Goal: Task Accomplishment & Management: Manage account settings

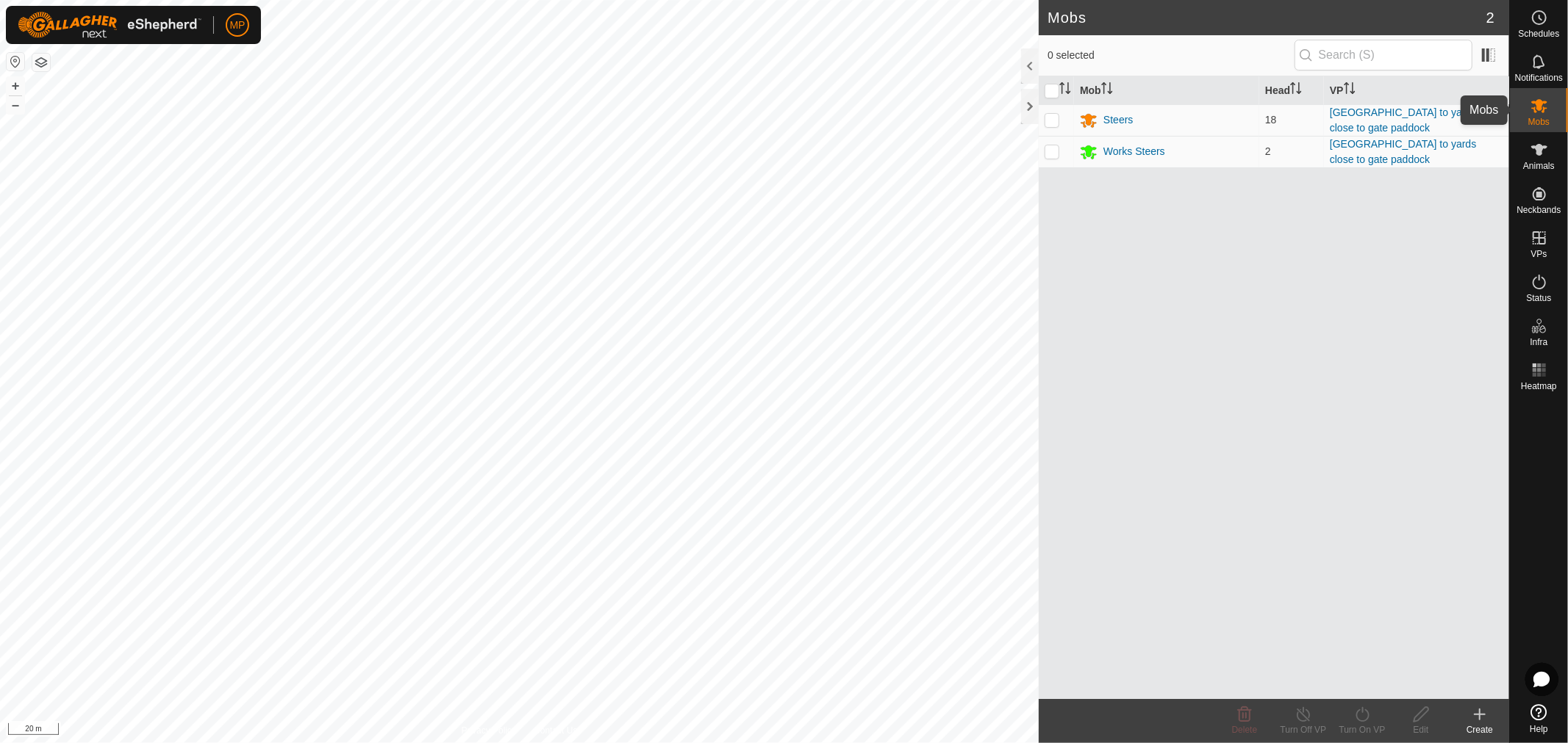
click at [1540, 106] on icon at bounding box center [1539, 106] width 17 height 14
click at [1124, 123] on div "Steers" at bounding box center [1118, 120] width 29 height 16
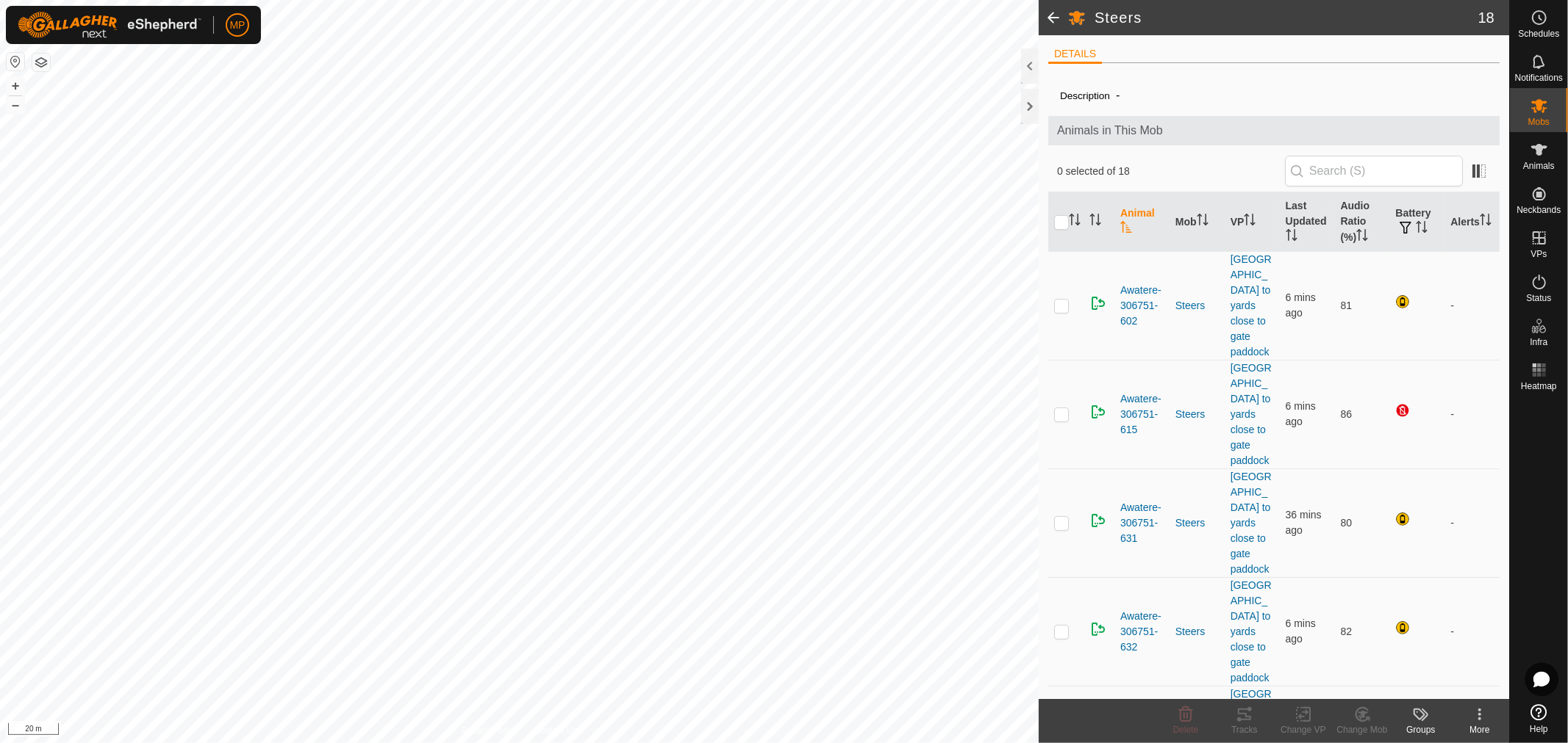
click at [1479, 721] on icon at bounding box center [1479, 715] width 18 height 18
click at [1448, 680] on link "Edit Mob Detail" at bounding box center [1432, 682] width 152 height 29
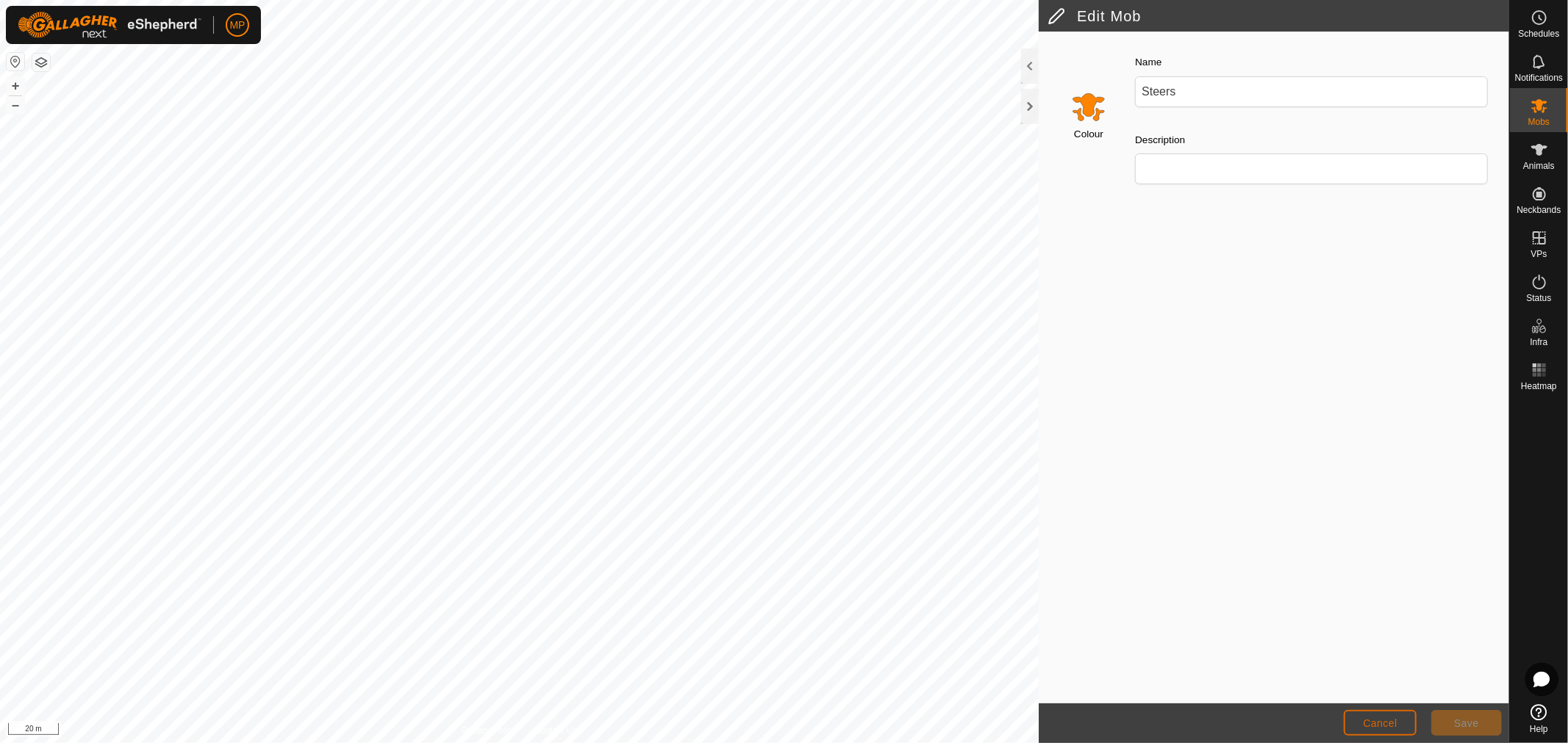
click at [1399, 731] on button "Cancel" at bounding box center [1379, 722] width 72 height 25
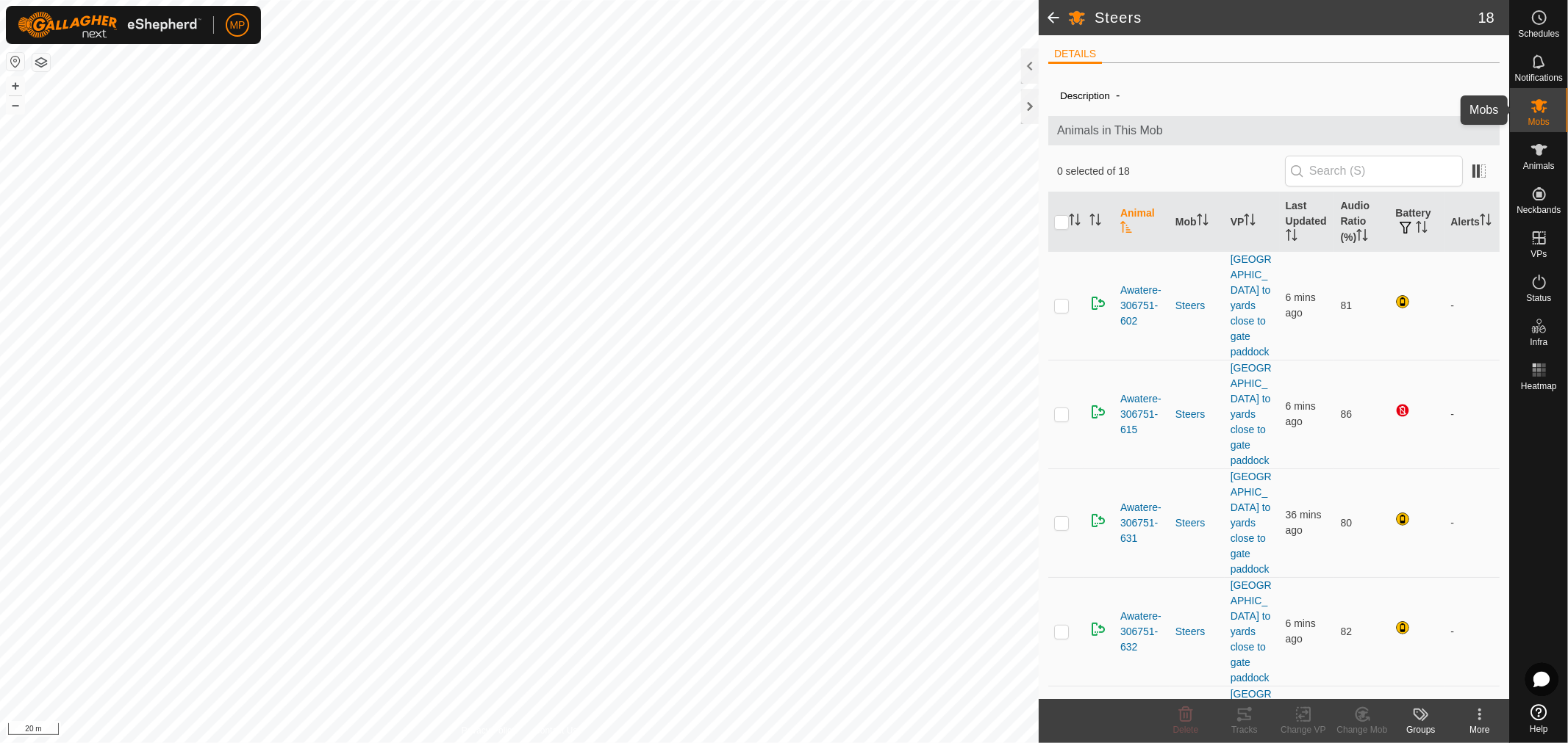
click at [1544, 106] on icon at bounding box center [1539, 106] width 17 height 14
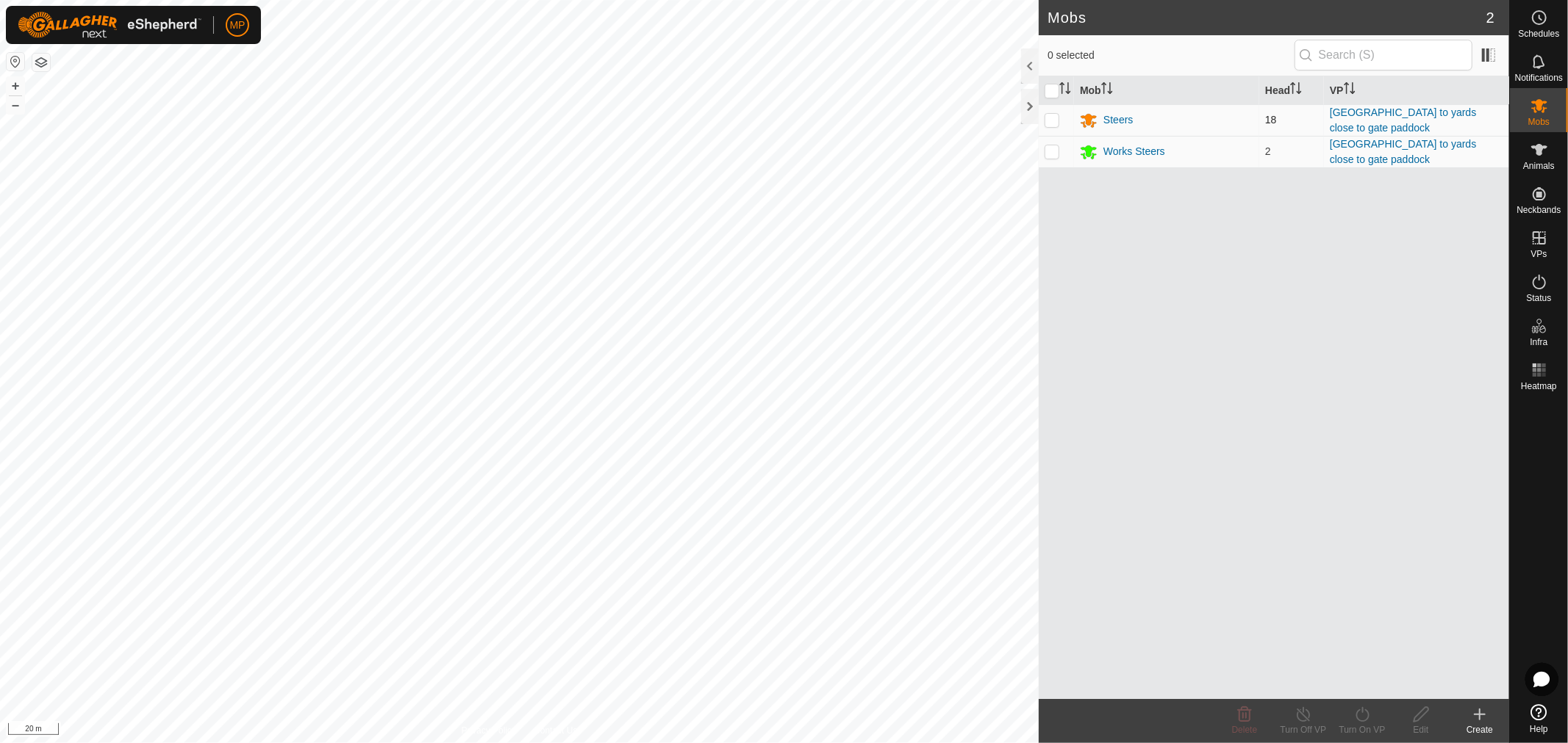
click at [1047, 120] on p-checkbox at bounding box center [1051, 120] width 15 height 12
checkbox input "true"
click at [1422, 719] on icon at bounding box center [1420, 715] width 19 height 18
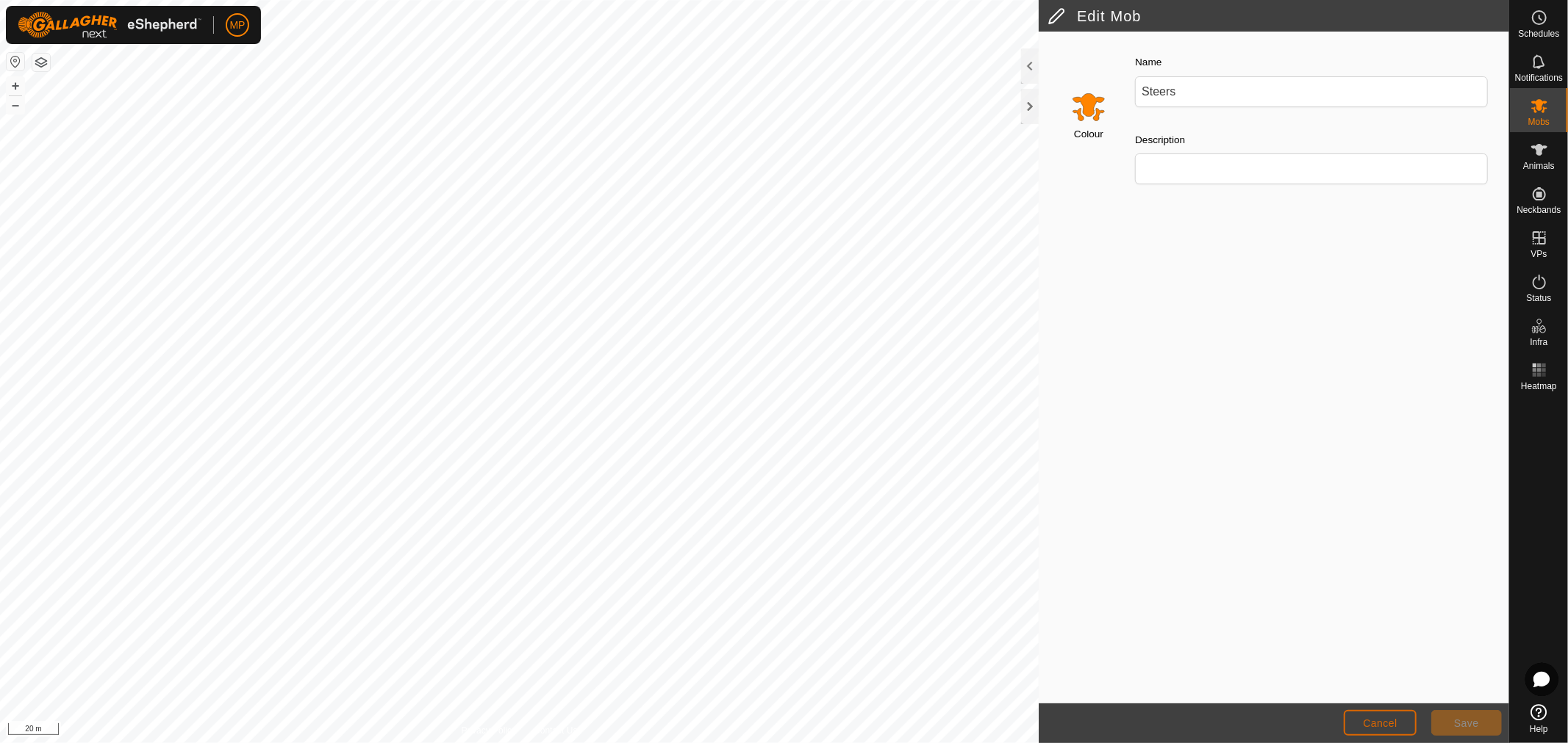
click at [1377, 717] on button "Cancel" at bounding box center [1379, 722] width 72 height 25
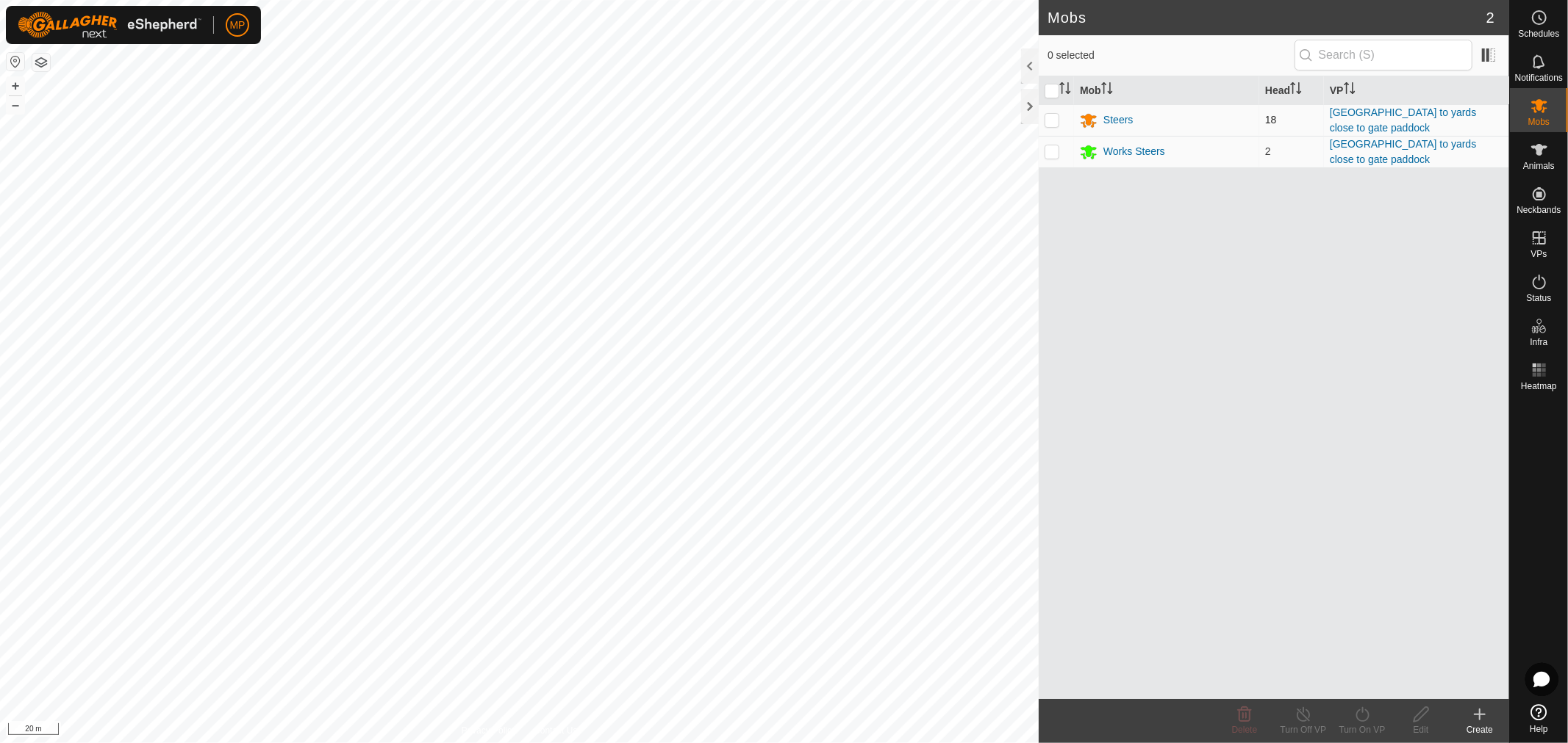
click at [1049, 123] on p-checkbox at bounding box center [1051, 120] width 15 height 12
checkbox input "true"
click at [1479, 720] on icon at bounding box center [1479, 715] width 0 height 11
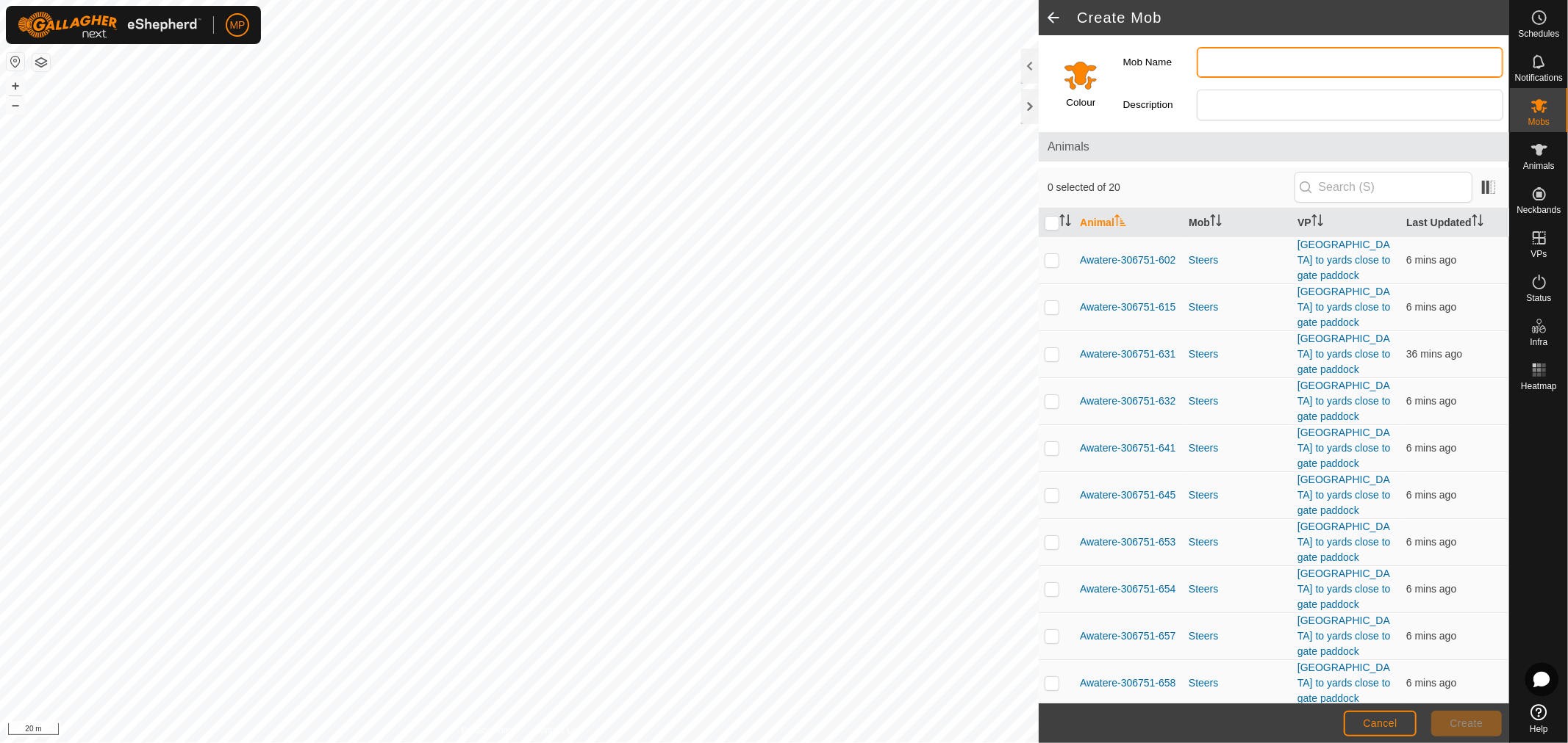
click at [1269, 64] on input "Mob Name" at bounding box center [1350, 62] width 307 height 31
type input "Steers"
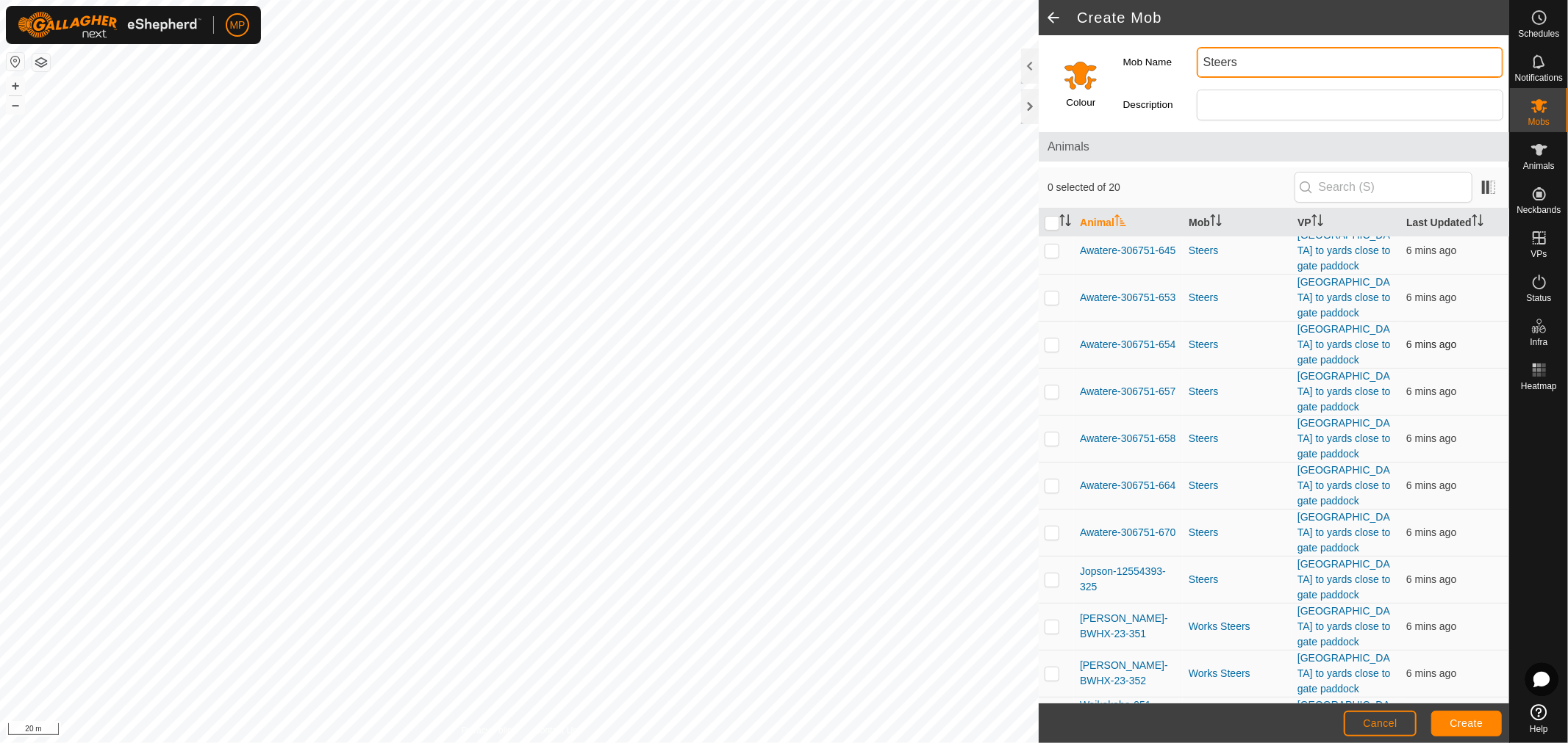
scroll to position [408, 0]
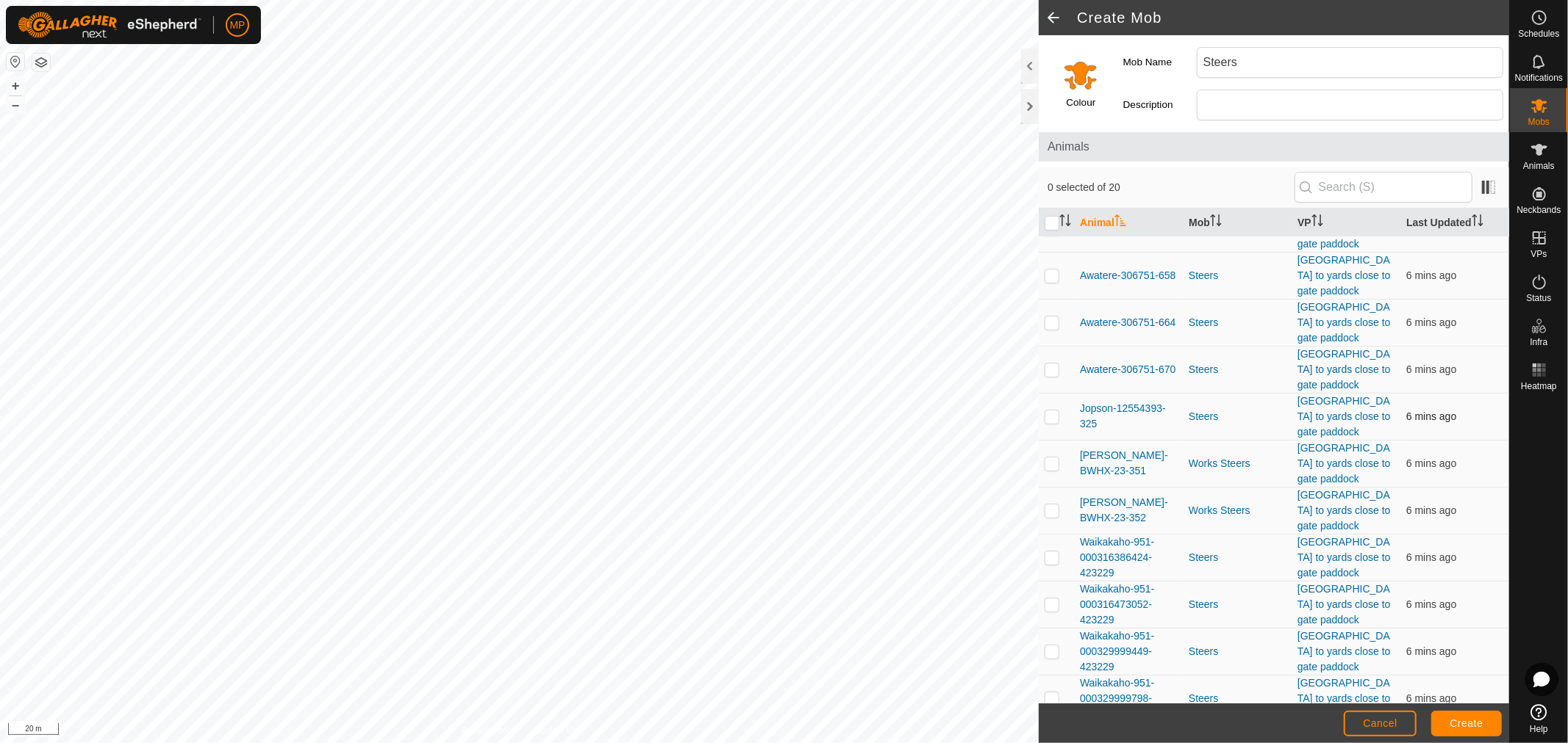
click at [1049, 417] on p-checkbox at bounding box center [1051, 417] width 15 height 12
checkbox input "true"
click at [1049, 467] on p-checkbox at bounding box center [1051, 464] width 15 height 12
checkbox input "true"
click at [1055, 515] on p-checkbox at bounding box center [1051, 511] width 15 height 12
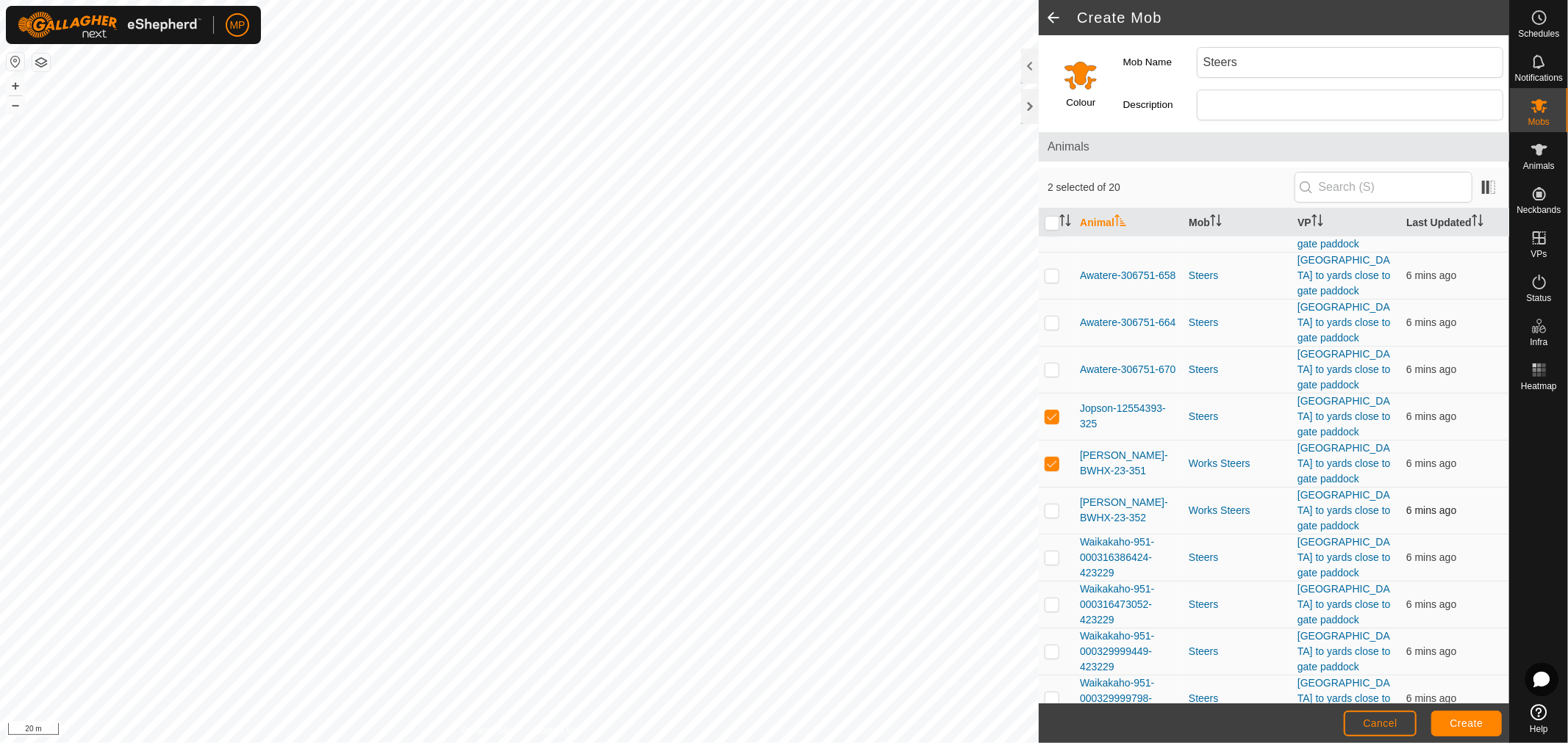
checkbox input "true"
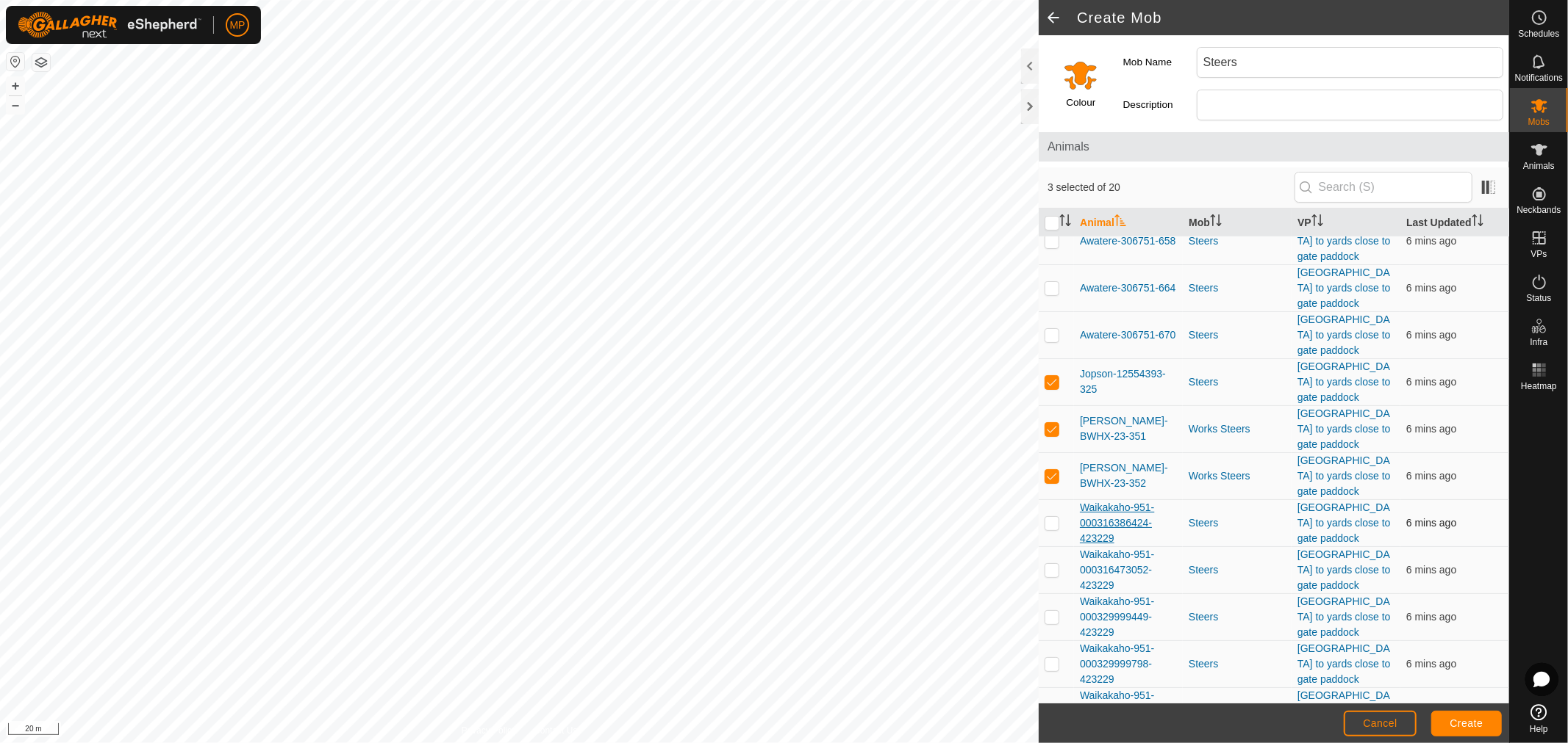
scroll to position [475, 0]
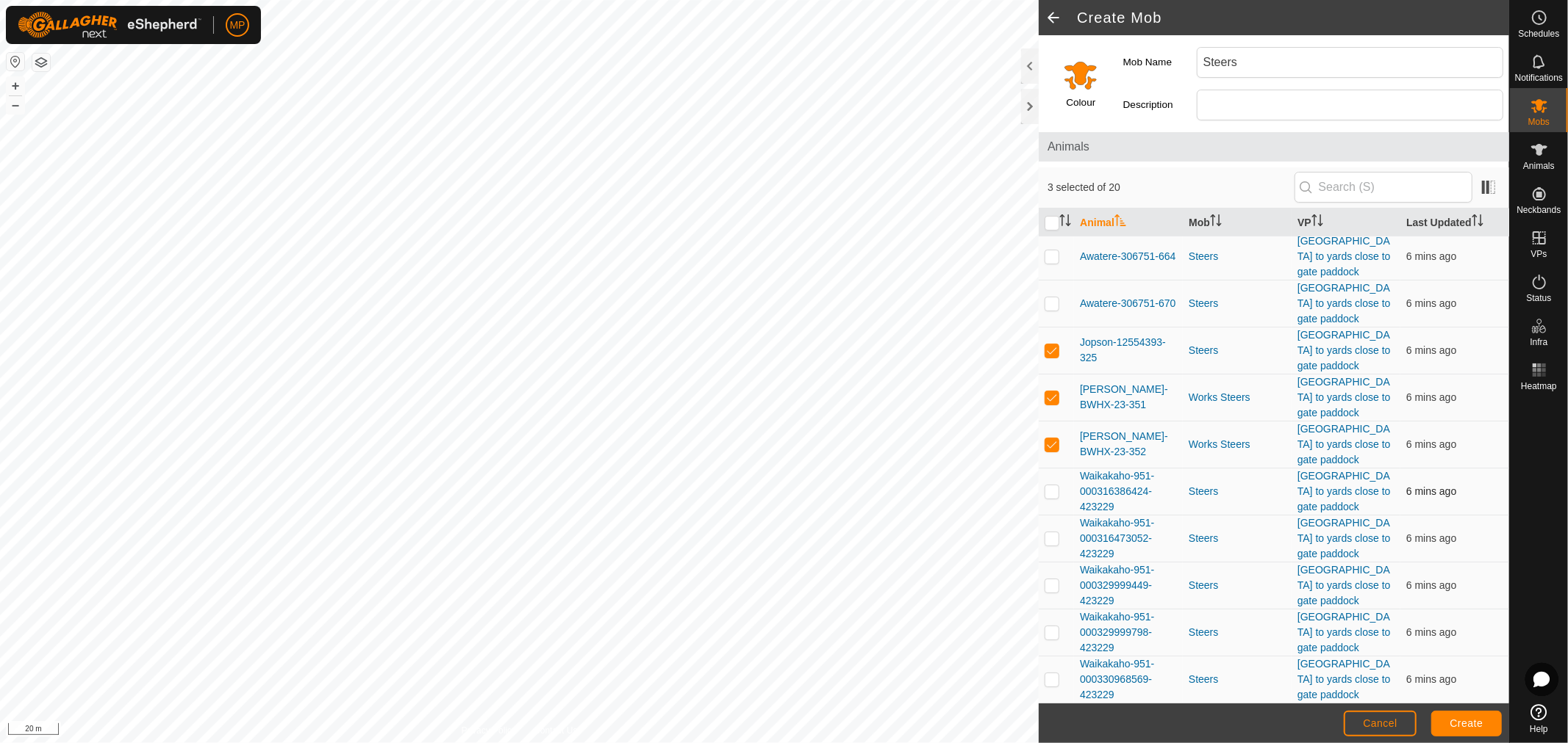
click at [1052, 494] on p-checkbox at bounding box center [1051, 491] width 15 height 12
checkbox input "true"
click at [1052, 538] on p-checkbox at bounding box center [1051, 538] width 15 height 12
checkbox input "true"
click at [1054, 585] on p-checkbox at bounding box center [1051, 586] width 15 height 12
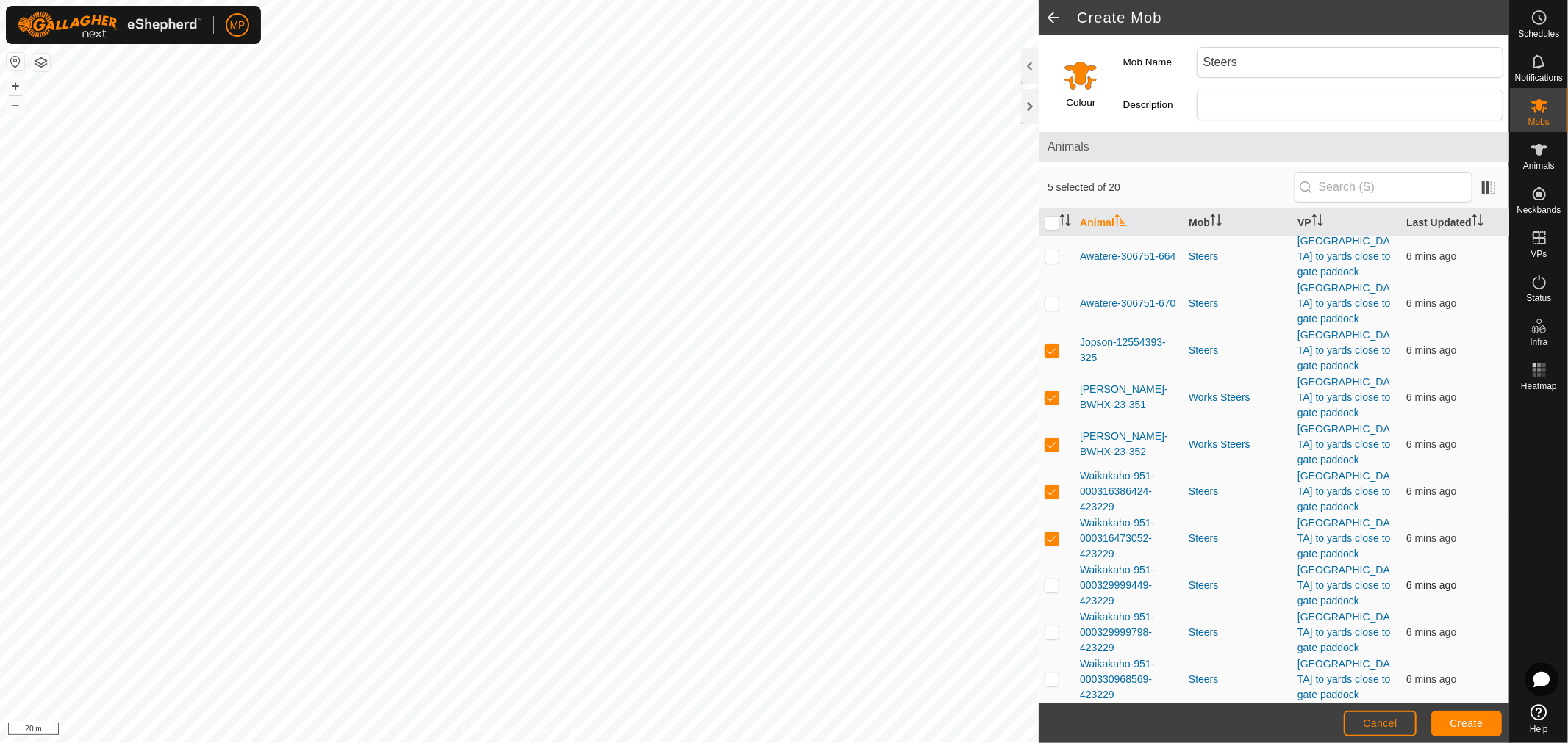
checkbox input "true"
click at [1051, 634] on p-checkbox at bounding box center [1051, 633] width 15 height 12
checkbox input "true"
click at [1048, 684] on p-checkbox at bounding box center [1051, 680] width 15 height 12
checkbox input "true"
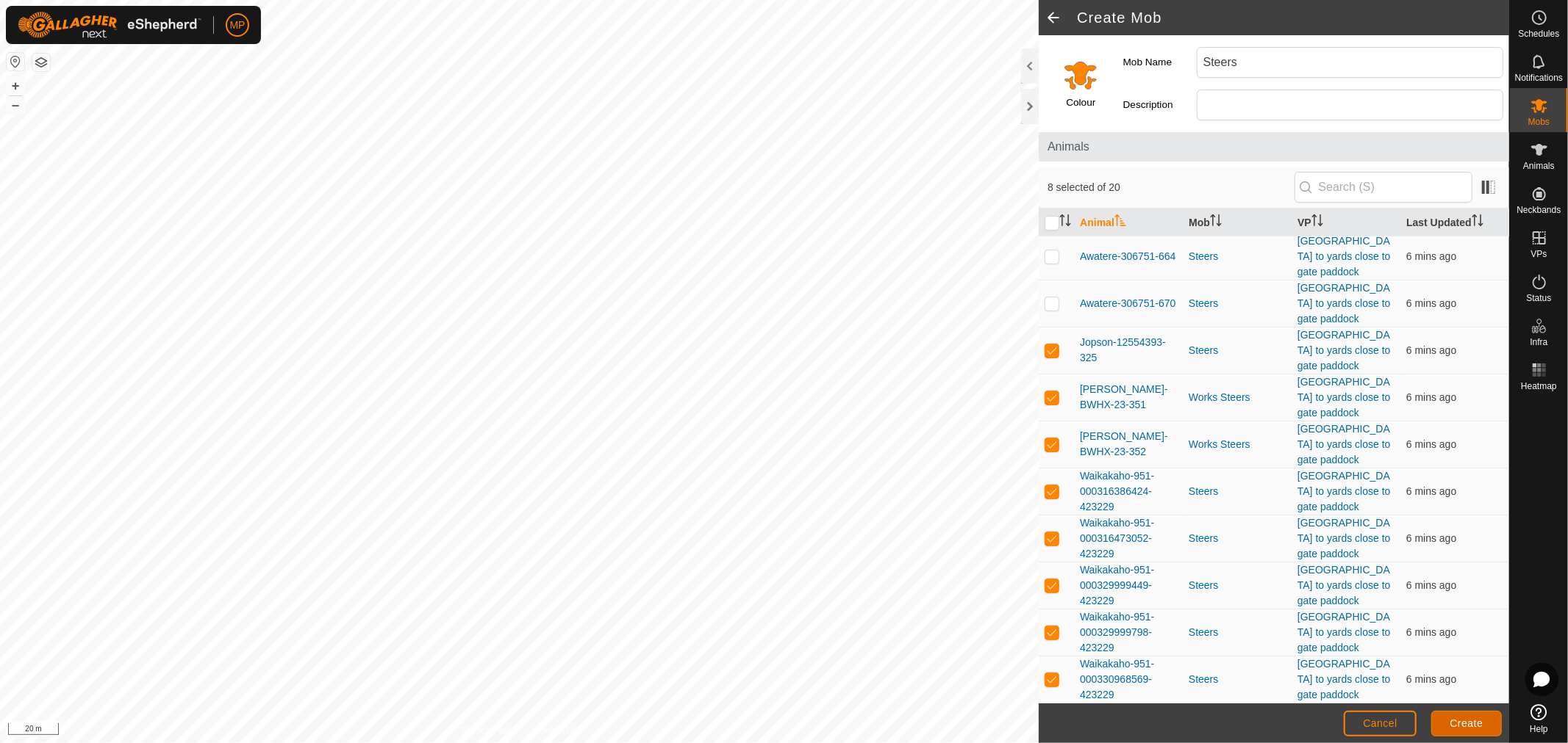
click at [1456, 724] on span "Create" at bounding box center [1466, 723] width 33 height 12
click at [1246, 62] on input "Steers" at bounding box center [1350, 62] width 307 height 31
type input "Steers 1"
click at [1454, 719] on span "Create" at bounding box center [1466, 723] width 33 height 12
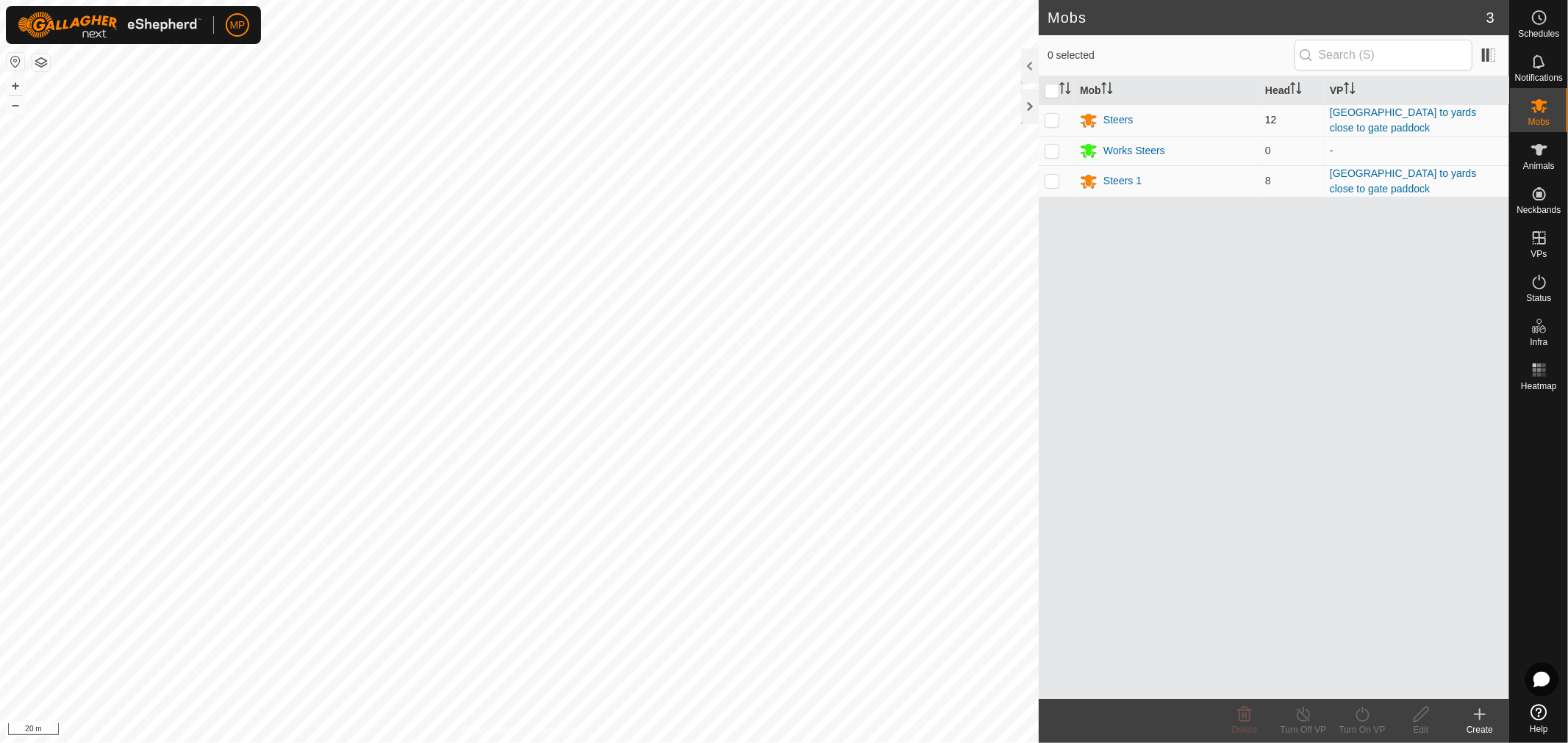
click at [1056, 123] on p-checkbox at bounding box center [1051, 120] width 15 height 12
checkbox input "true"
click at [1413, 719] on icon at bounding box center [1420, 715] width 19 height 18
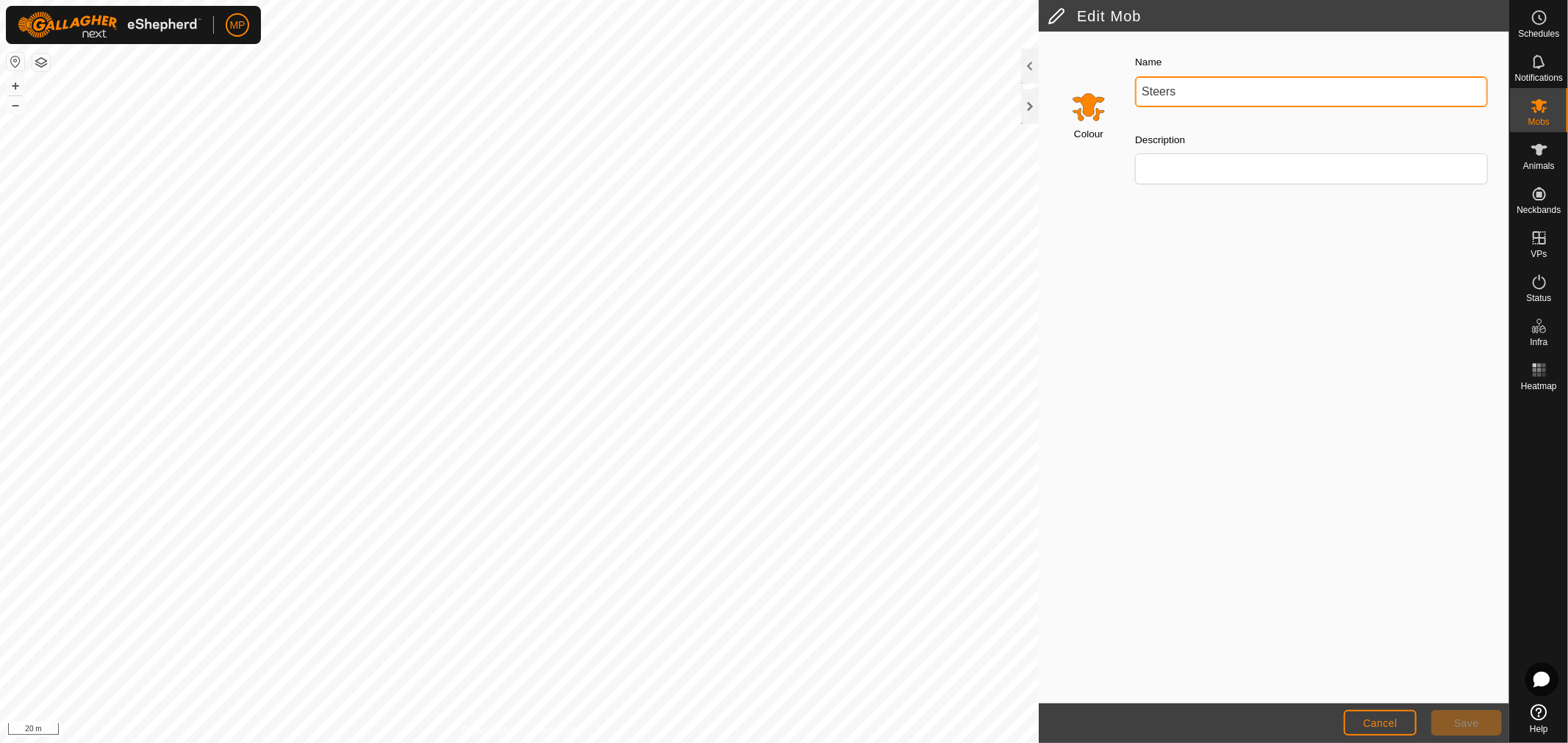
click at [1216, 91] on input "Steers" at bounding box center [1311, 92] width 353 height 31
type input "S"
type input "Awatere Steers"
click at [1465, 722] on span "Save" at bounding box center [1466, 723] width 25 height 12
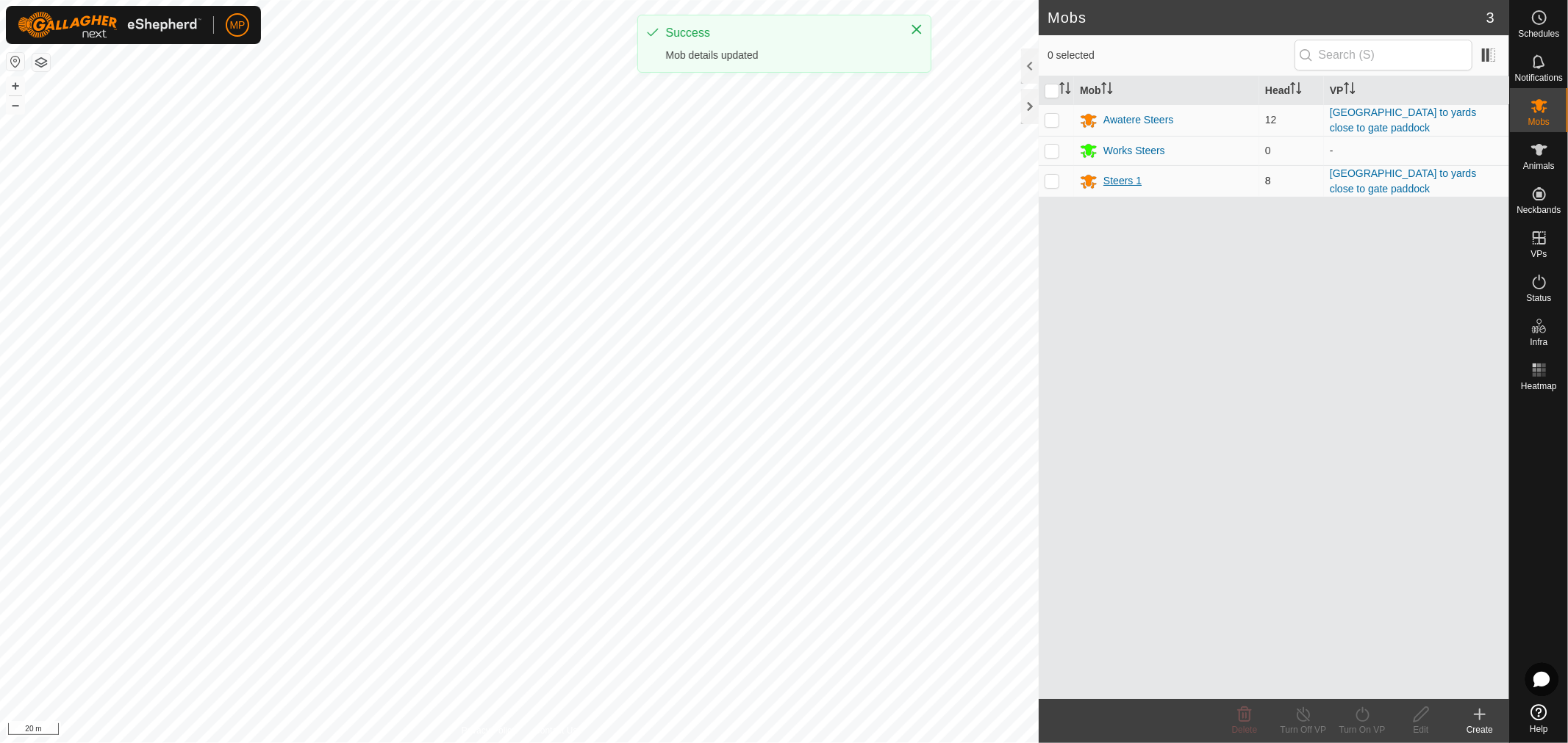
click at [1118, 180] on div "Steers 1" at bounding box center [1122, 182] width 38 height 16
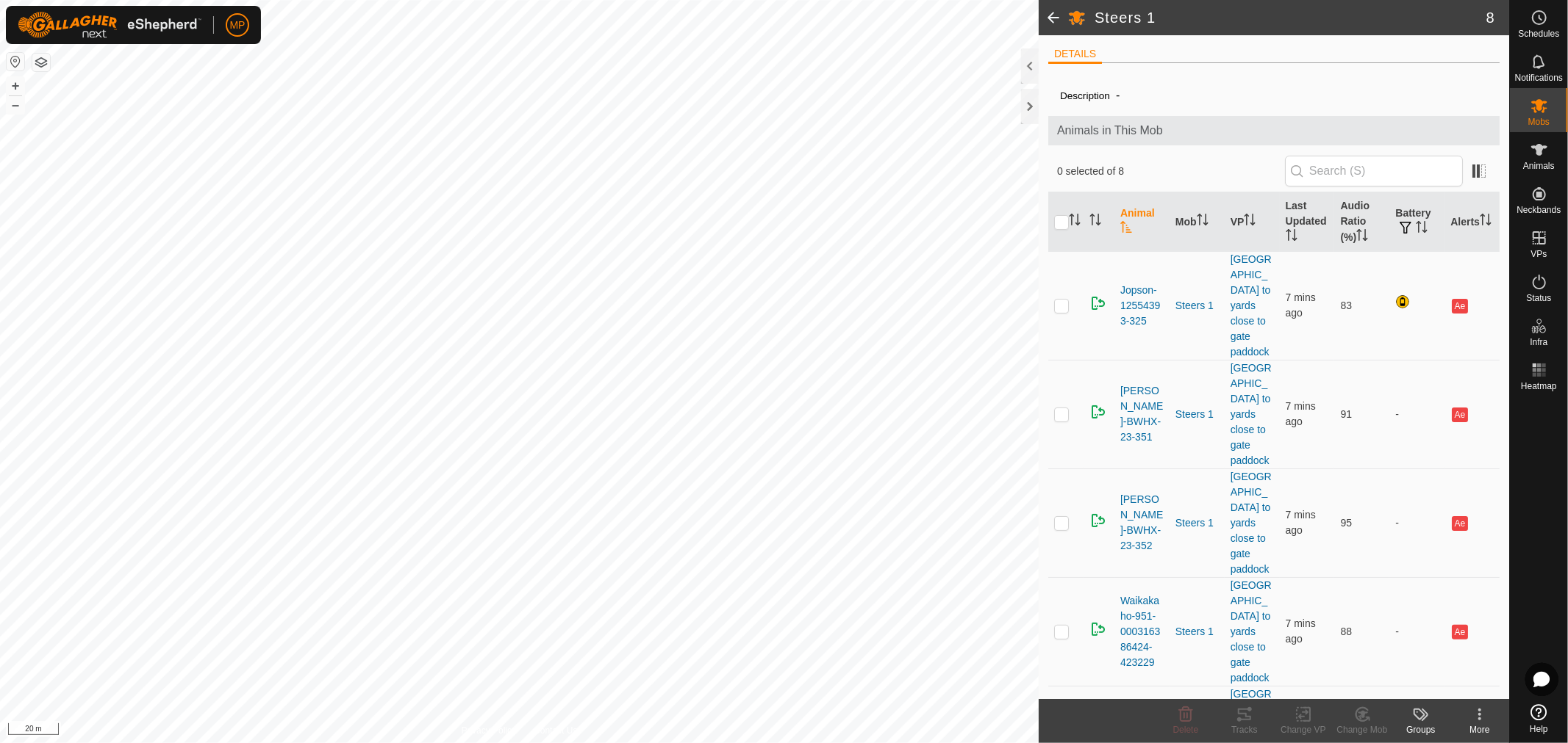
click at [1052, 19] on span at bounding box center [1053, 18] width 29 height 35
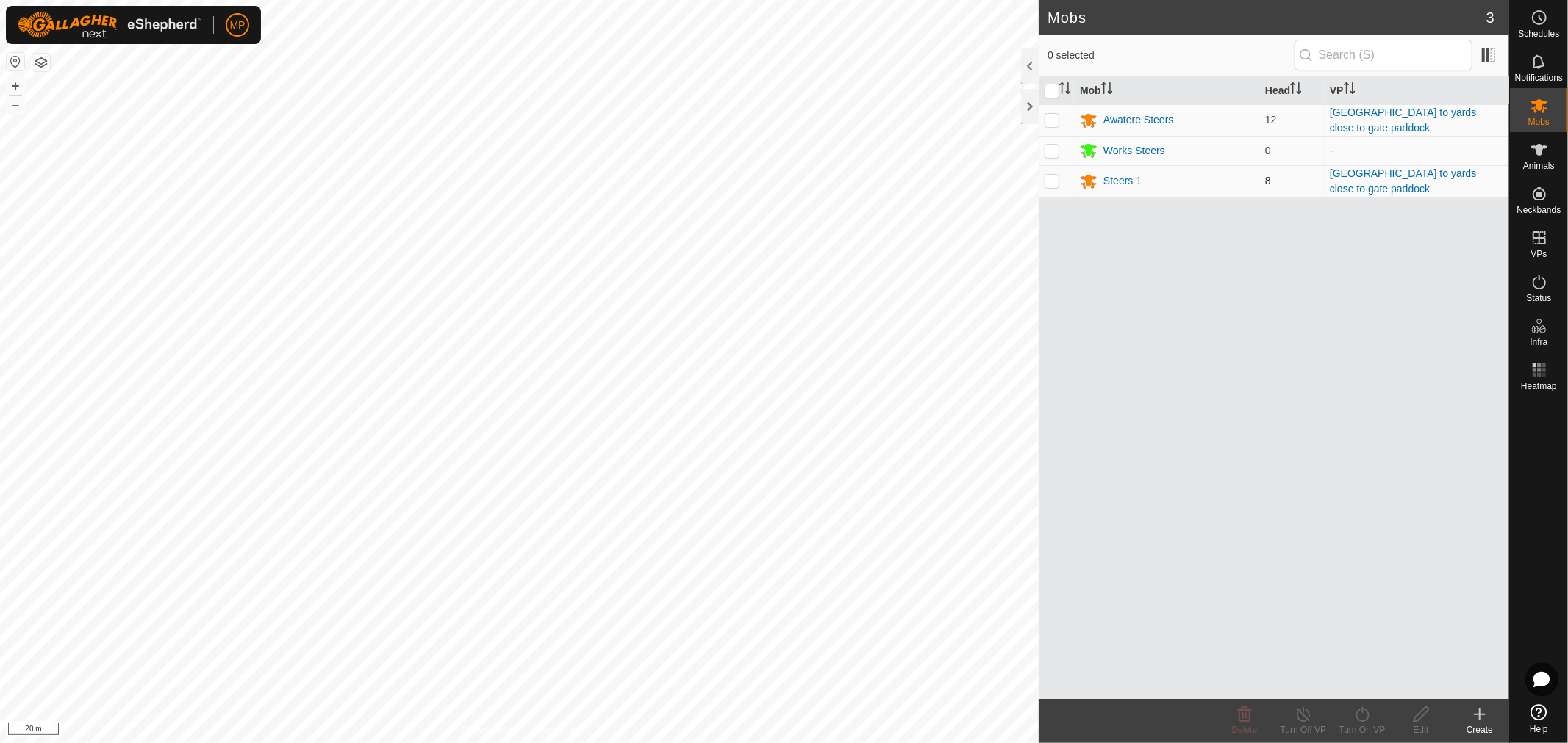
click at [1052, 184] on p-checkbox at bounding box center [1051, 181] width 15 height 12
checkbox input "true"
click at [1426, 725] on div "Edit" at bounding box center [1420, 730] width 59 height 14
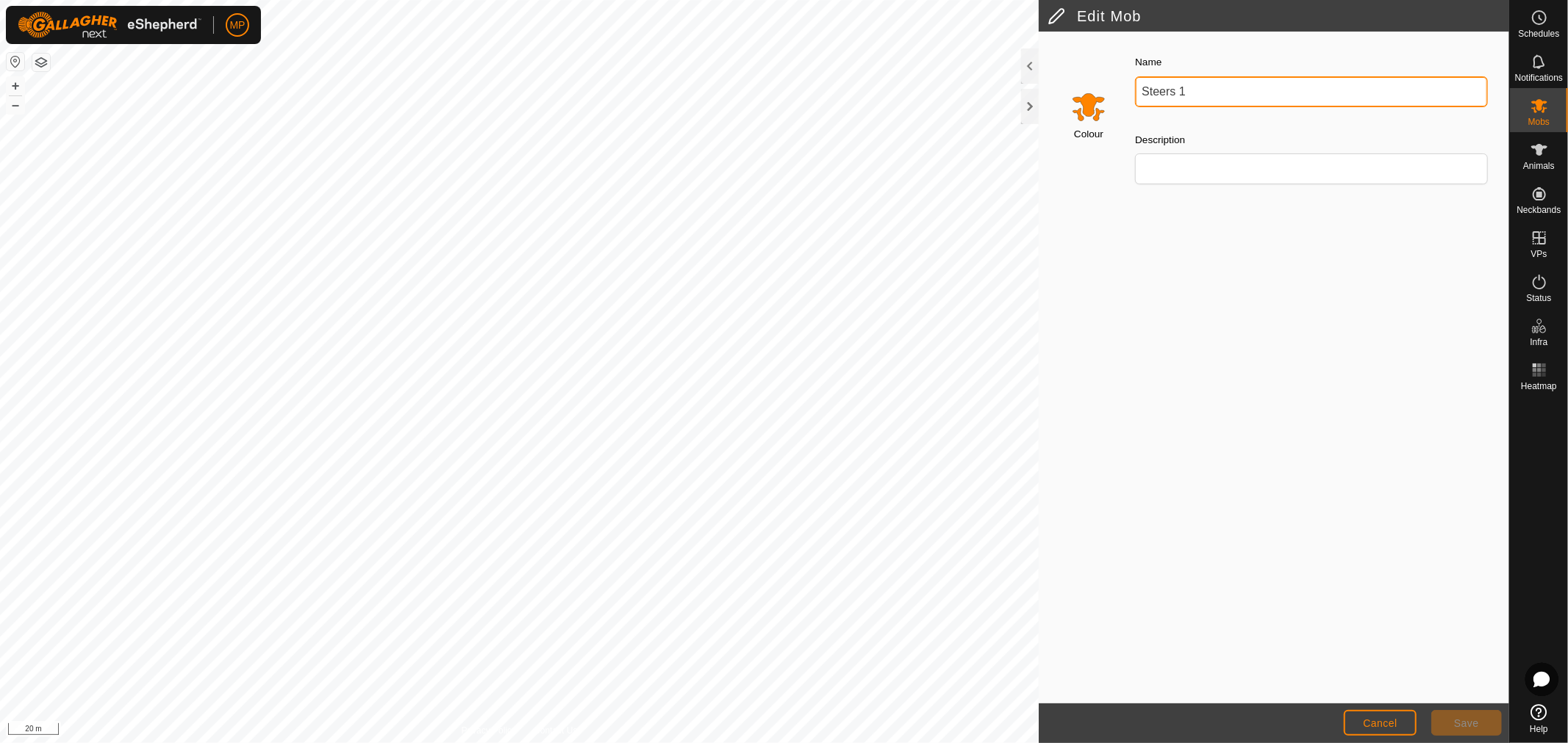
click at [1223, 81] on input "Steers 1" at bounding box center [1311, 92] width 353 height 31
type input "Steers"
click at [1477, 731] on button "Save" at bounding box center [1466, 722] width 70 height 25
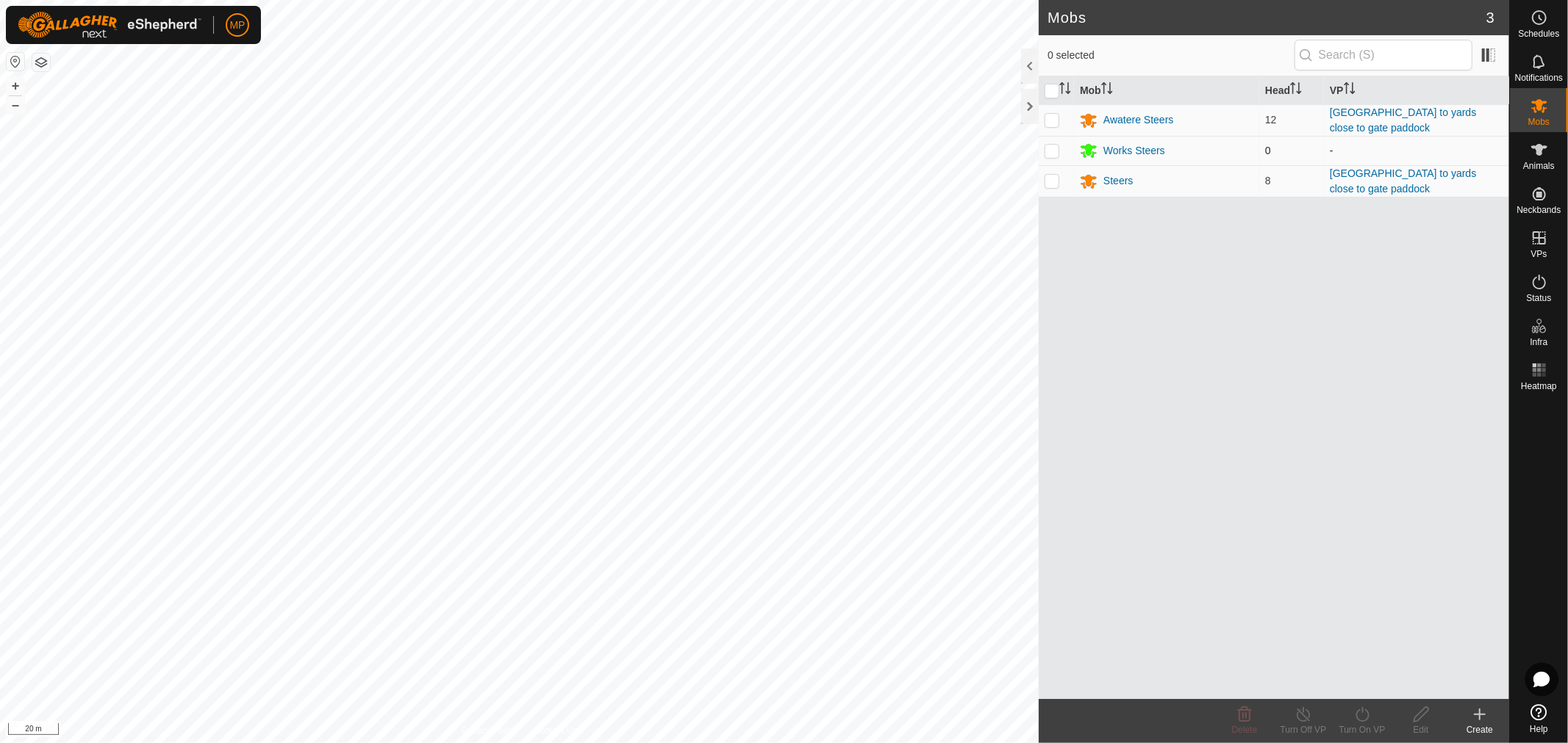
click at [1053, 152] on p-checkbox at bounding box center [1051, 150] width 15 height 12
click at [1242, 725] on span "Delete" at bounding box center [1245, 730] width 25 height 11
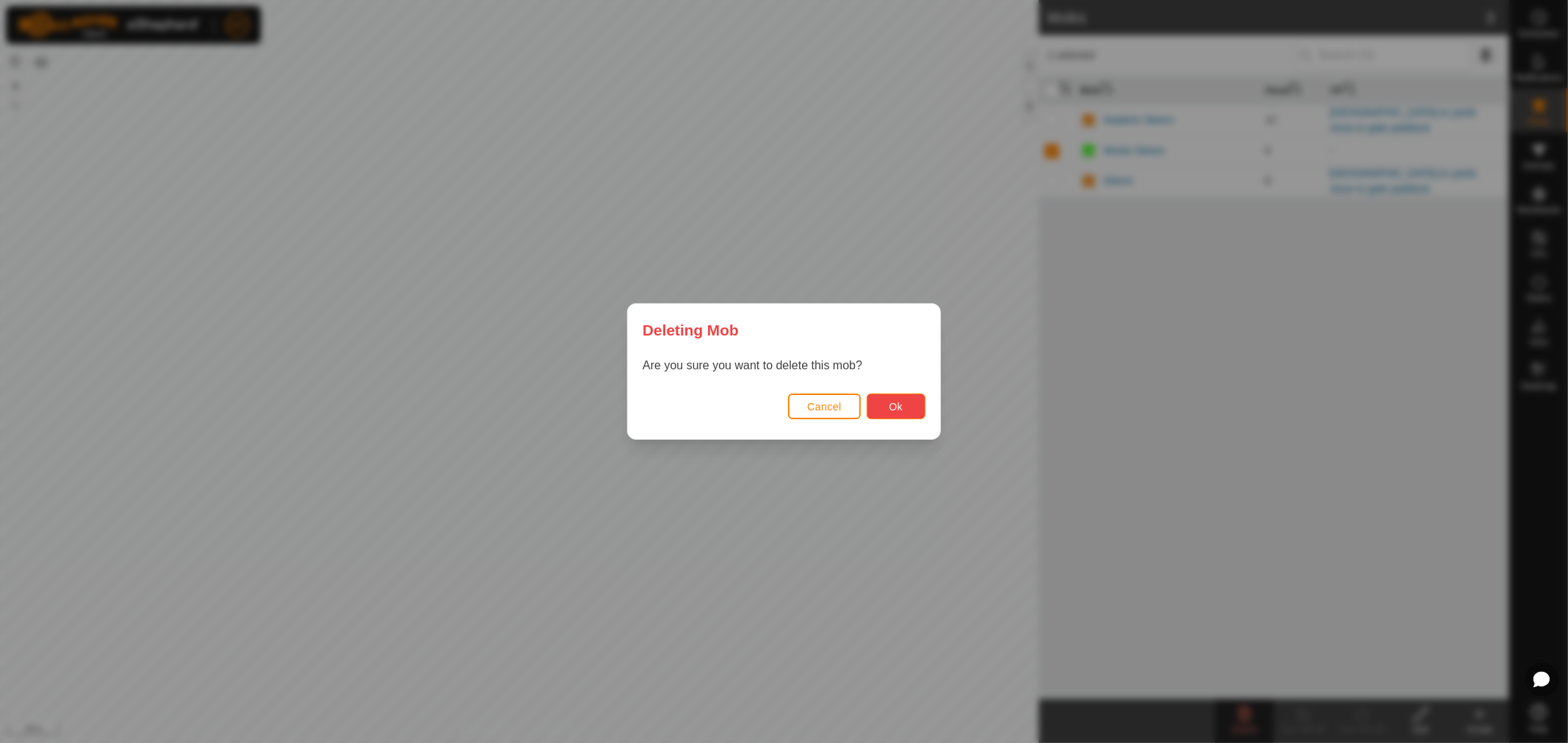
click at [901, 404] on span "Ok" at bounding box center [896, 407] width 14 height 12
checkbox input "false"
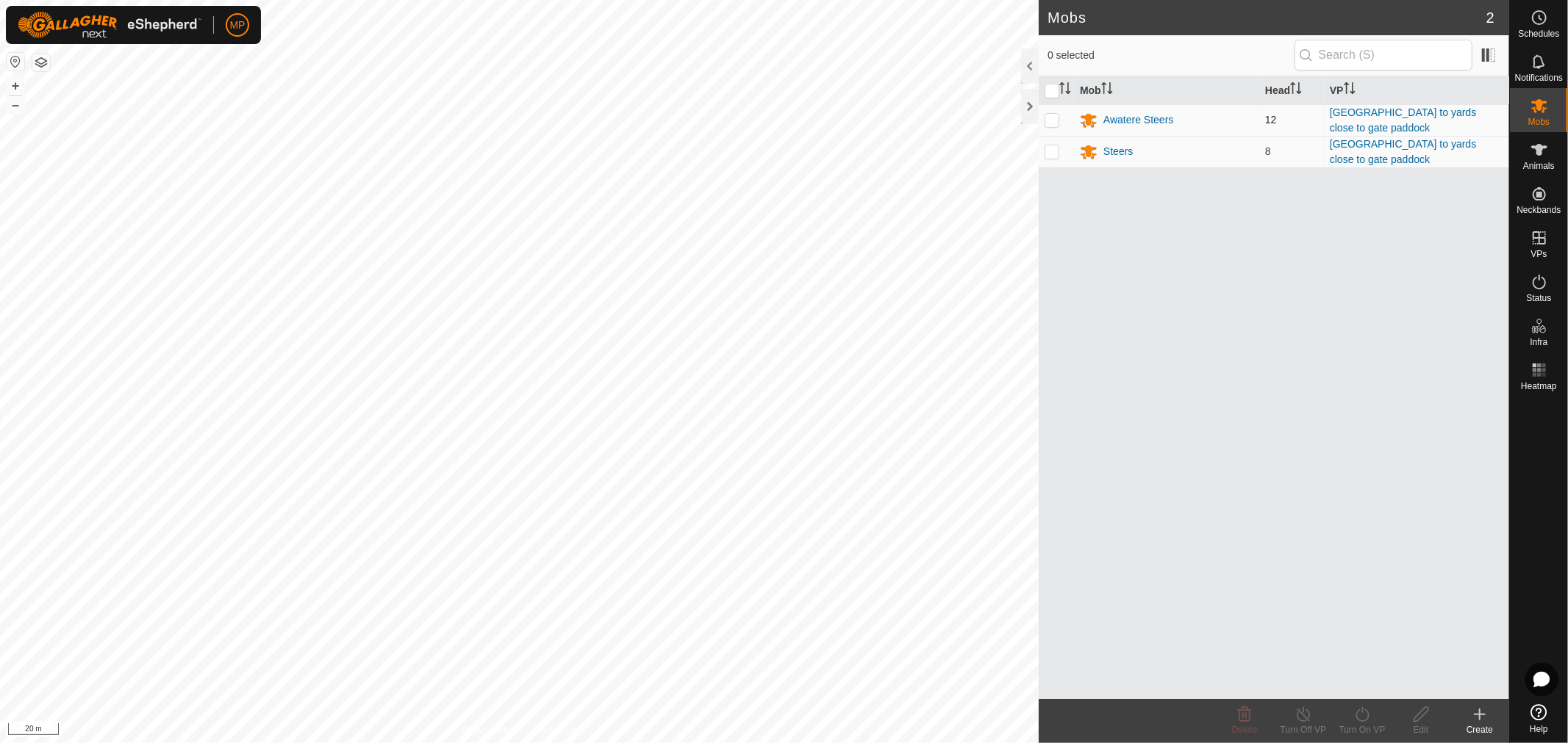
click at [1049, 120] on p-checkbox at bounding box center [1051, 120] width 15 height 12
click at [1051, 120] on p-checkbox at bounding box center [1051, 120] width 15 height 12
drag, startPoint x: 1048, startPoint y: 120, endPoint x: 1097, endPoint y: 126, distance: 49.4
click at [1052, 120] on p-checkbox at bounding box center [1051, 120] width 15 height 12
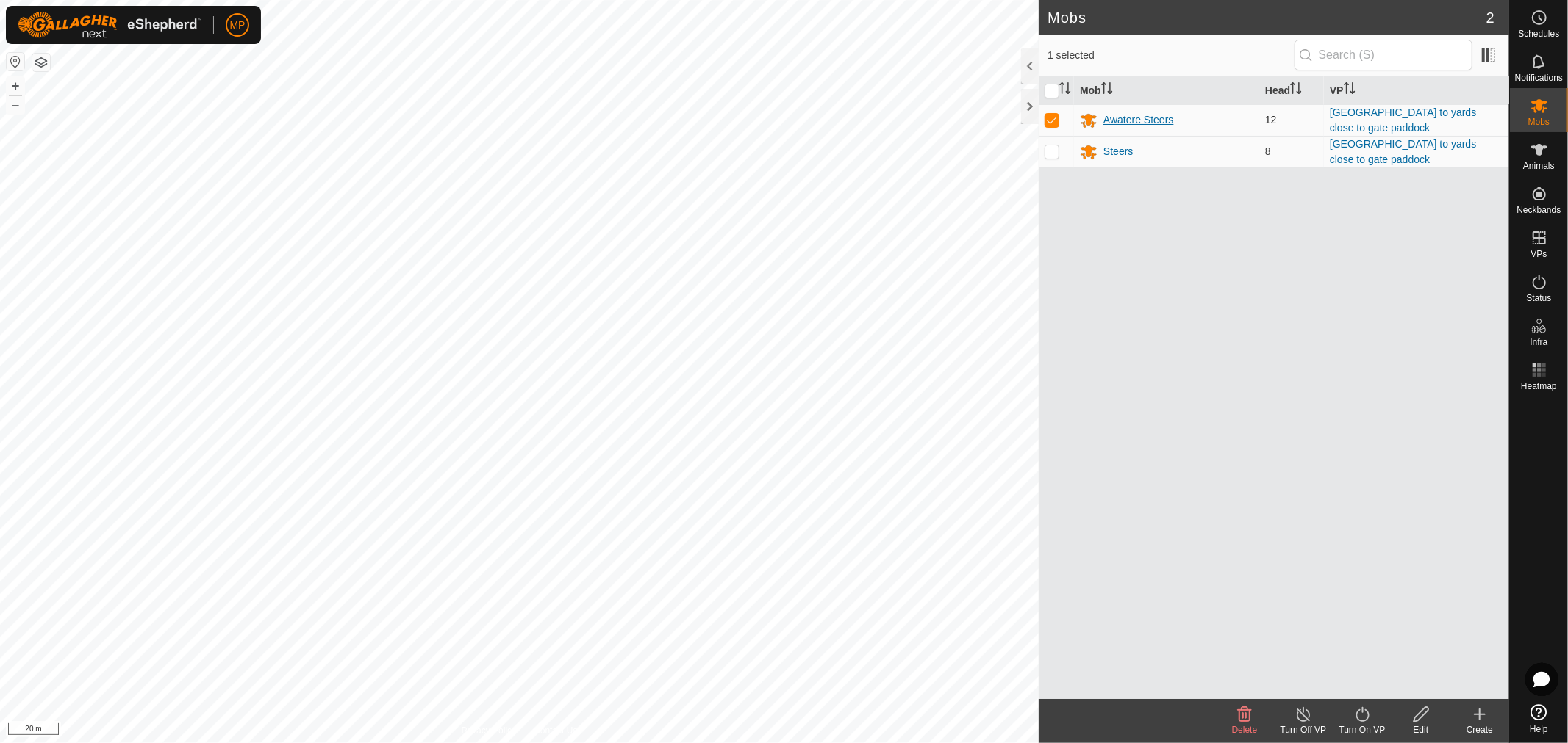
checkbox input "false"
click at [1085, 117] on icon at bounding box center [1088, 121] width 17 height 14
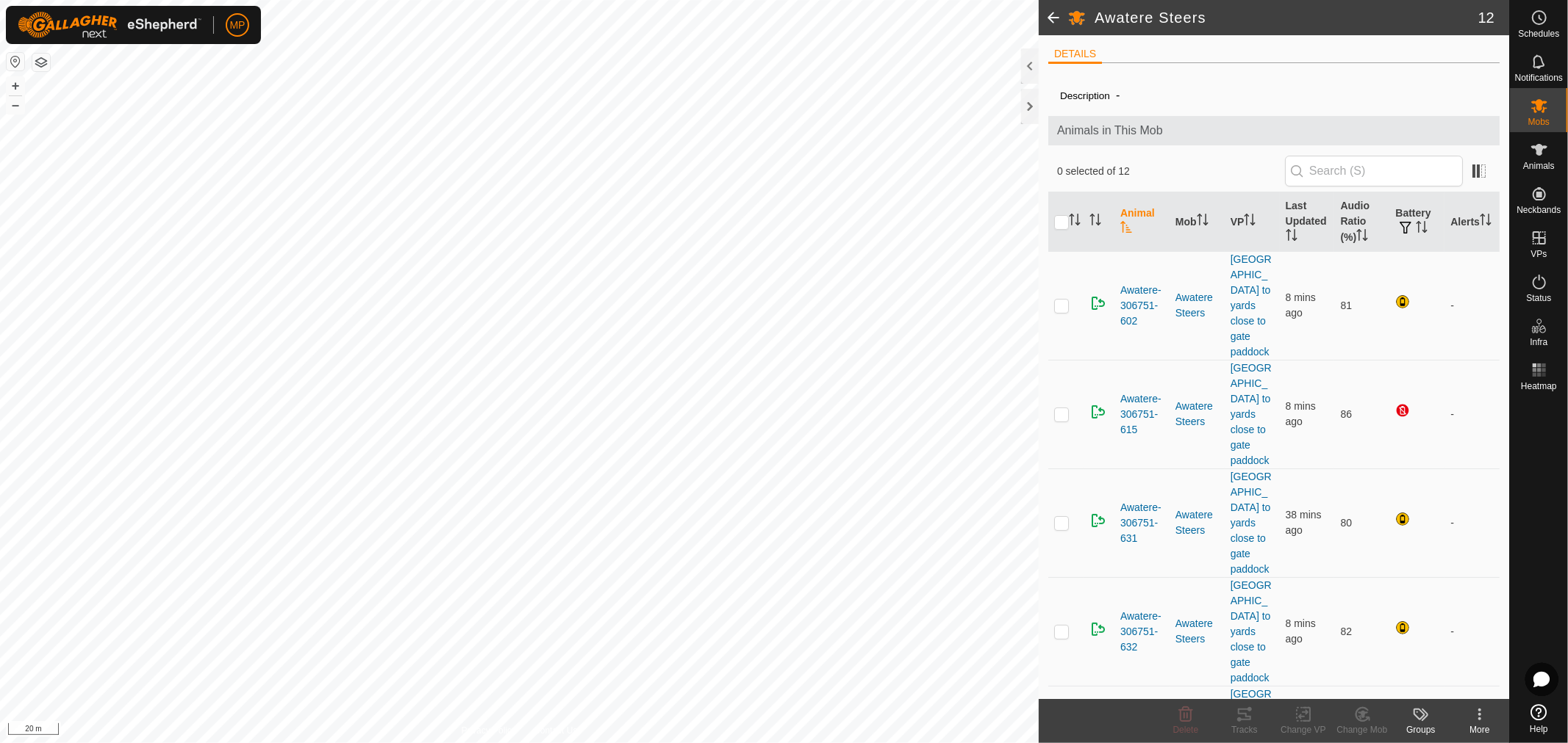
click at [1053, 16] on span at bounding box center [1053, 18] width 29 height 35
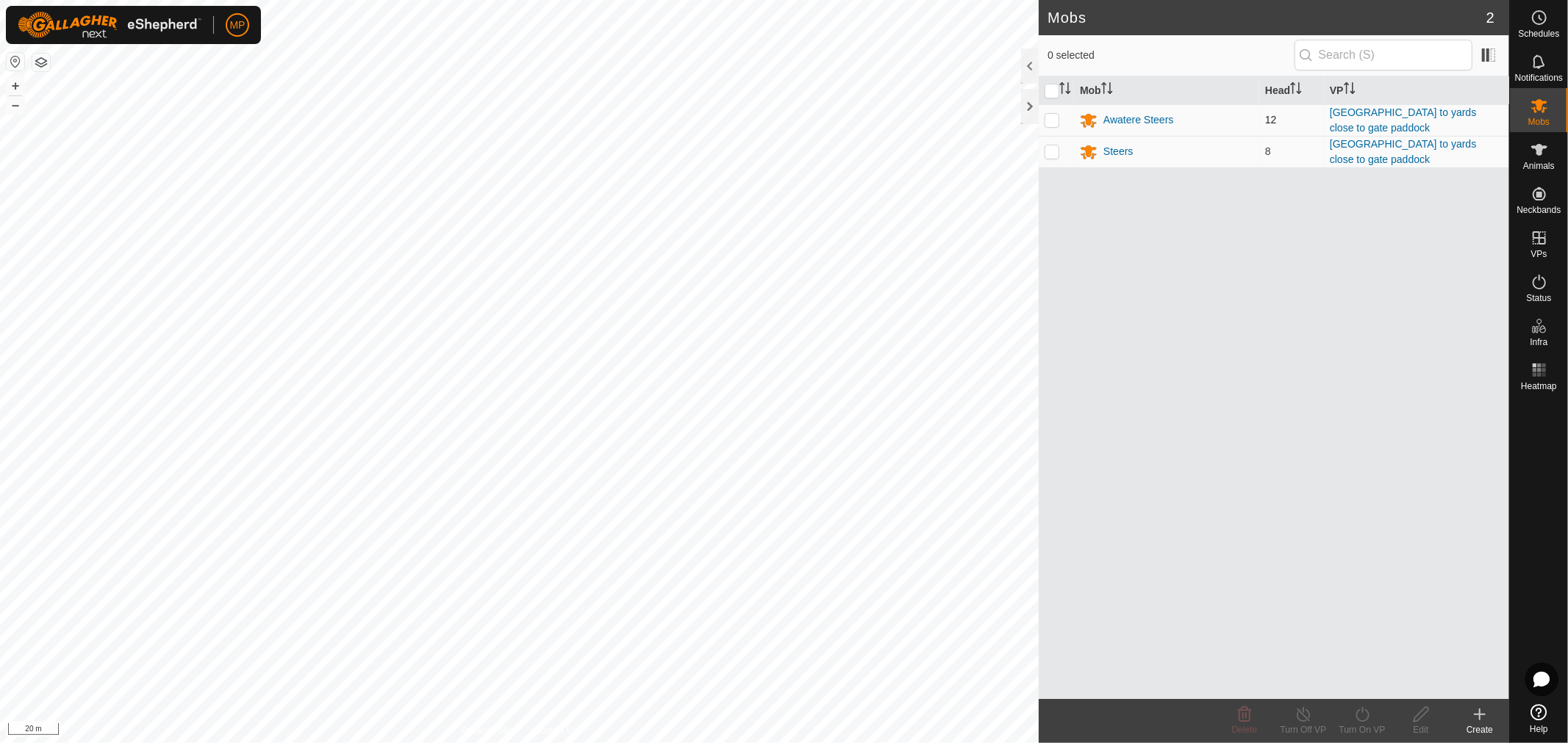
click at [1049, 118] on p-checkbox at bounding box center [1051, 120] width 15 height 12
checkbox input "true"
click at [1420, 710] on icon at bounding box center [1420, 715] width 19 height 18
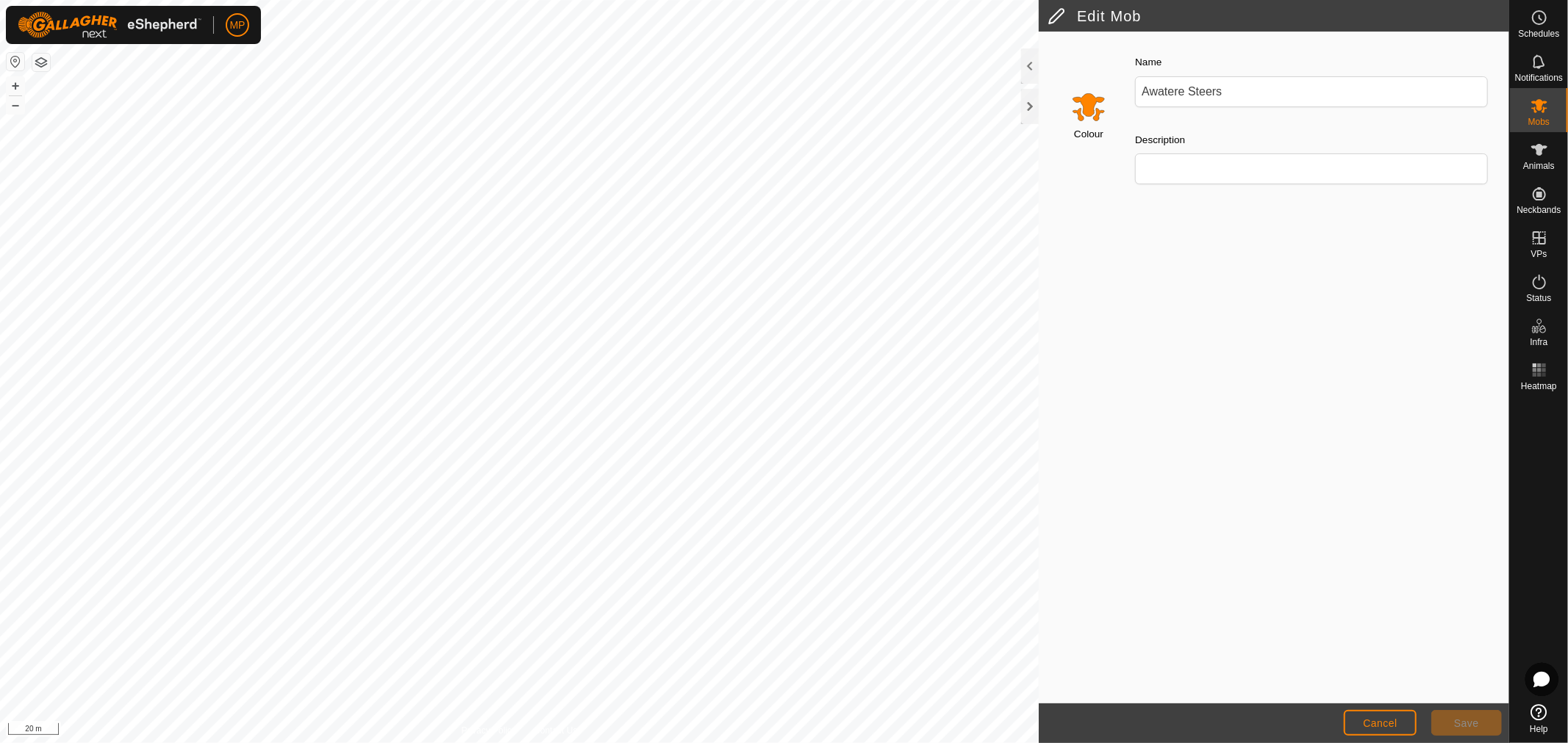
click at [1090, 121] on input "Select a color" at bounding box center [1088, 106] width 35 height 35
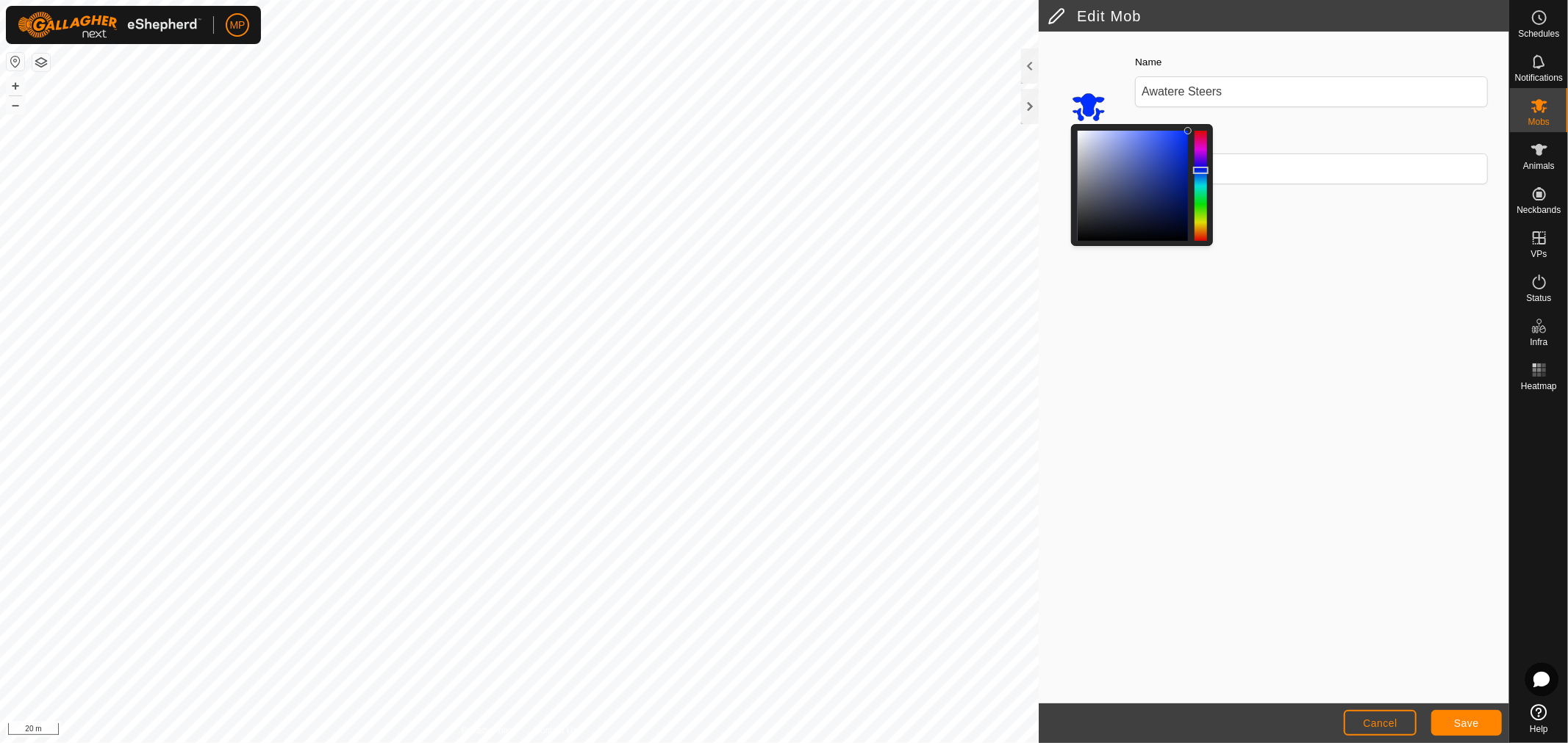
click at [1200, 170] on div at bounding box center [1201, 186] width 13 height 110
click at [1465, 725] on span "Save" at bounding box center [1466, 723] width 25 height 12
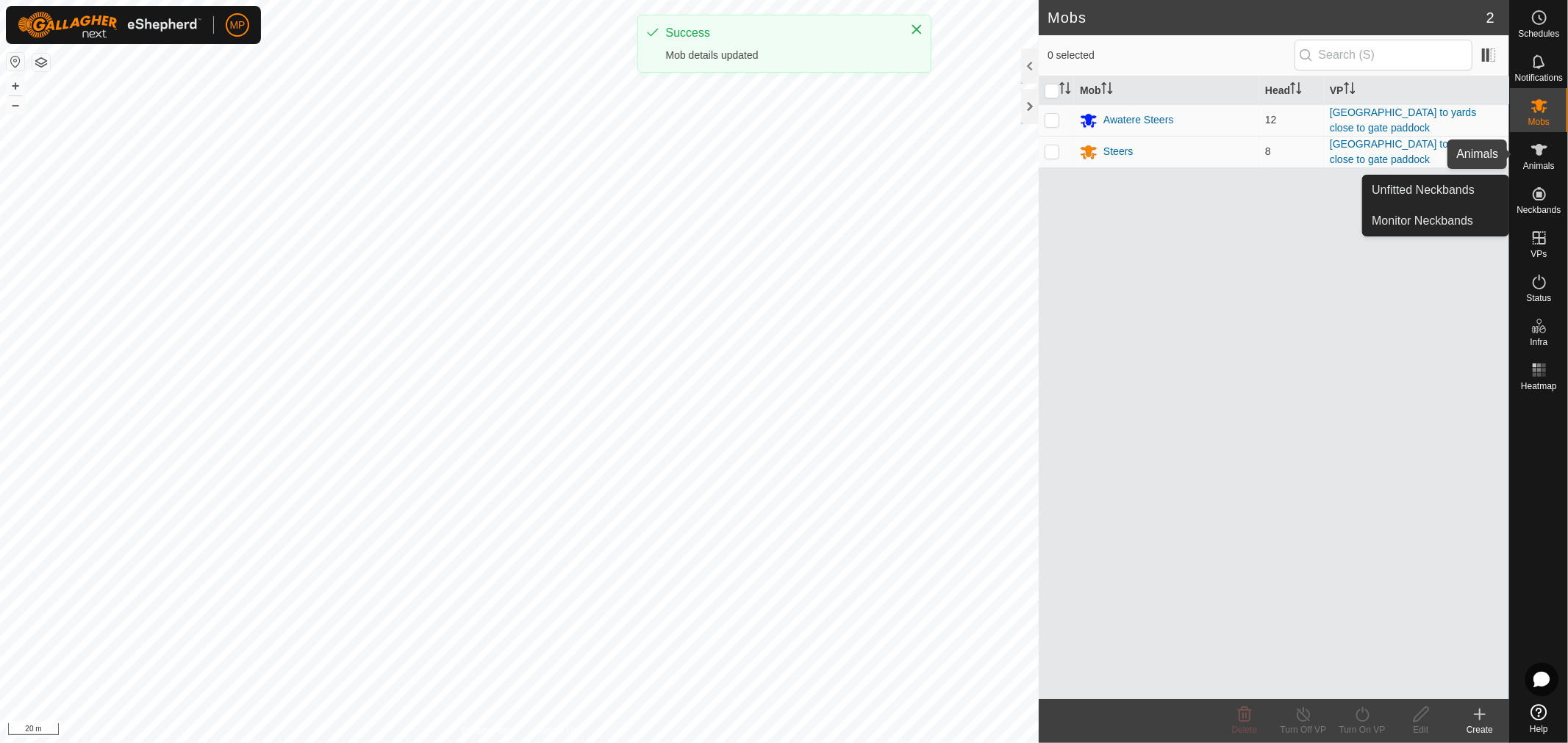
click at [1542, 141] on icon at bounding box center [1539, 149] width 18 height 18
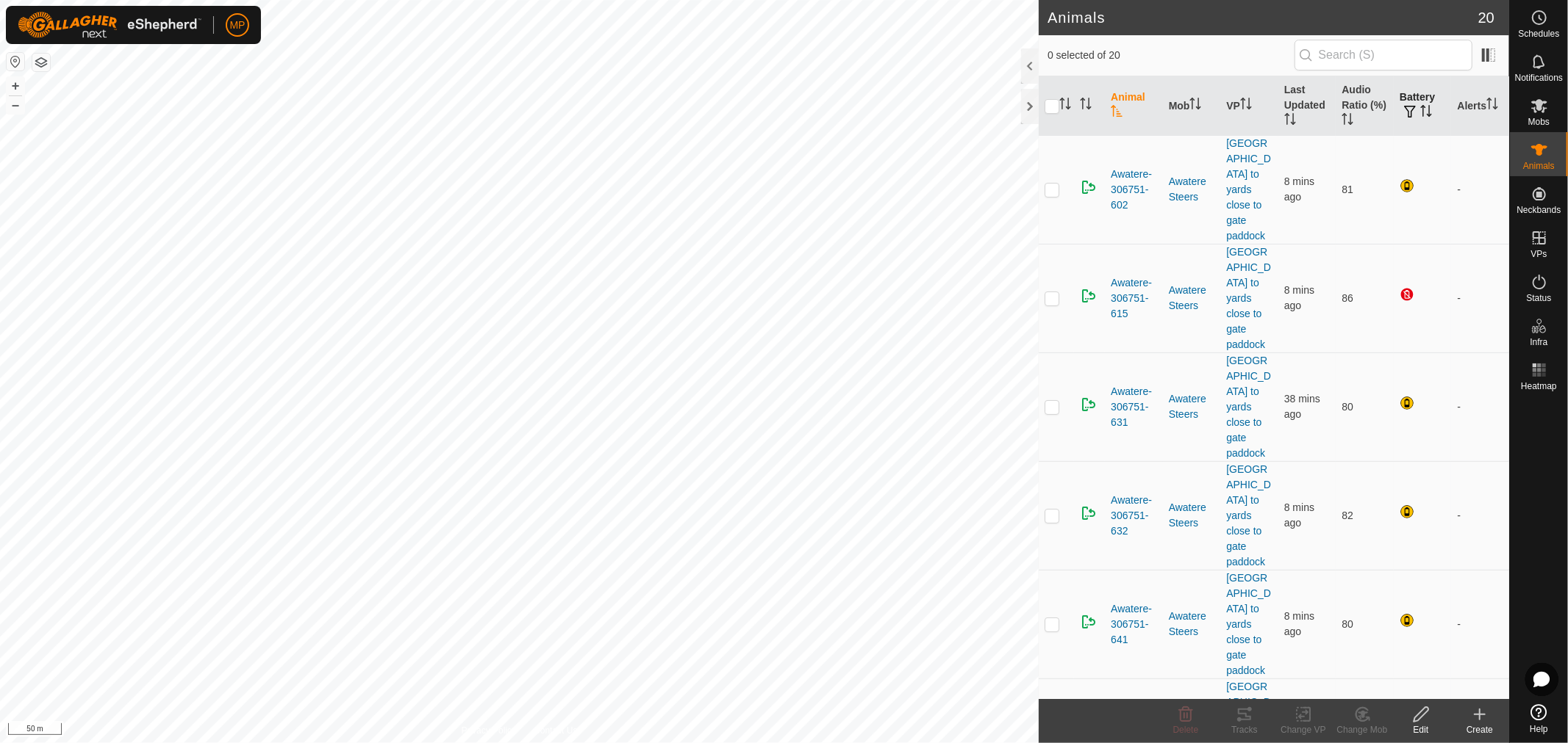
click at [1400, 97] on th "Battery" at bounding box center [1421, 105] width 58 height 60
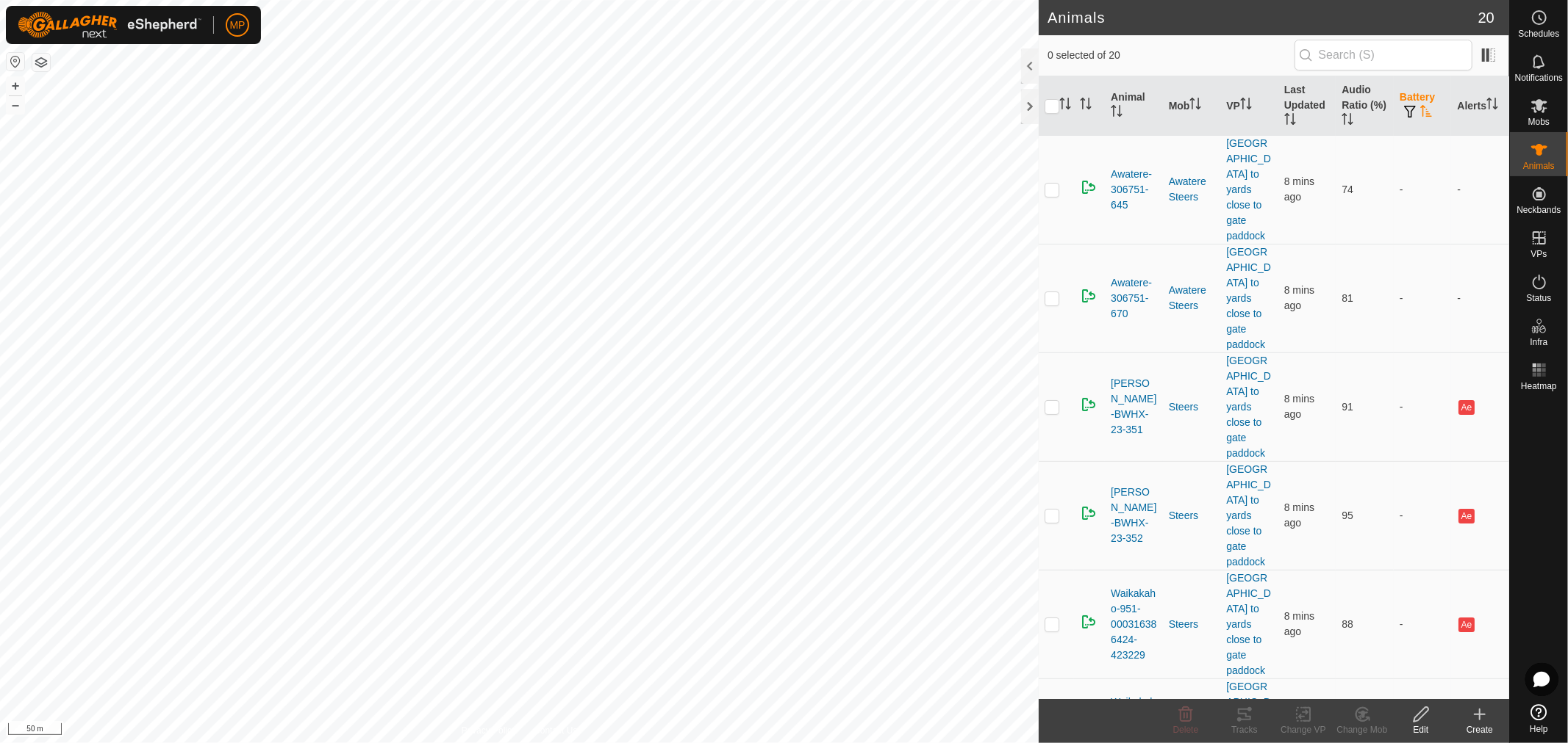
click at [1402, 97] on th "Battery" at bounding box center [1421, 105] width 58 height 60
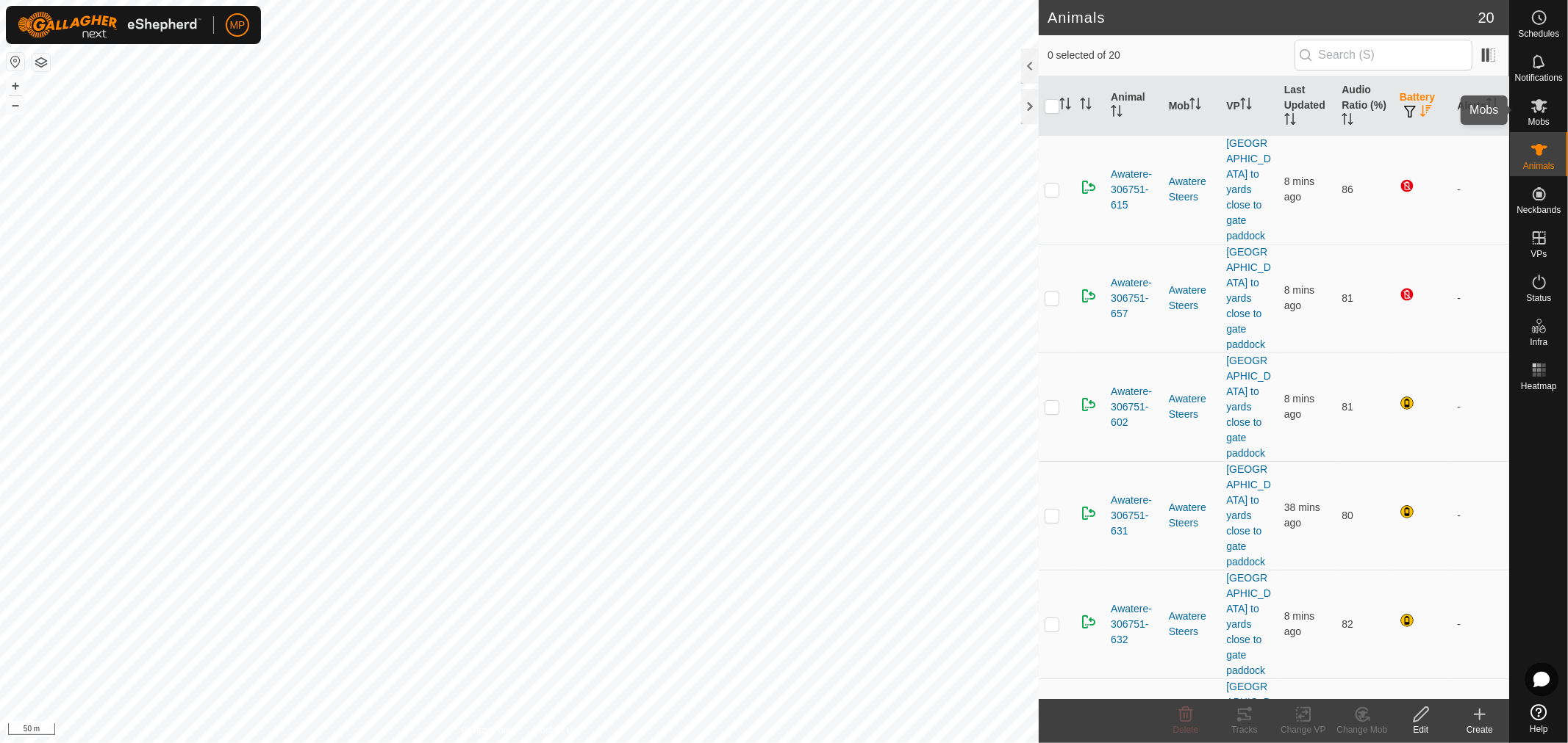
click at [1548, 114] on es-mob-svg-icon at bounding box center [1539, 105] width 26 height 23
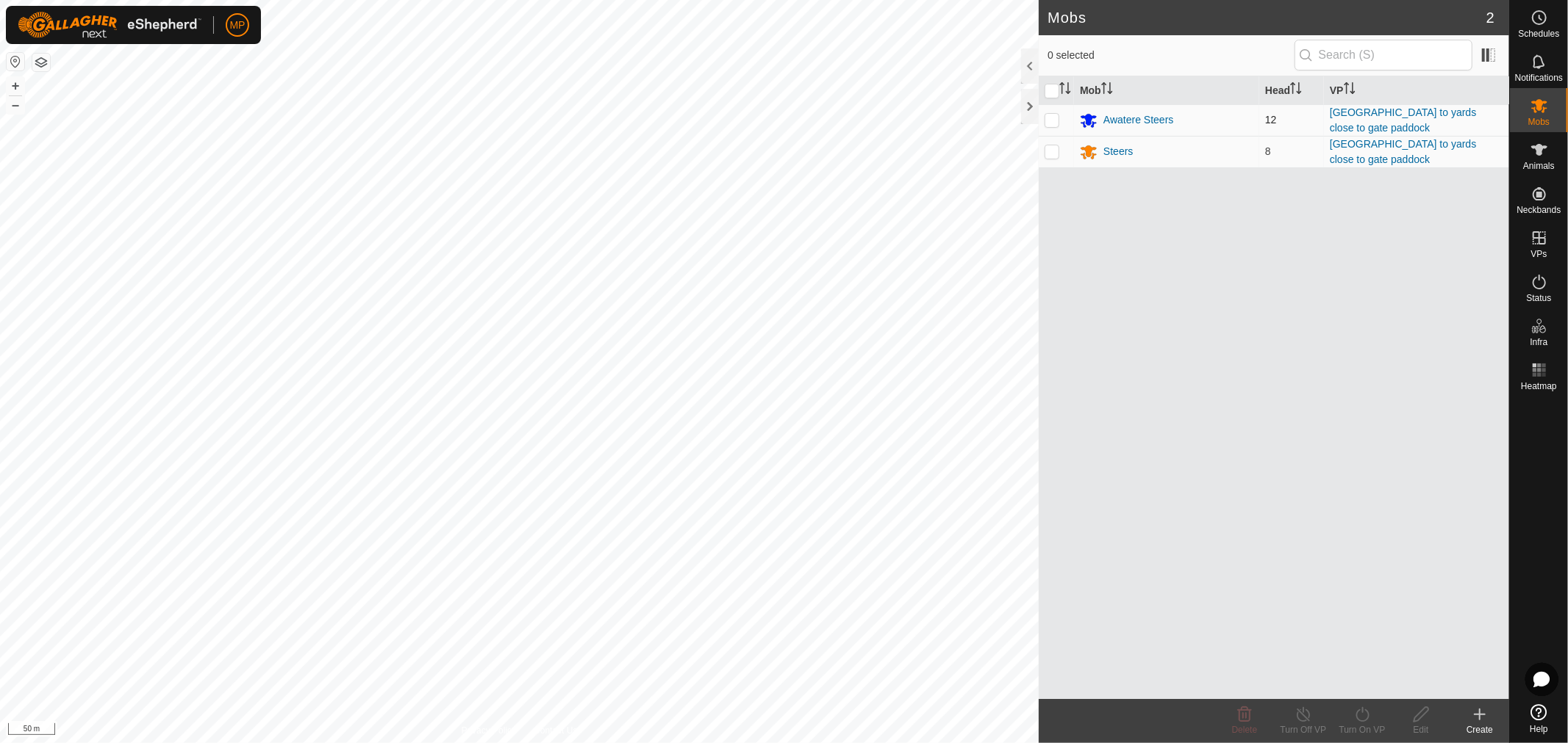
click at [1052, 116] on p-checkbox at bounding box center [1051, 120] width 15 height 12
checkbox input "true"
click at [1365, 717] on icon at bounding box center [1362, 715] width 19 height 18
click at [1373, 686] on link "Now" at bounding box center [1406, 682] width 146 height 29
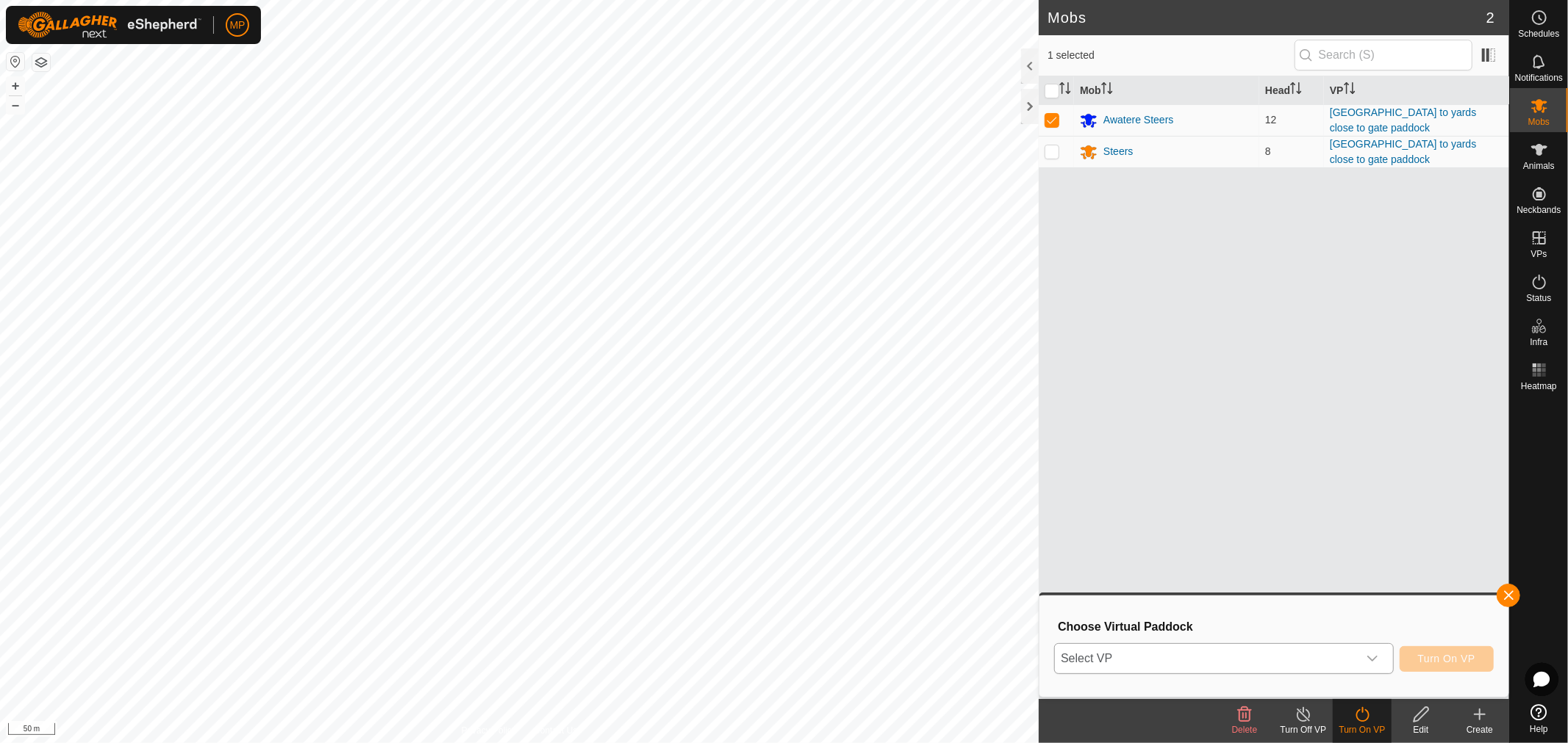
click at [1373, 657] on icon "dropdown trigger" at bounding box center [1373, 659] width 12 height 12
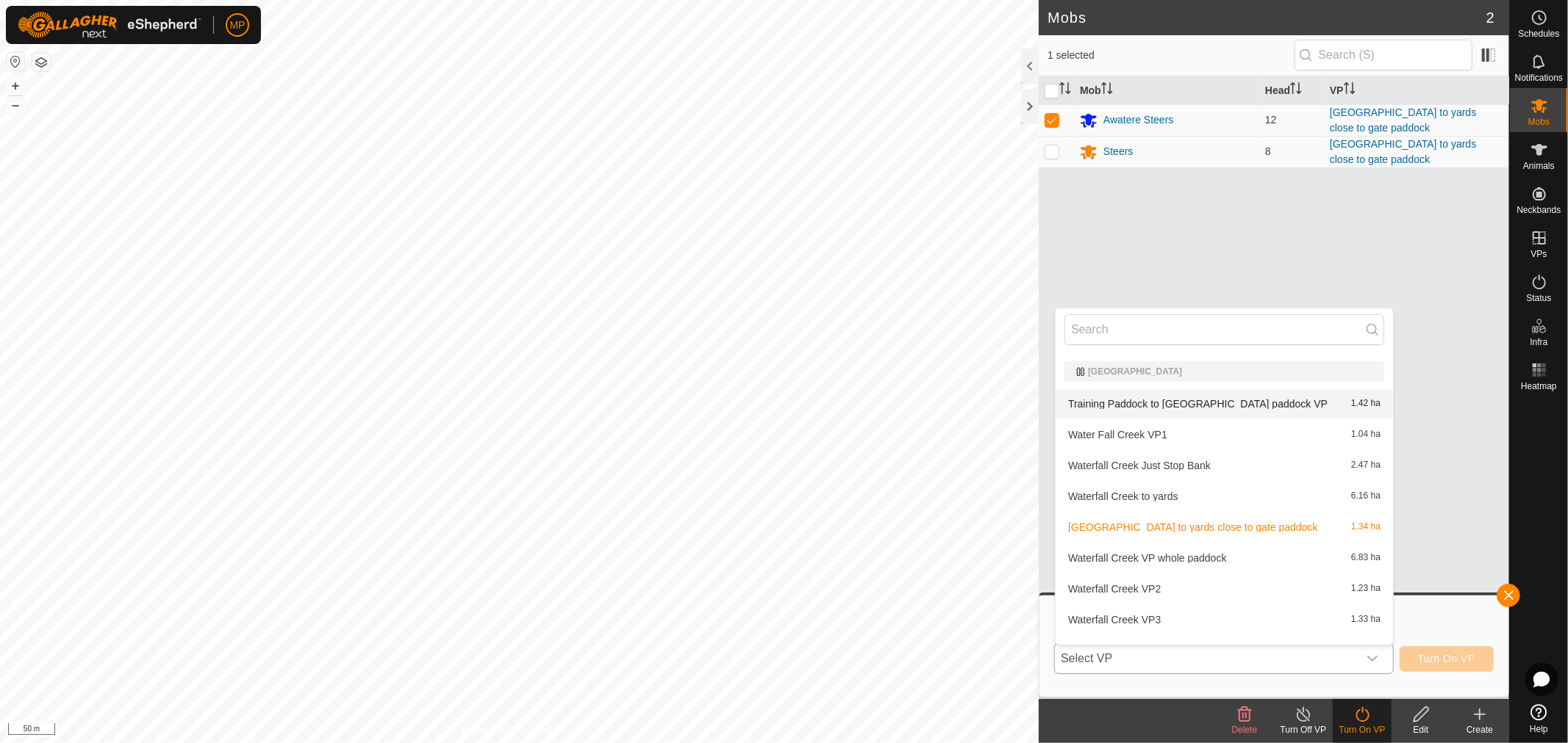
scroll to position [816, 0]
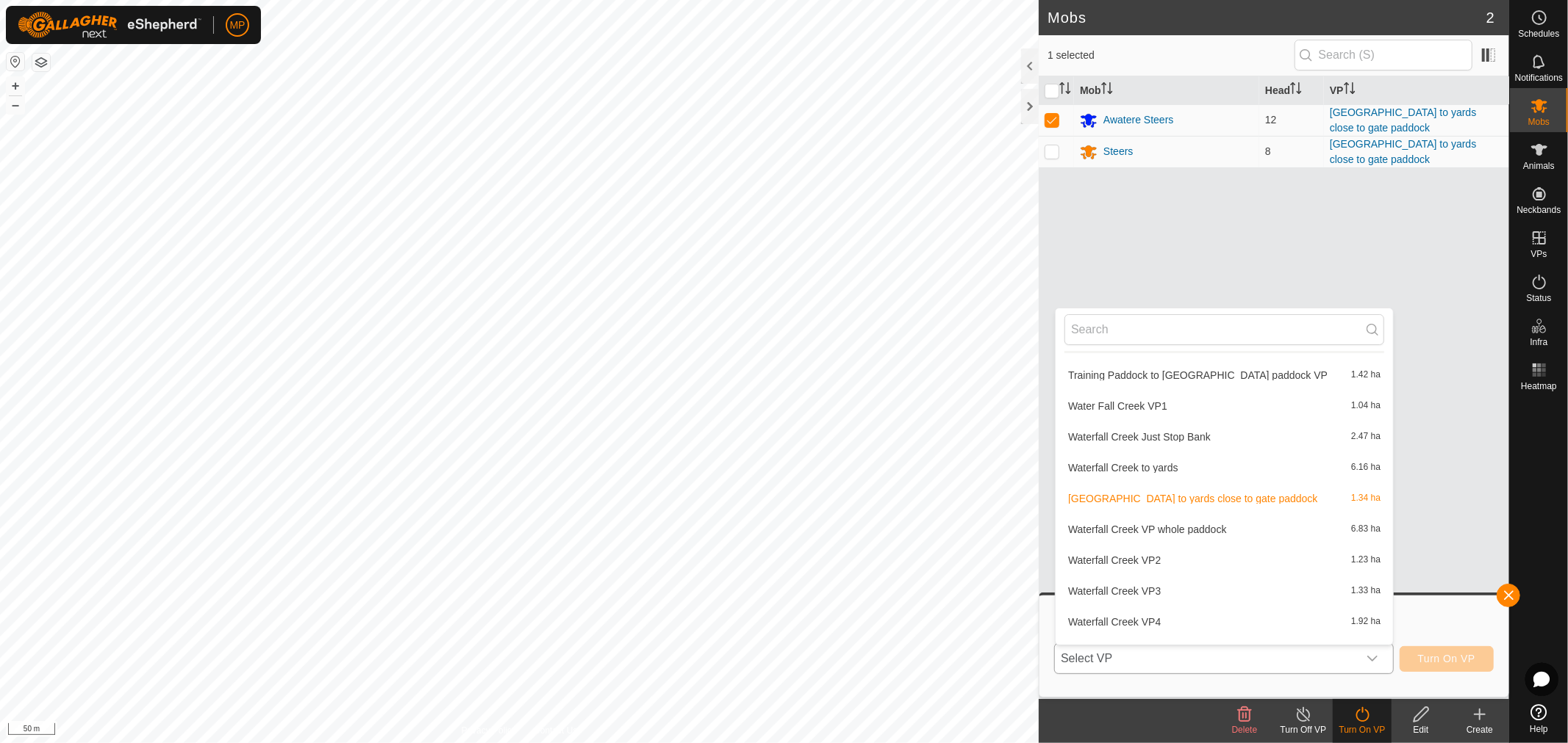
click at [1147, 524] on li "Waterfall Creek VP whole paddock 6.83 ha" at bounding box center [1223, 529] width 337 height 29
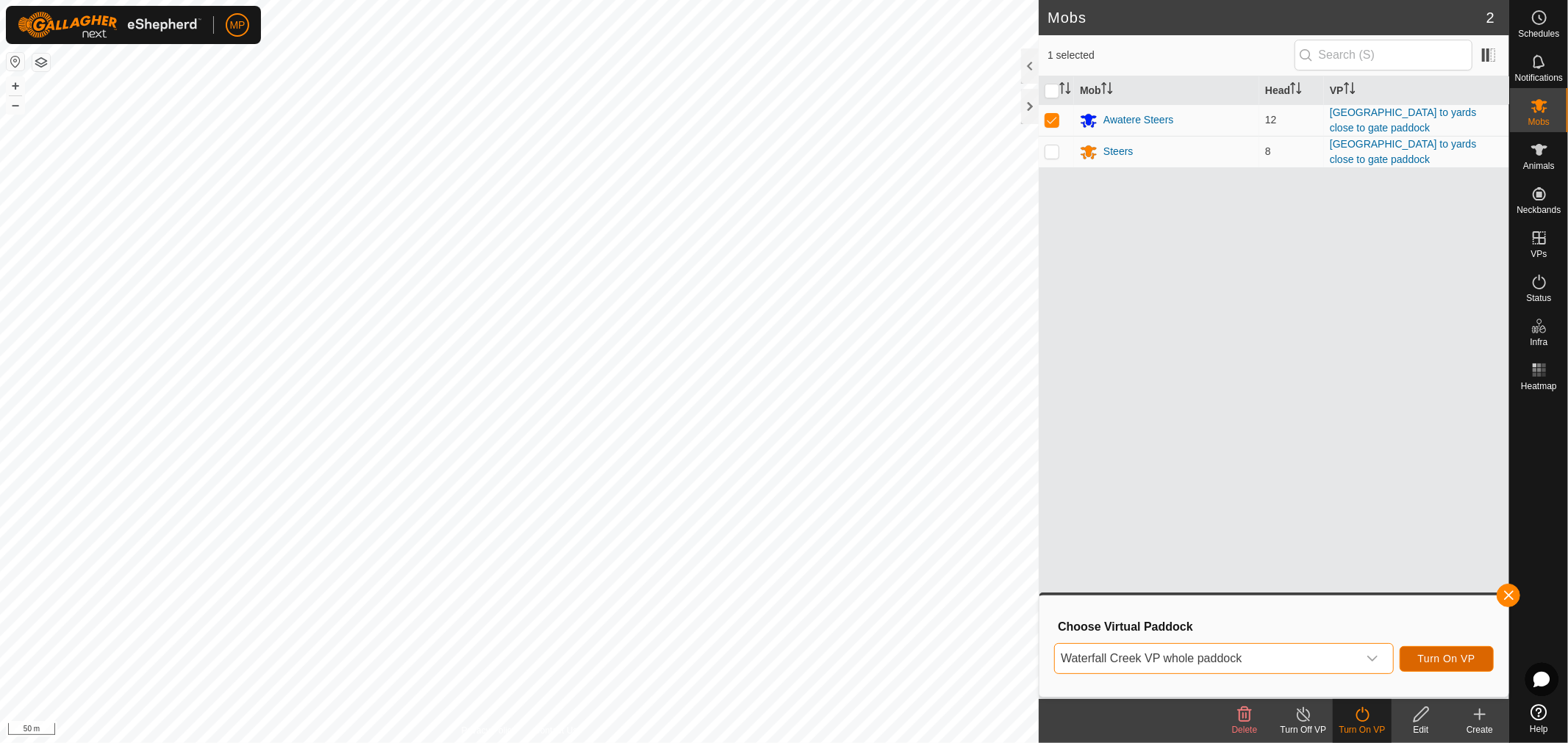
click at [1438, 661] on span "Turn On VP" at bounding box center [1446, 659] width 58 height 12
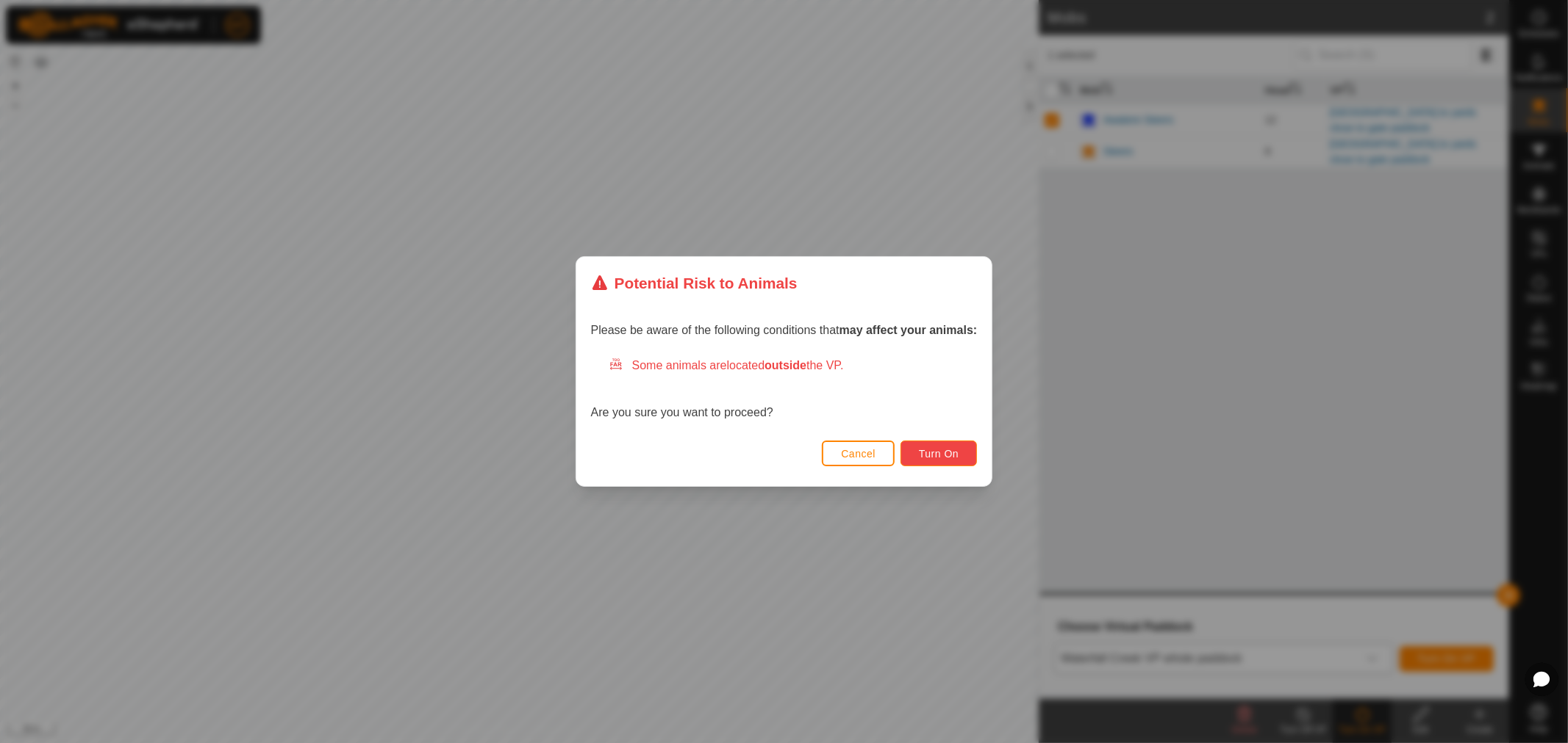
click at [953, 453] on span "Turn On" at bounding box center [938, 454] width 40 height 12
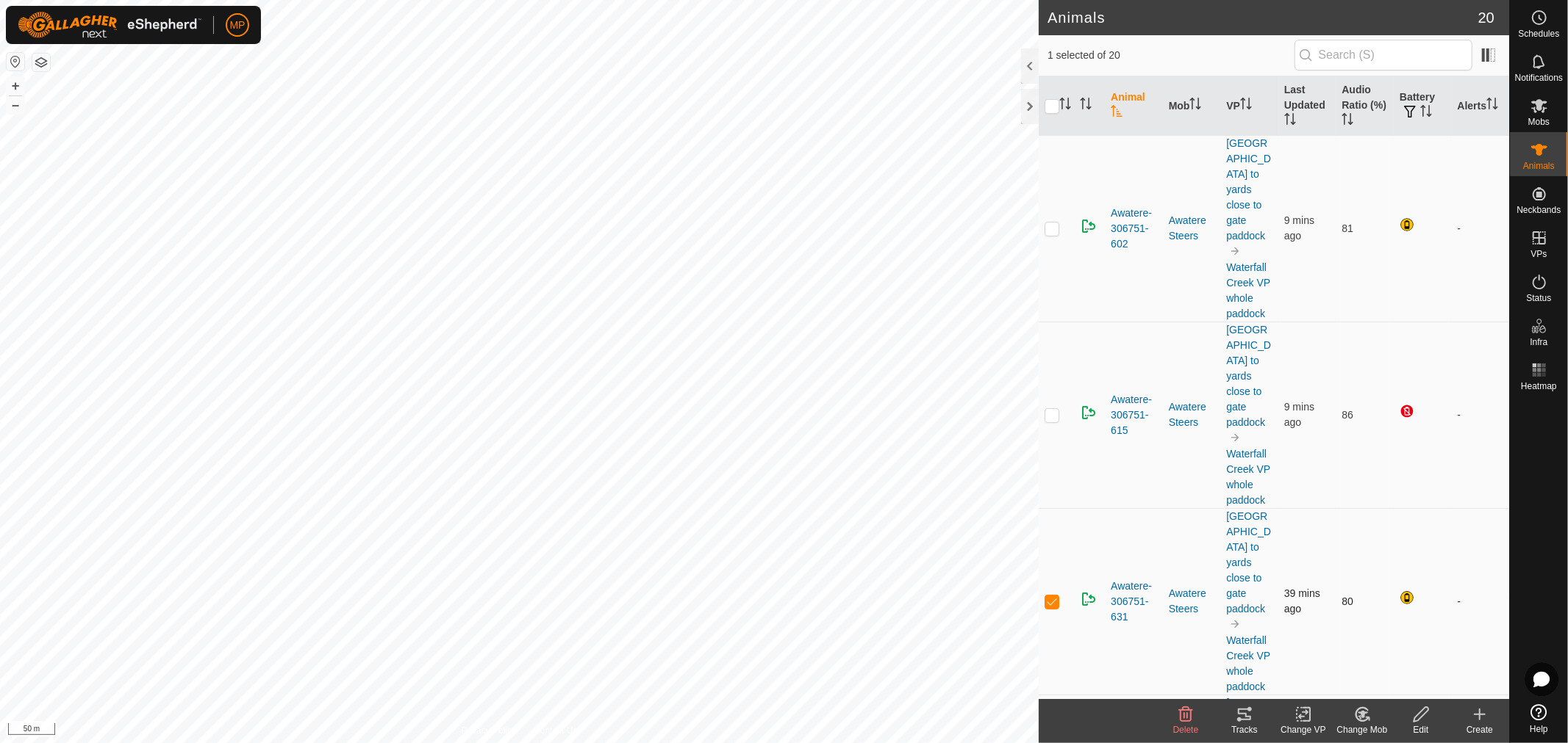
click at [1051, 596] on p-checkbox at bounding box center [1051, 601] width 15 height 12
checkbox input "false"
drag, startPoint x: 1533, startPoint y: 105, endPoint x: 1527, endPoint y: 111, distance: 8.5
click at [1533, 105] on icon at bounding box center [1539, 105] width 18 height 18
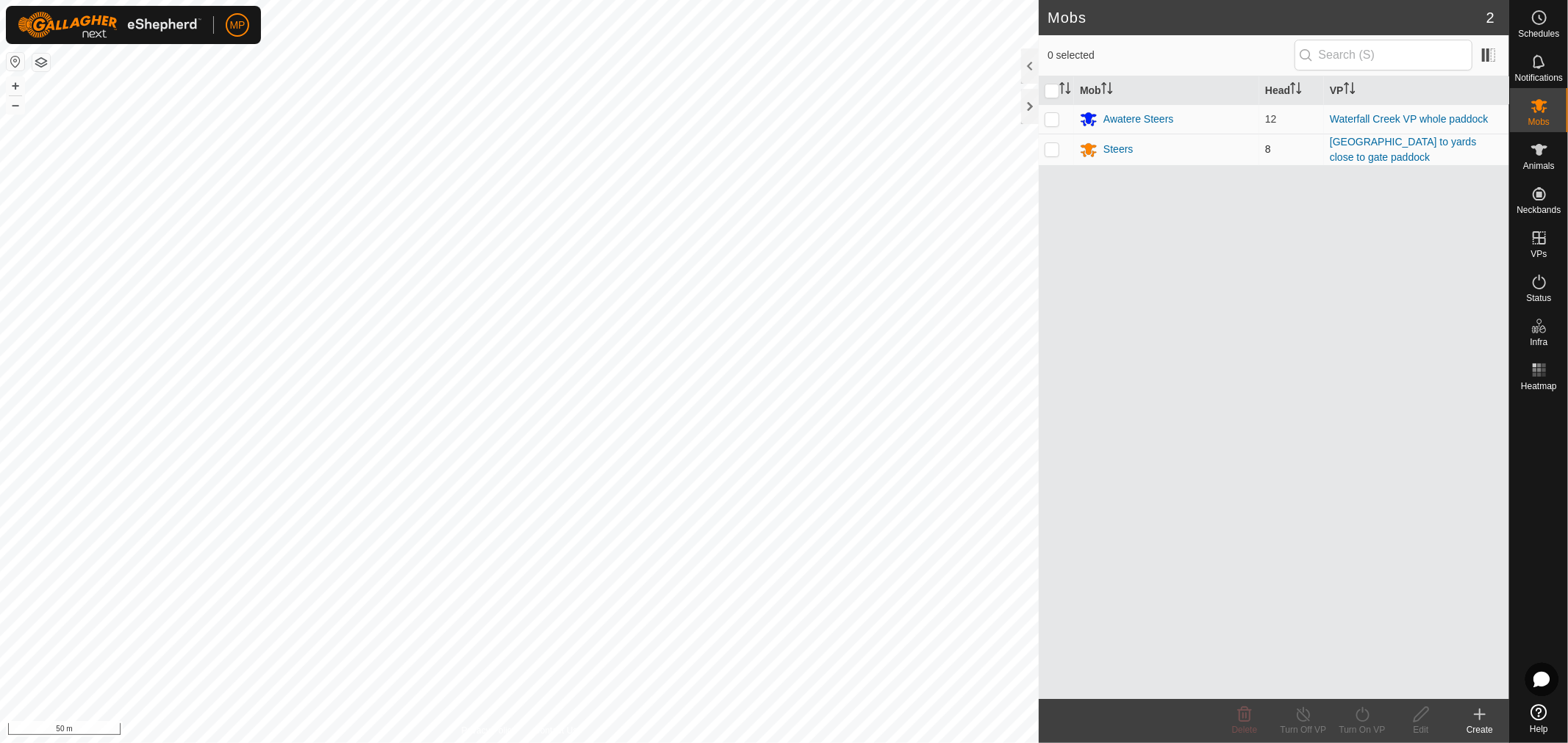
click at [1053, 152] on p-checkbox at bounding box center [1051, 149] width 15 height 12
checkbox input "true"
click at [1358, 725] on div "Turn On VP" at bounding box center [1362, 730] width 59 height 14
click at [1383, 679] on link "Now" at bounding box center [1406, 682] width 146 height 29
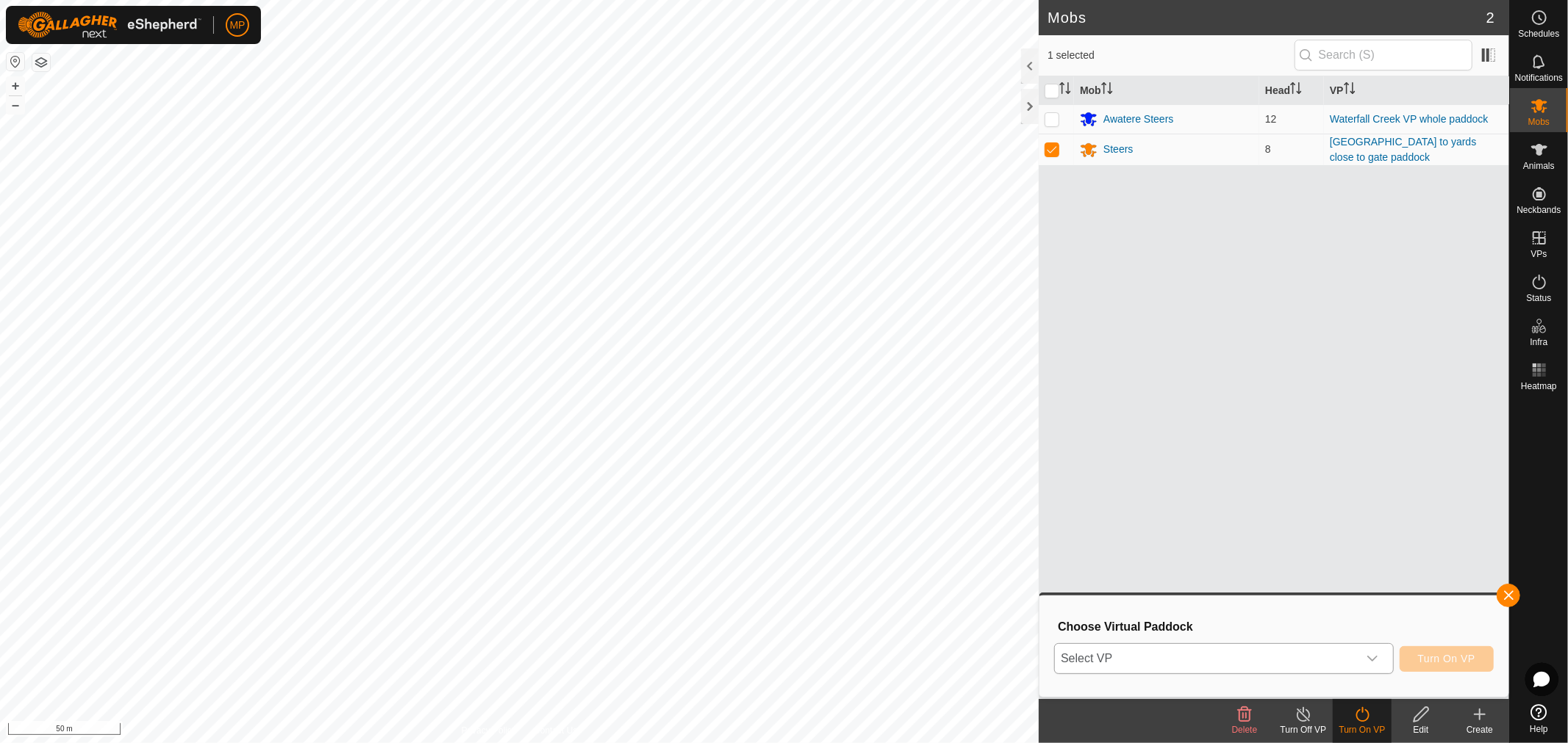
click at [1381, 662] on div "dropdown trigger" at bounding box center [1373, 659] width 29 height 29
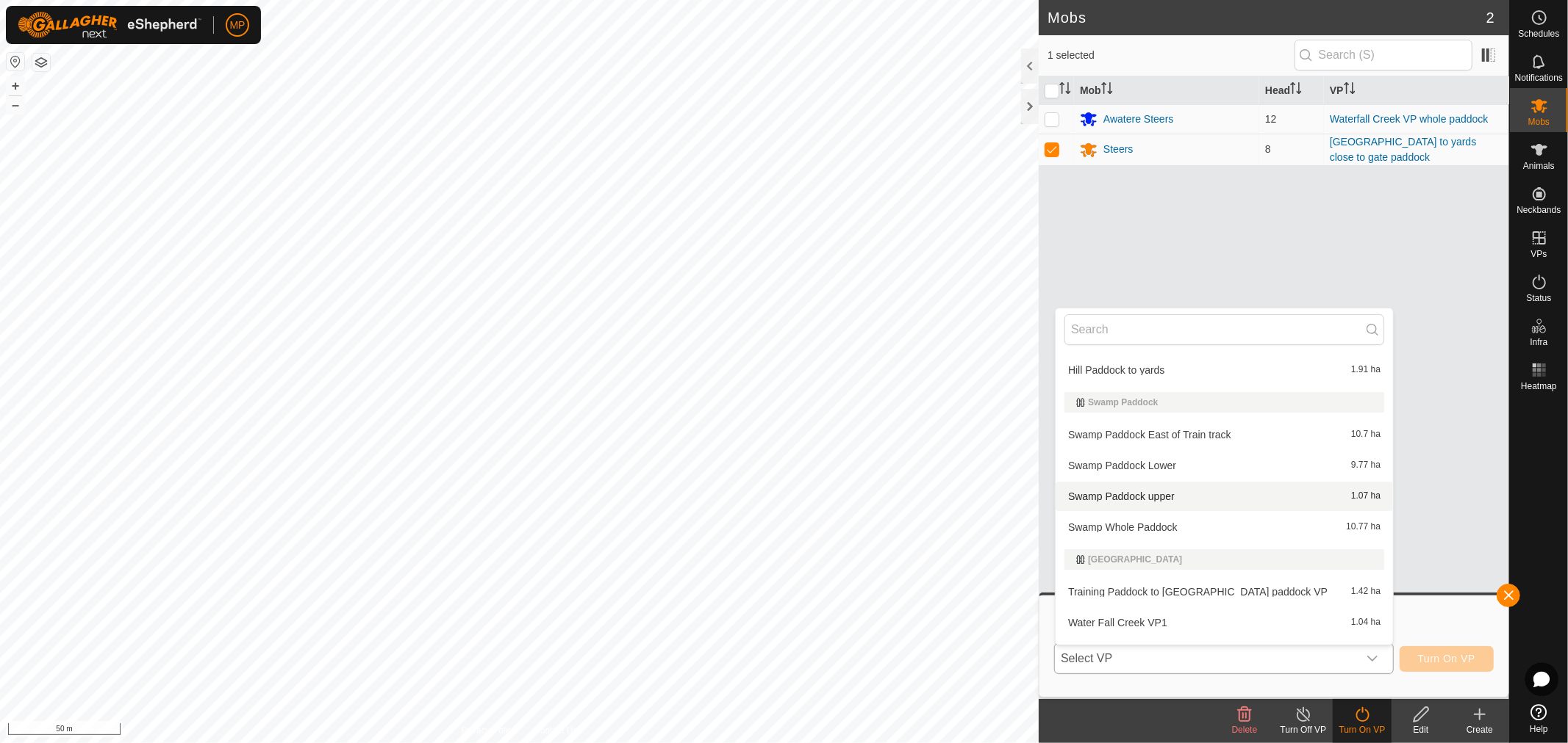
scroll to position [571, 0]
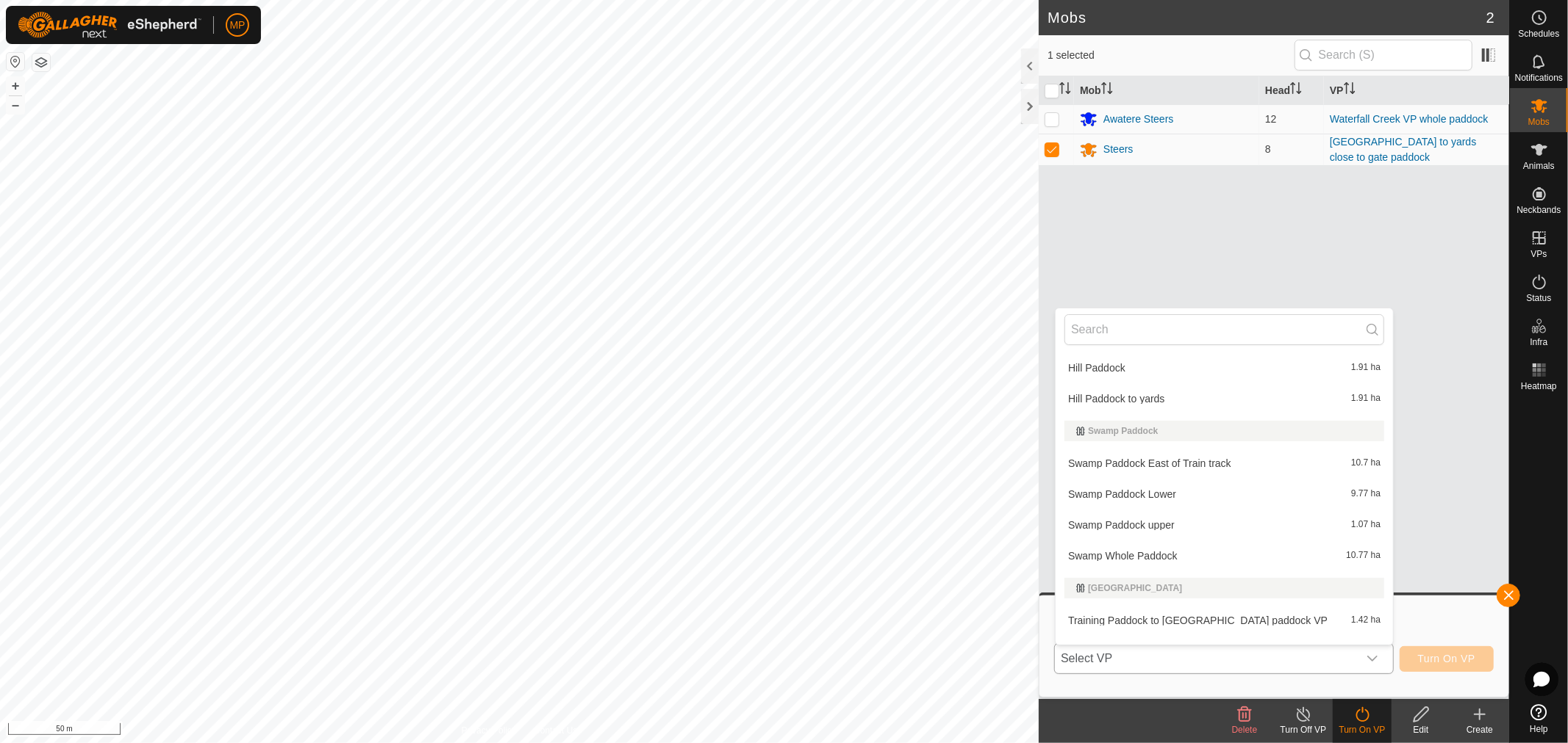
click at [1159, 554] on li "Swamp Whole Paddock 10.77 ha" at bounding box center [1223, 556] width 337 height 29
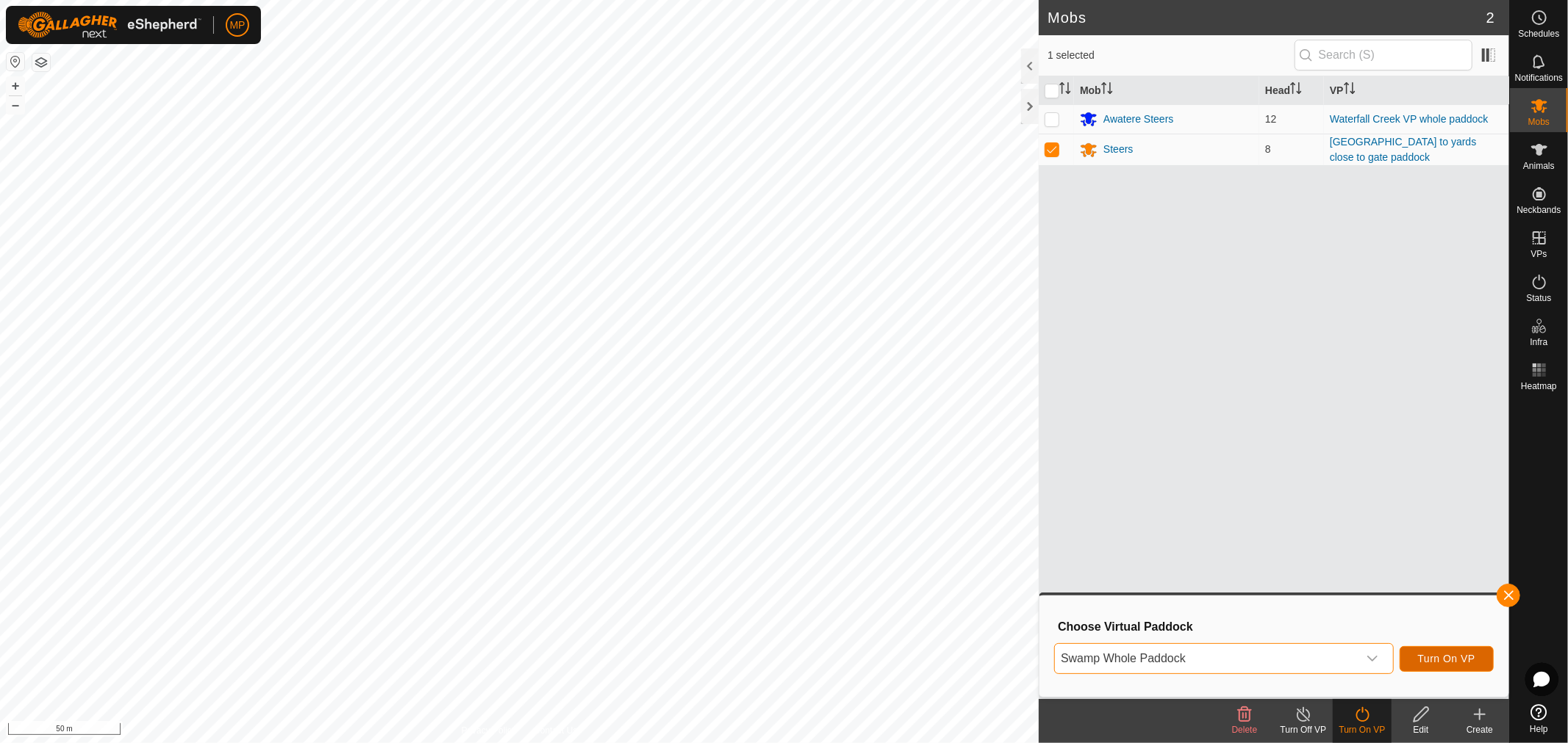
click at [1442, 658] on span "Turn On VP" at bounding box center [1446, 659] width 58 height 12
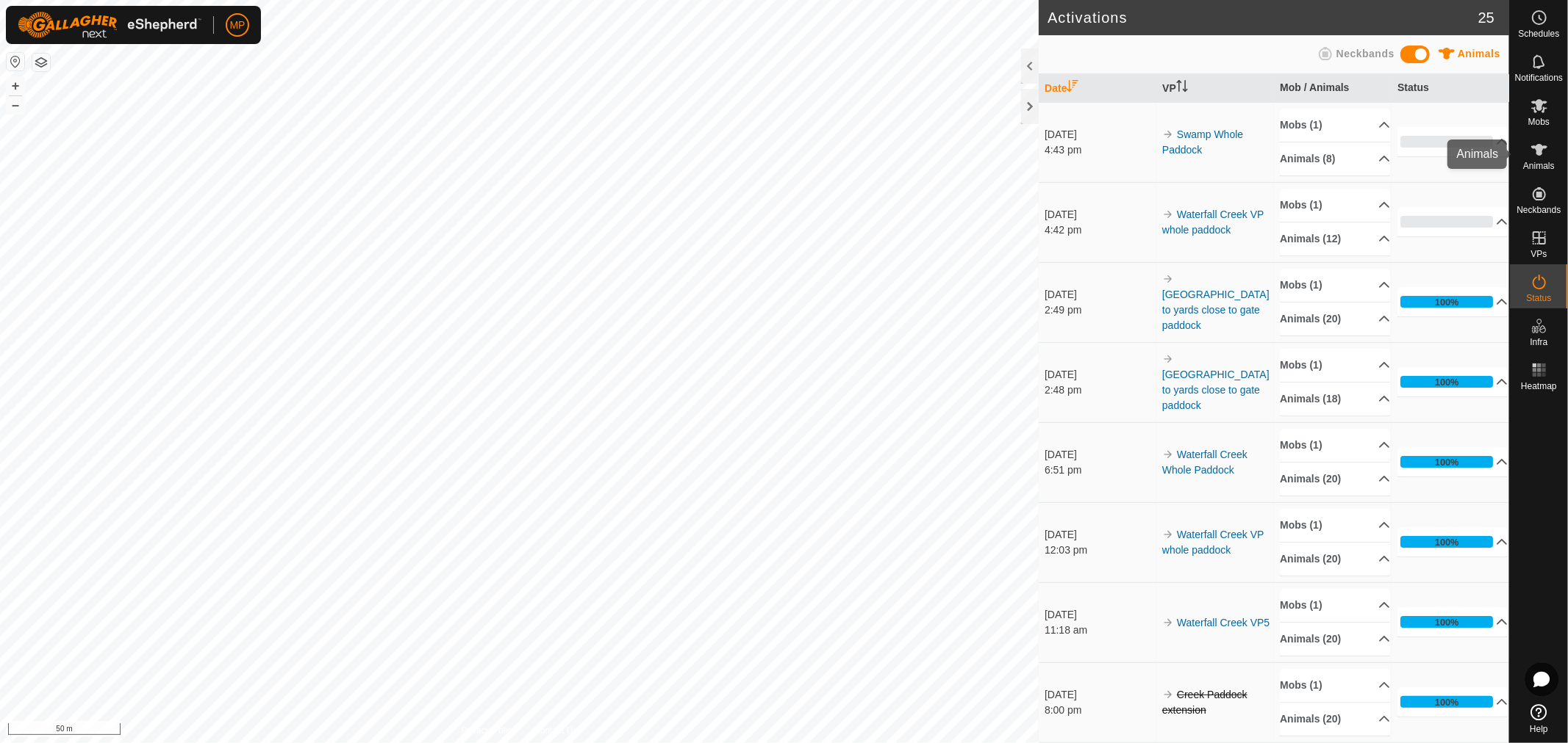
click at [1545, 157] on icon at bounding box center [1539, 149] width 18 height 18
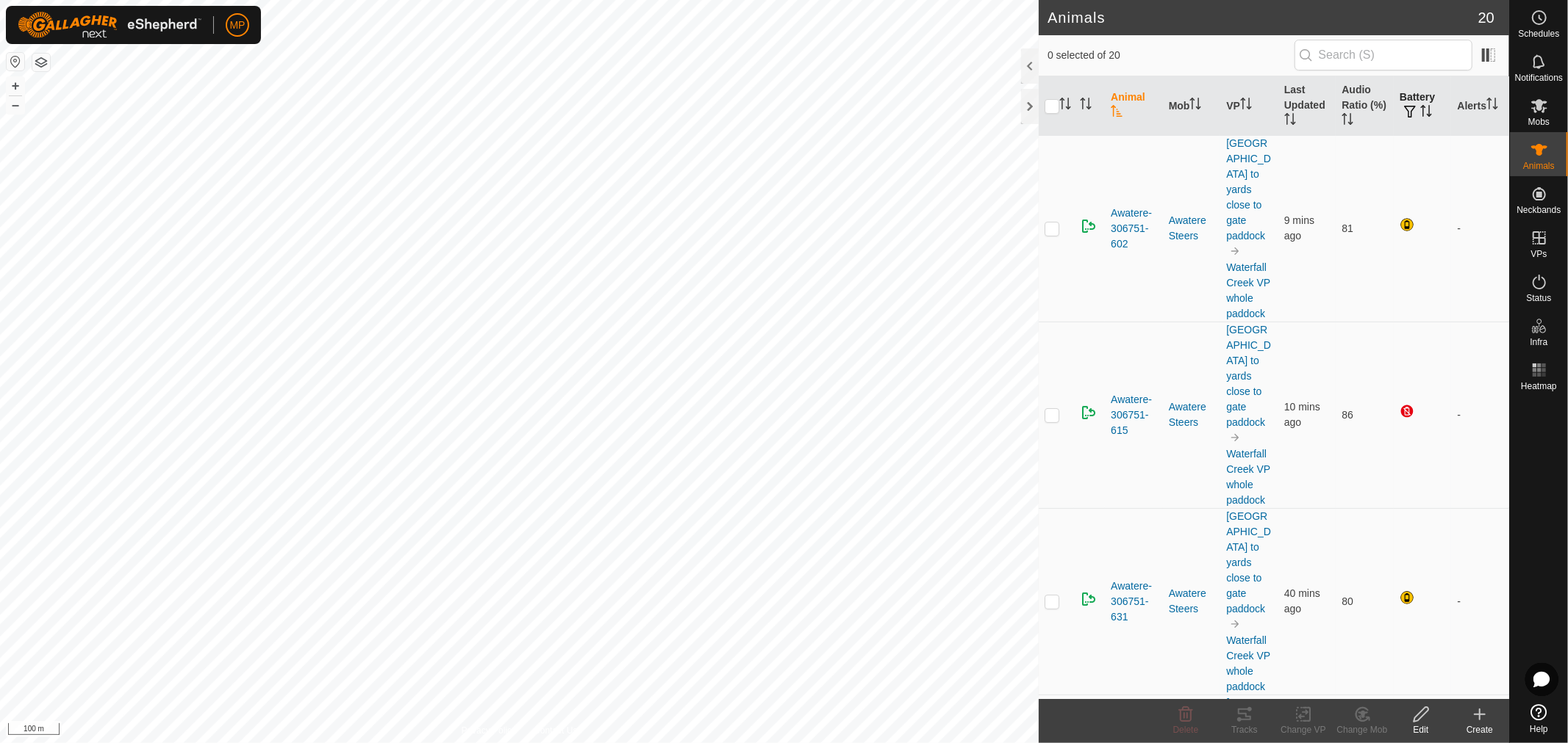
click at [1400, 96] on th "Battery" at bounding box center [1421, 105] width 58 height 60
click at [1539, 115] on es-mob-svg-icon at bounding box center [1539, 105] width 26 height 23
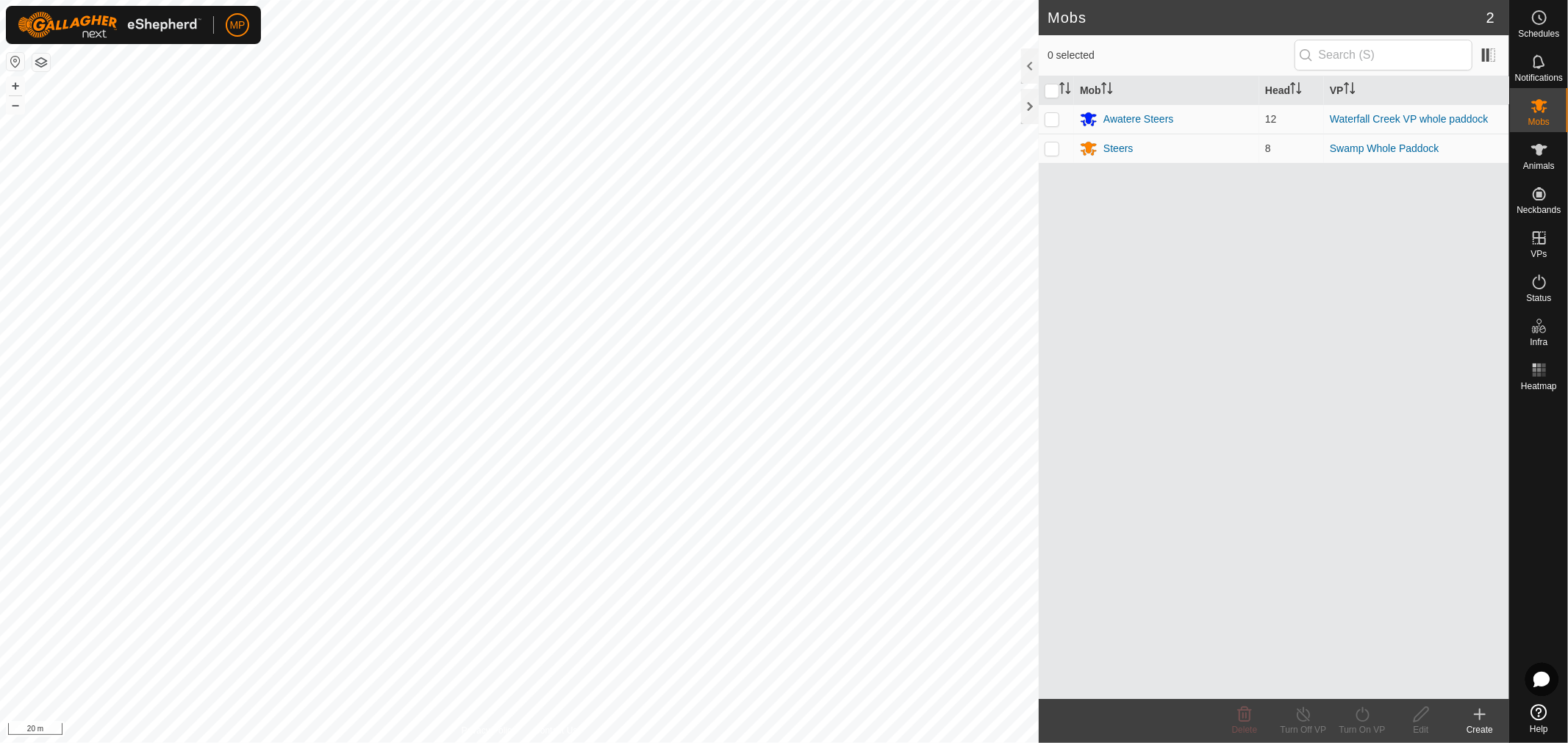
click at [1539, 115] on es-mob-svg-icon at bounding box center [1539, 105] width 26 height 23
click at [1545, 285] on icon at bounding box center [1540, 281] width 14 height 15
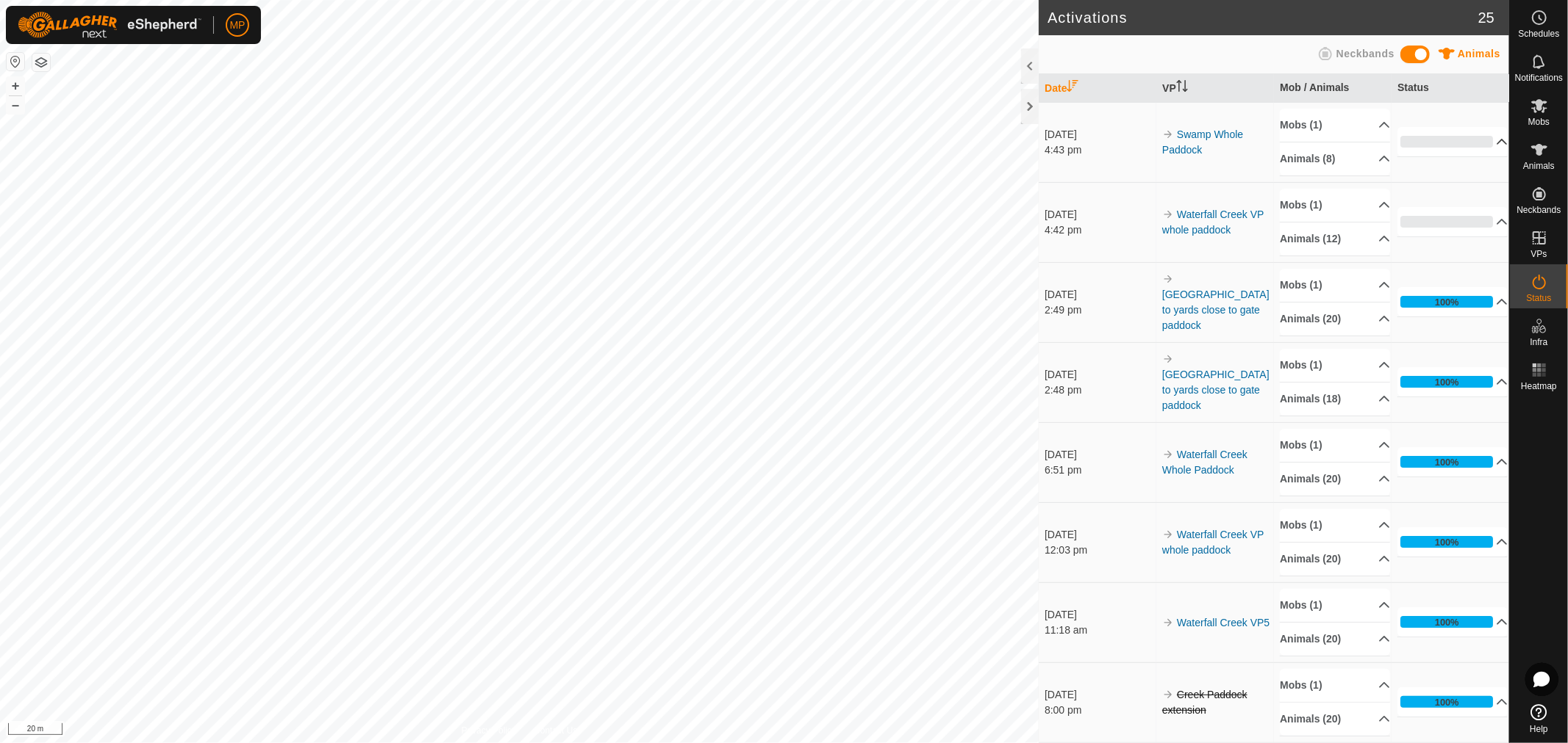
click at [1483, 138] on p-accordion-header "0%" at bounding box center [1452, 142] width 110 height 29
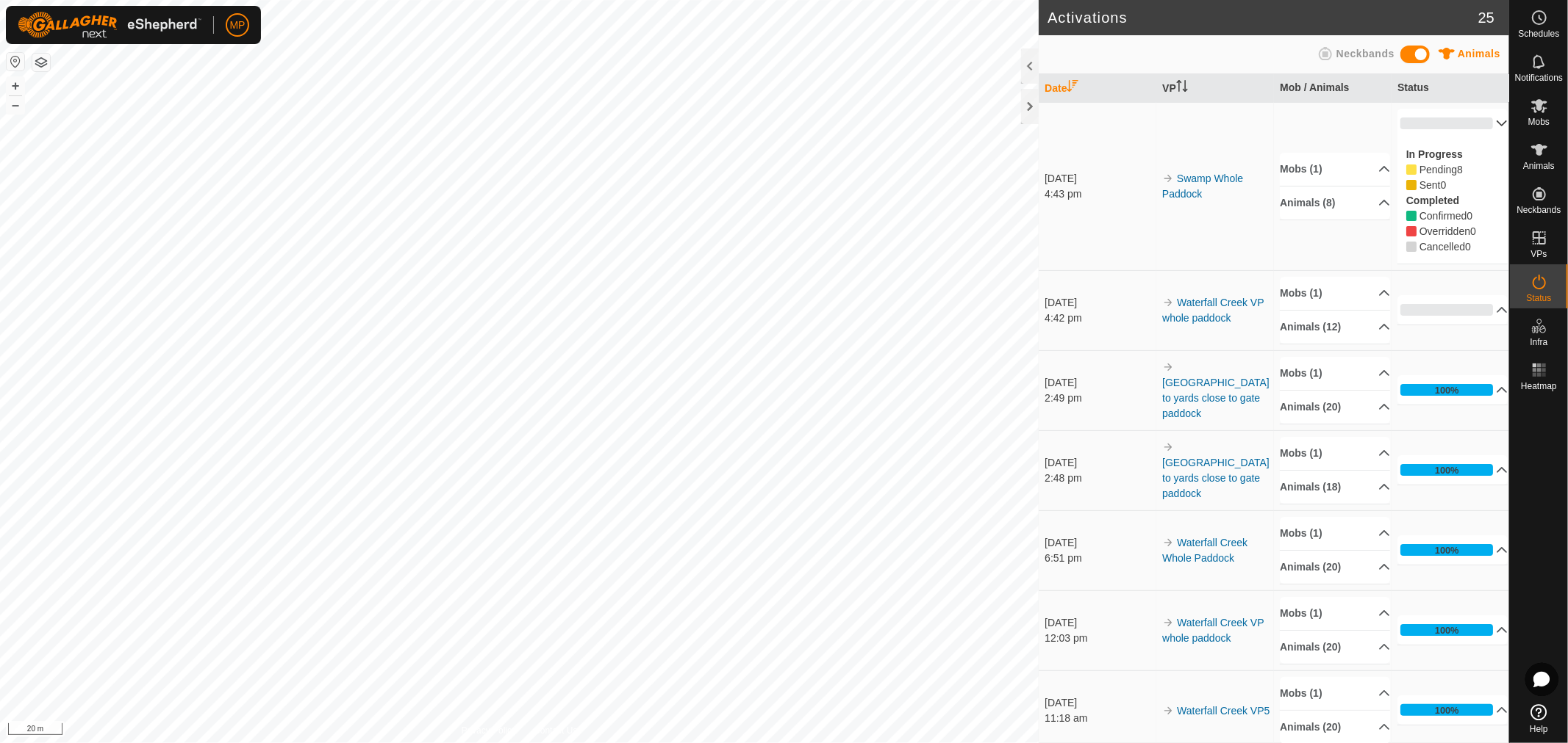
click at [1478, 128] on p-accordion-header "0%" at bounding box center [1452, 123] width 110 height 29
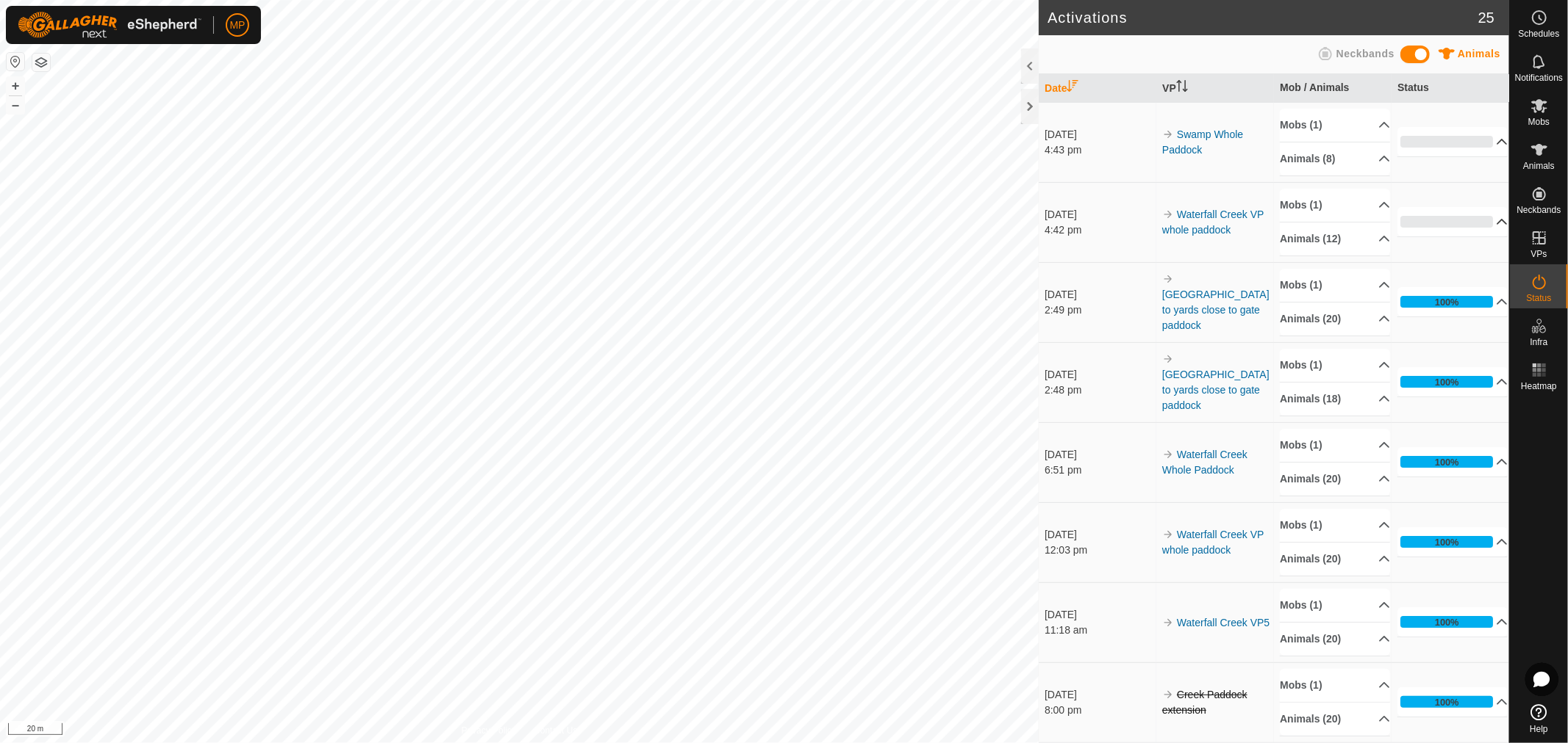
click at [1479, 227] on p-accordion-header "0%" at bounding box center [1452, 222] width 110 height 29
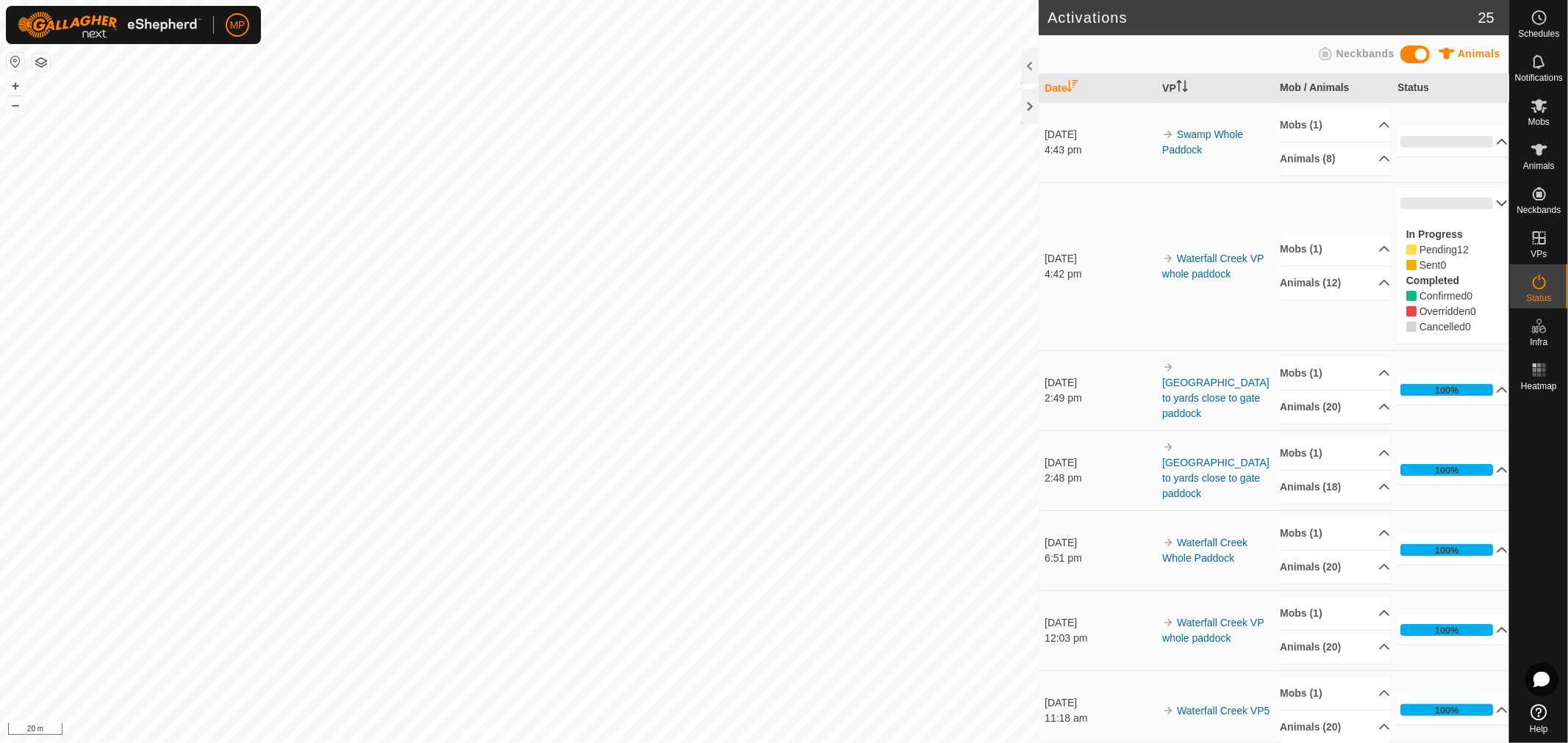
click at [1480, 200] on p-accordion-header "0%" at bounding box center [1452, 203] width 110 height 29
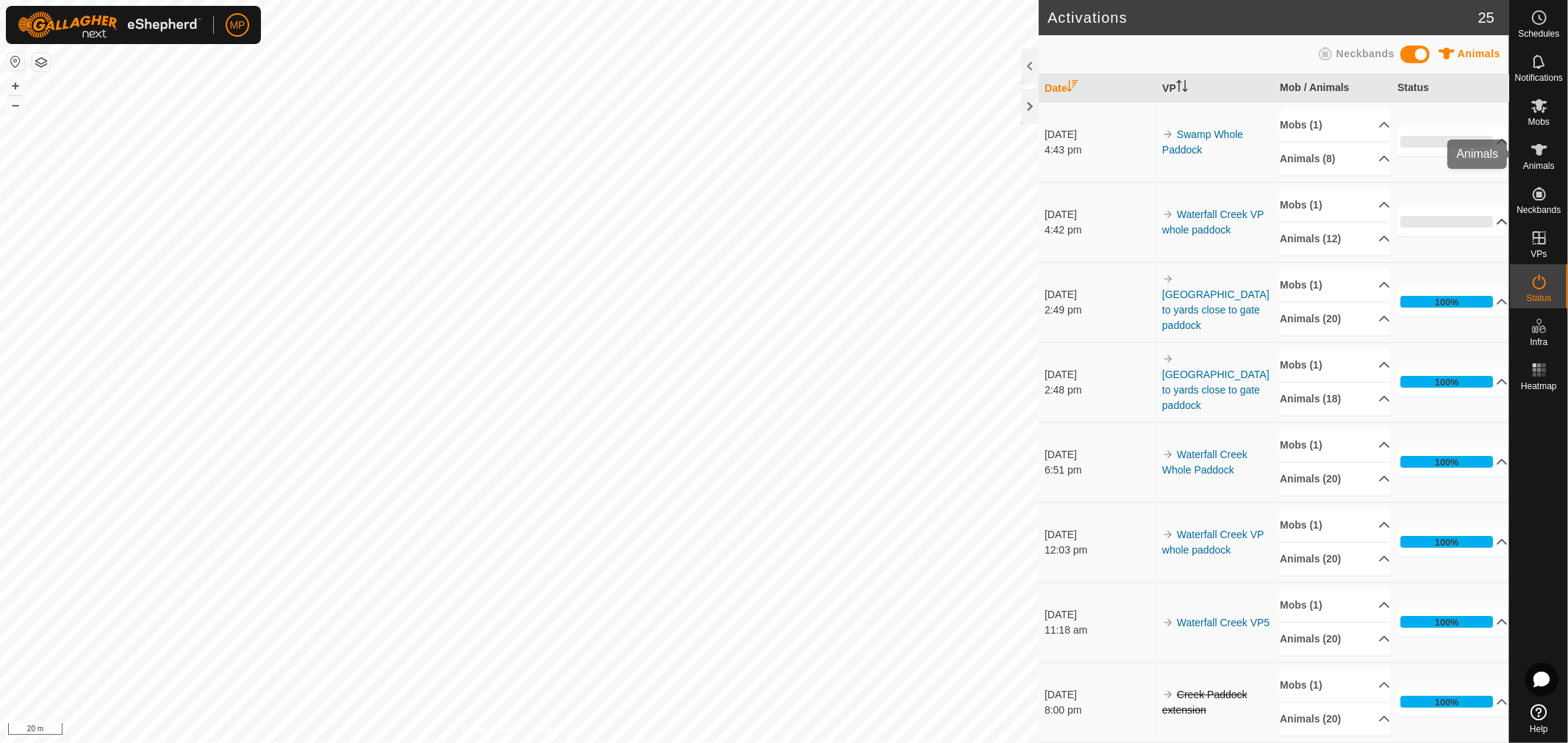
click at [1550, 145] on es-animals-svg-icon at bounding box center [1539, 149] width 26 height 23
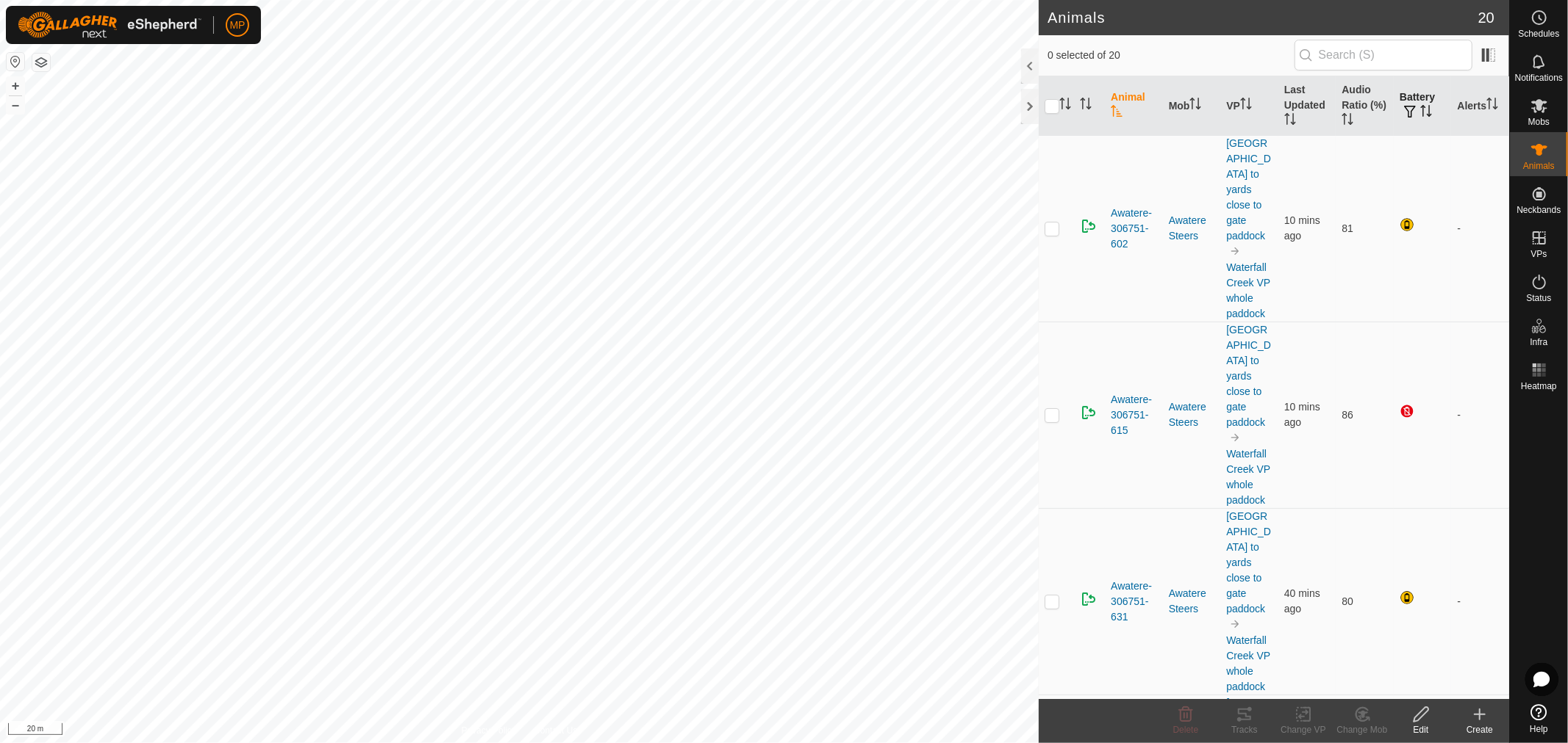
click at [1408, 96] on th "Battery" at bounding box center [1421, 105] width 58 height 60
click at [1414, 93] on th "Battery" at bounding box center [1421, 105] width 58 height 60
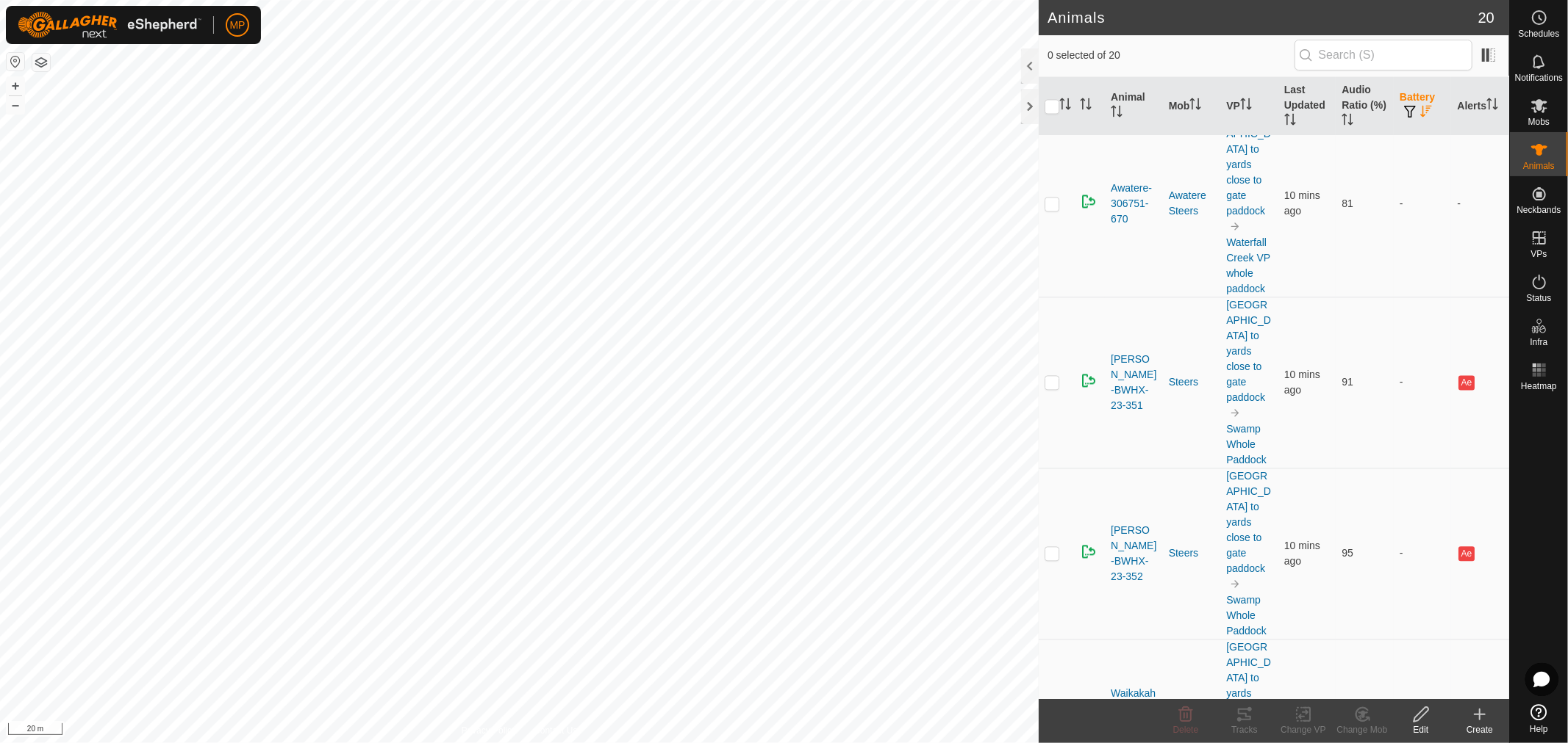
scroll to position [2418, 0]
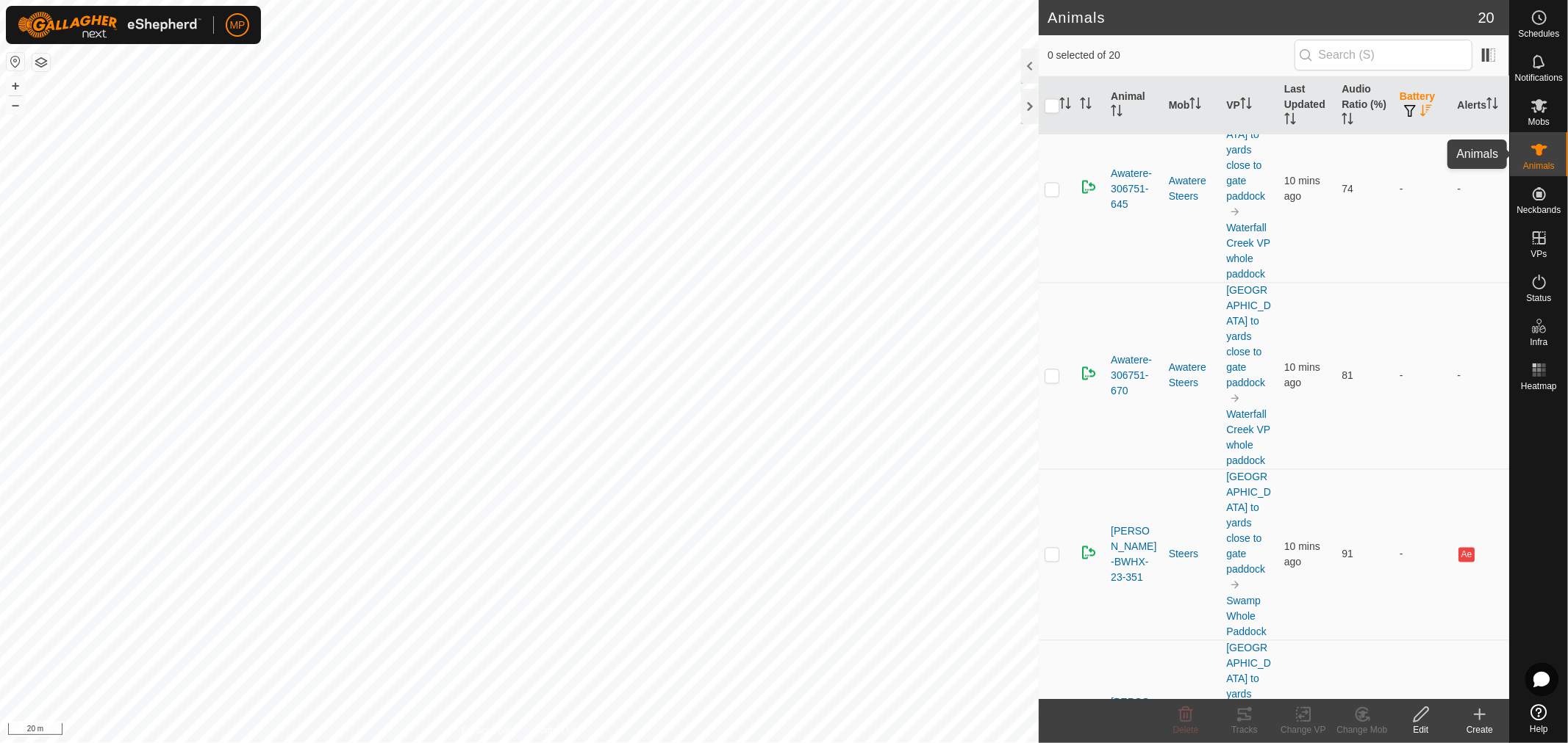
click at [1558, 145] on div "Animals" at bounding box center [1538, 153] width 58 height 44
click at [1538, 118] on span "Mobs" at bounding box center [1539, 121] width 21 height 9
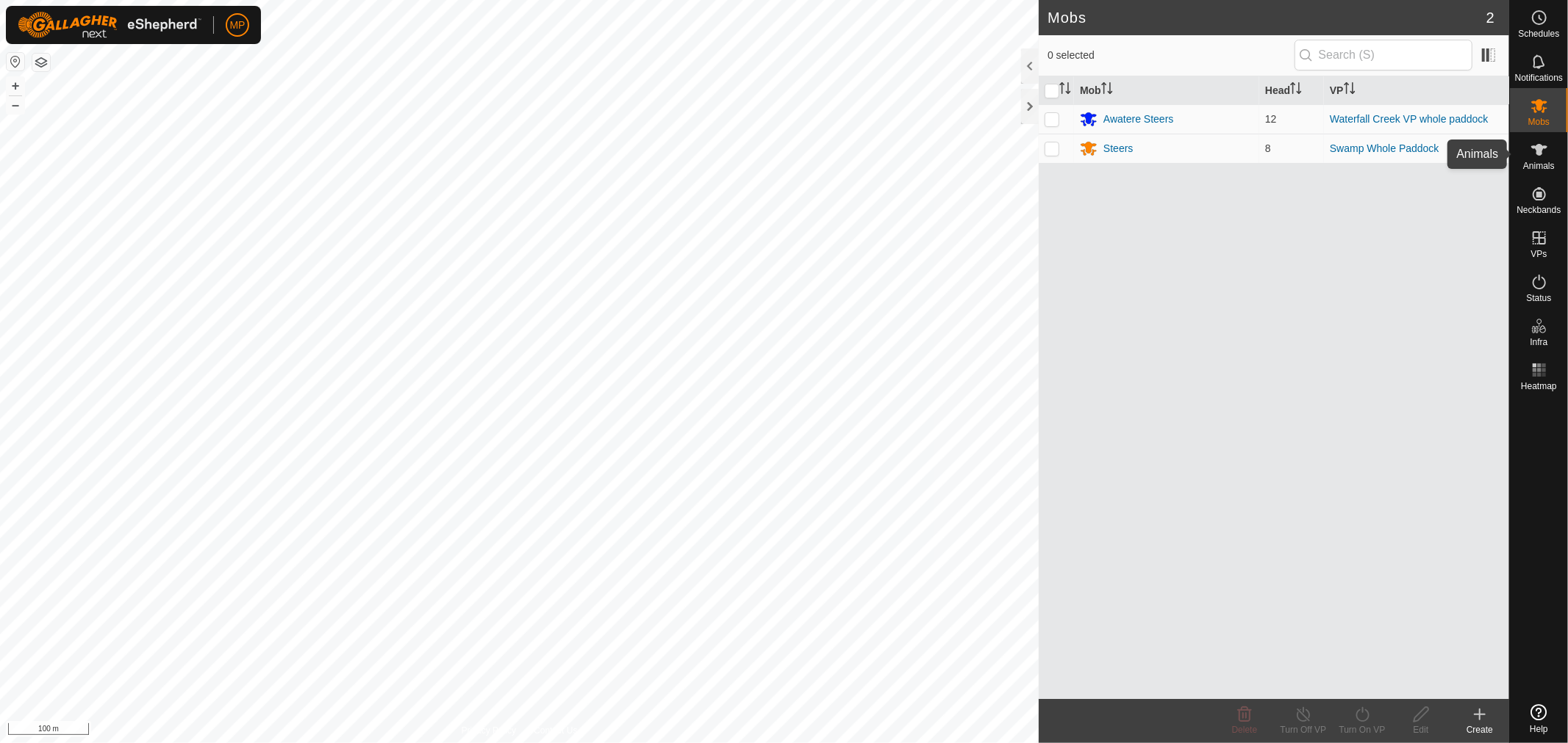
click at [1541, 159] on es-animals-svg-icon at bounding box center [1539, 149] width 26 height 23
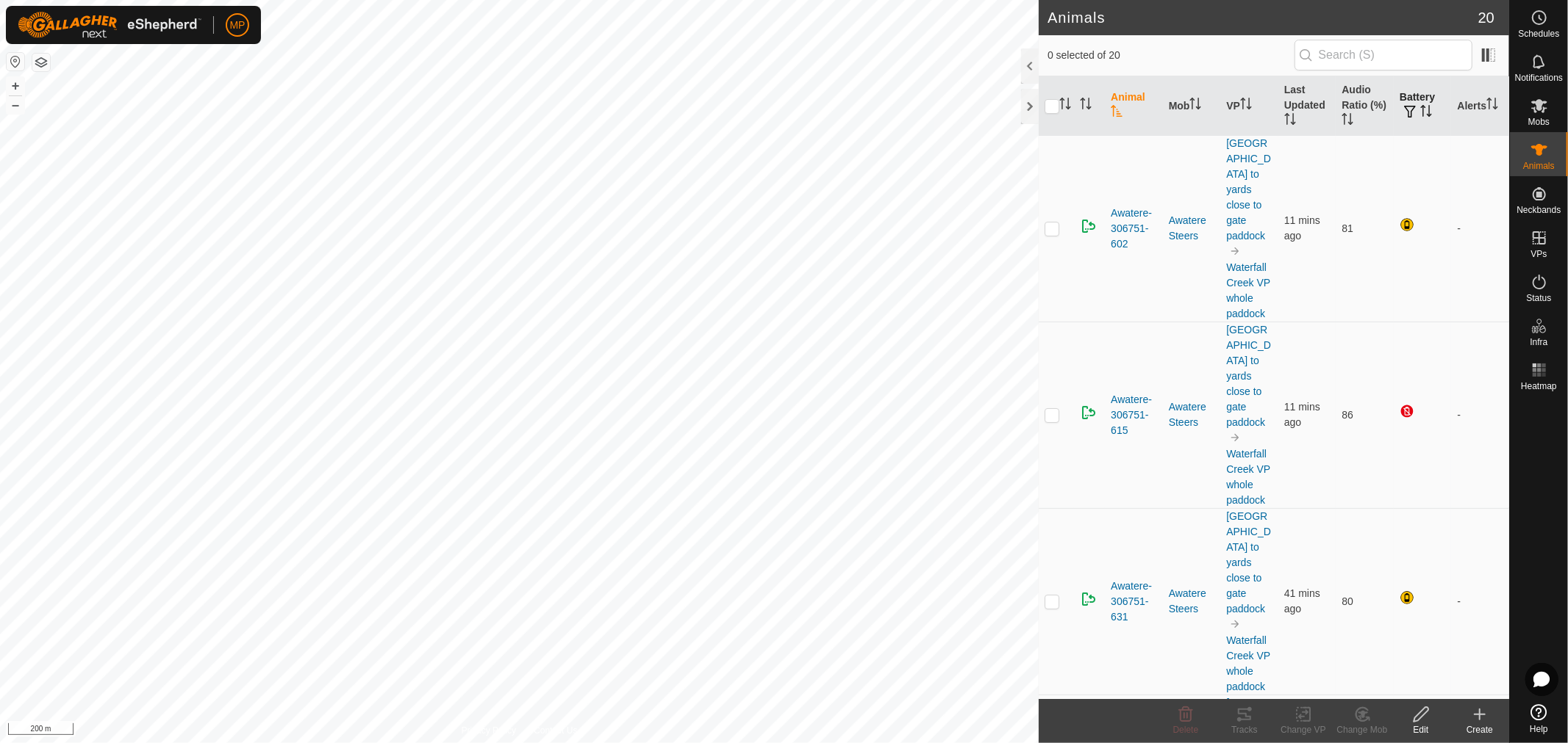
click at [1397, 92] on th "Battery" at bounding box center [1421, 105] width 58 height 60
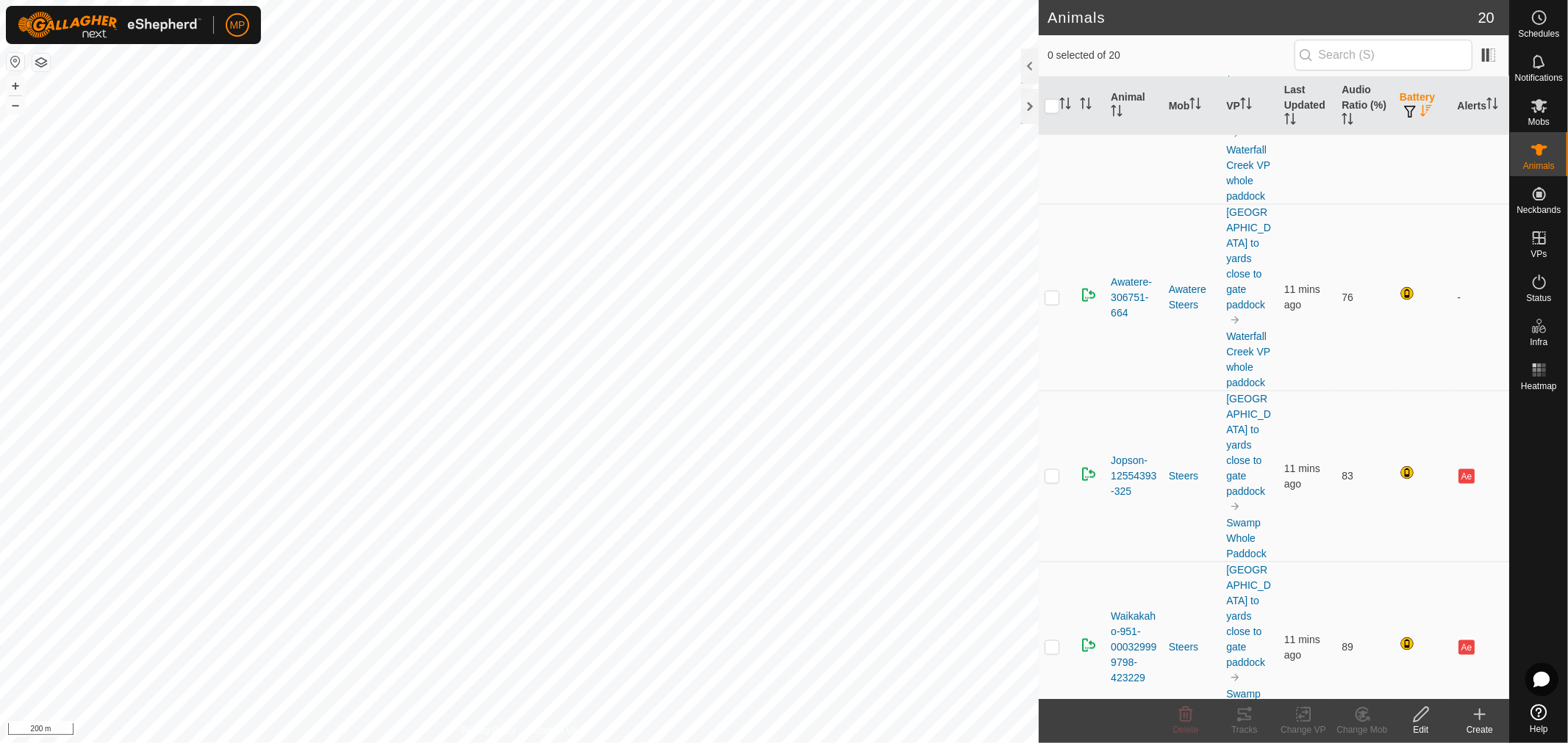
scroll to position [1357, 0]
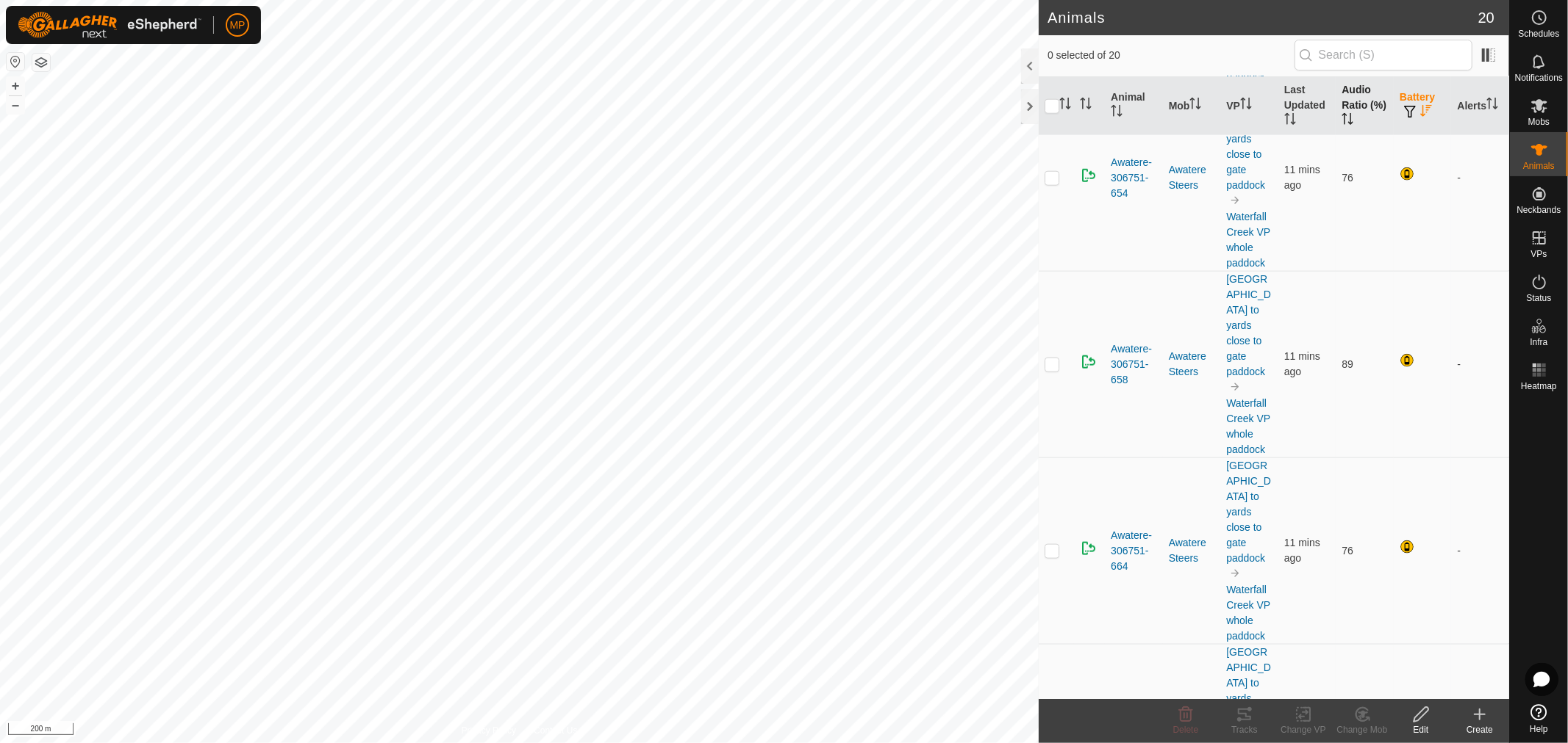
click at [1342, 86] on th "Audio Ratio (%)" at bounding box center [1364, 105] width 58 height 60
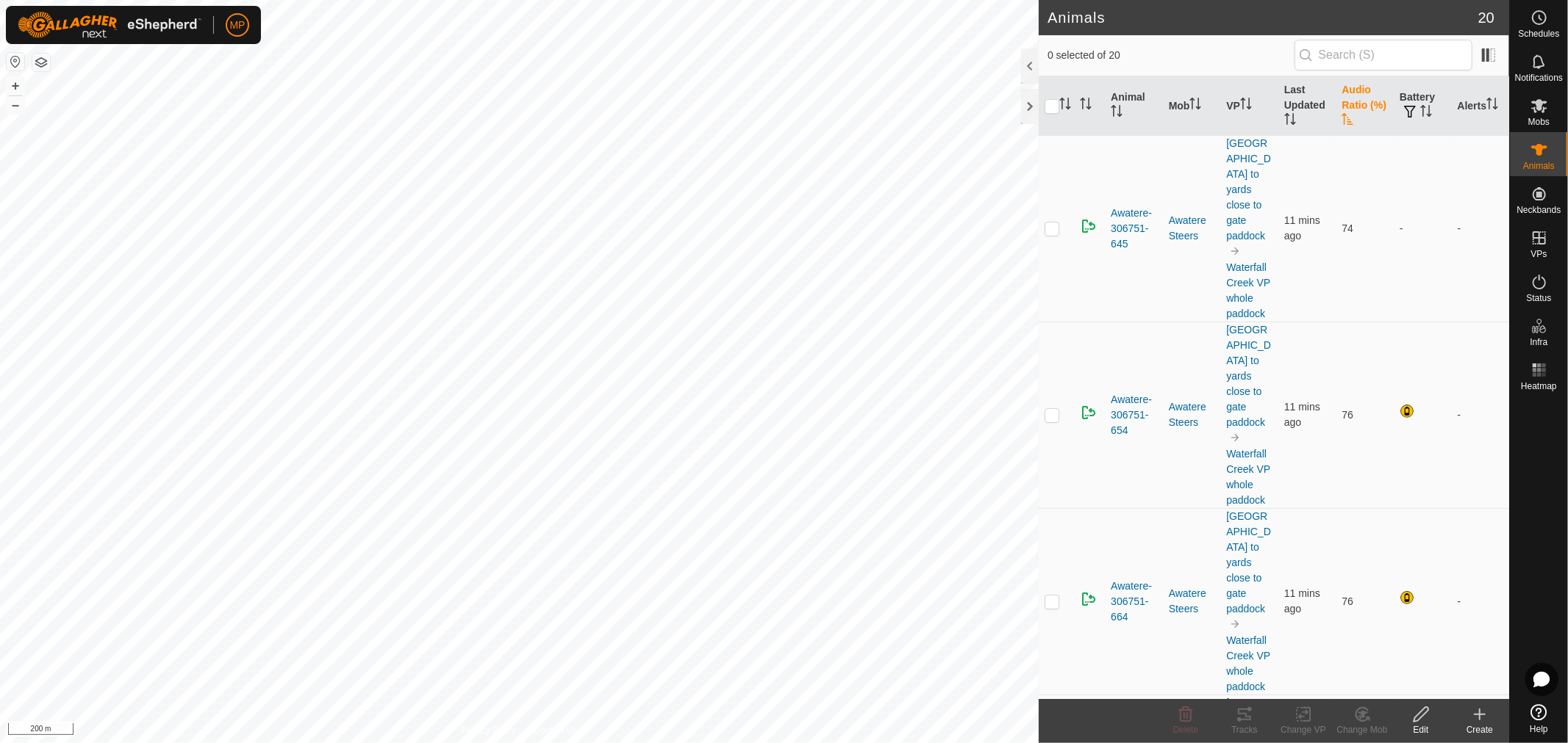
click at [1342, 86] on th "Audio Ratio (%)" at bounding box center [1364, 105] width 58 height 60
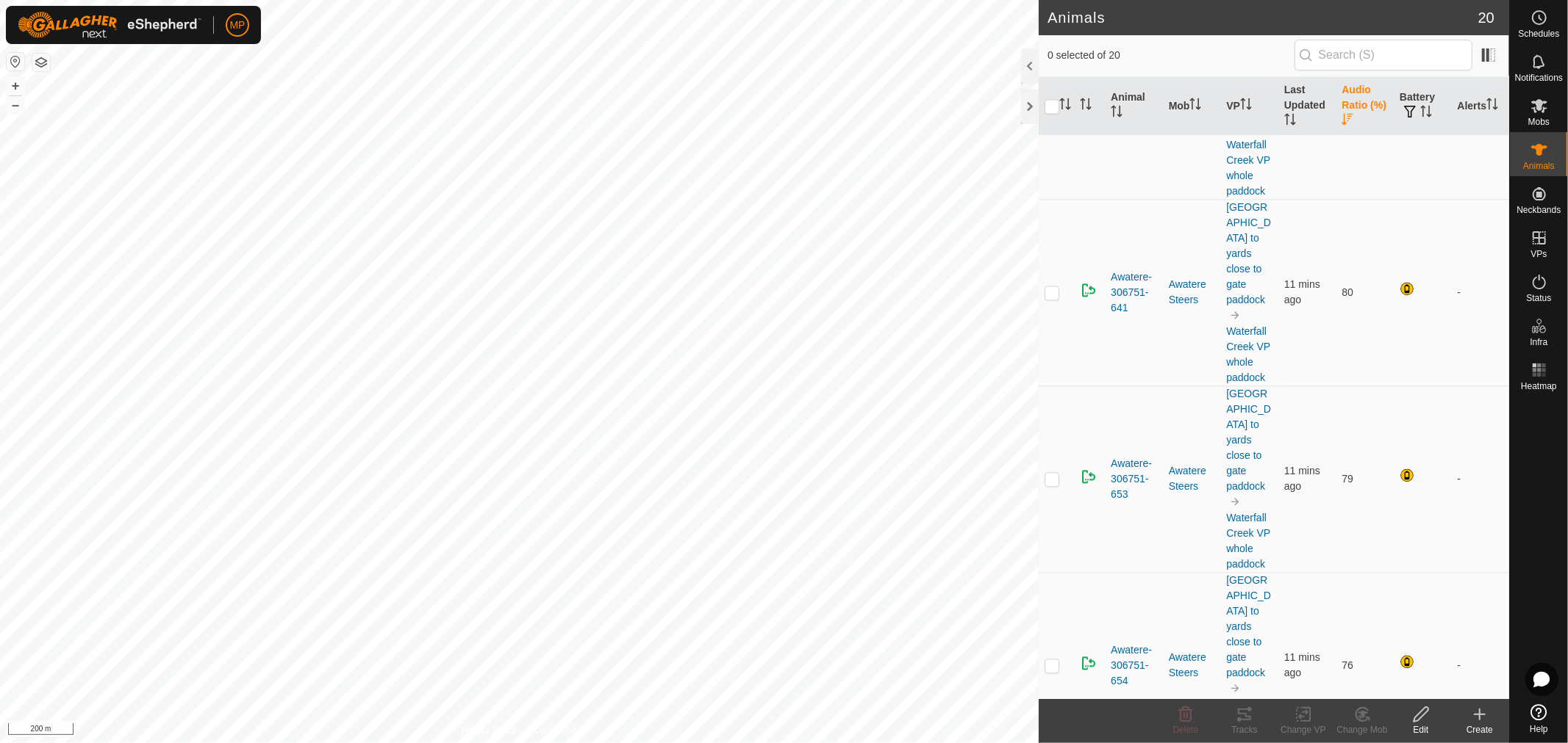
scroll to position [2745, 0]
